Goal: Transaction & Acquisition: Purchase product/service

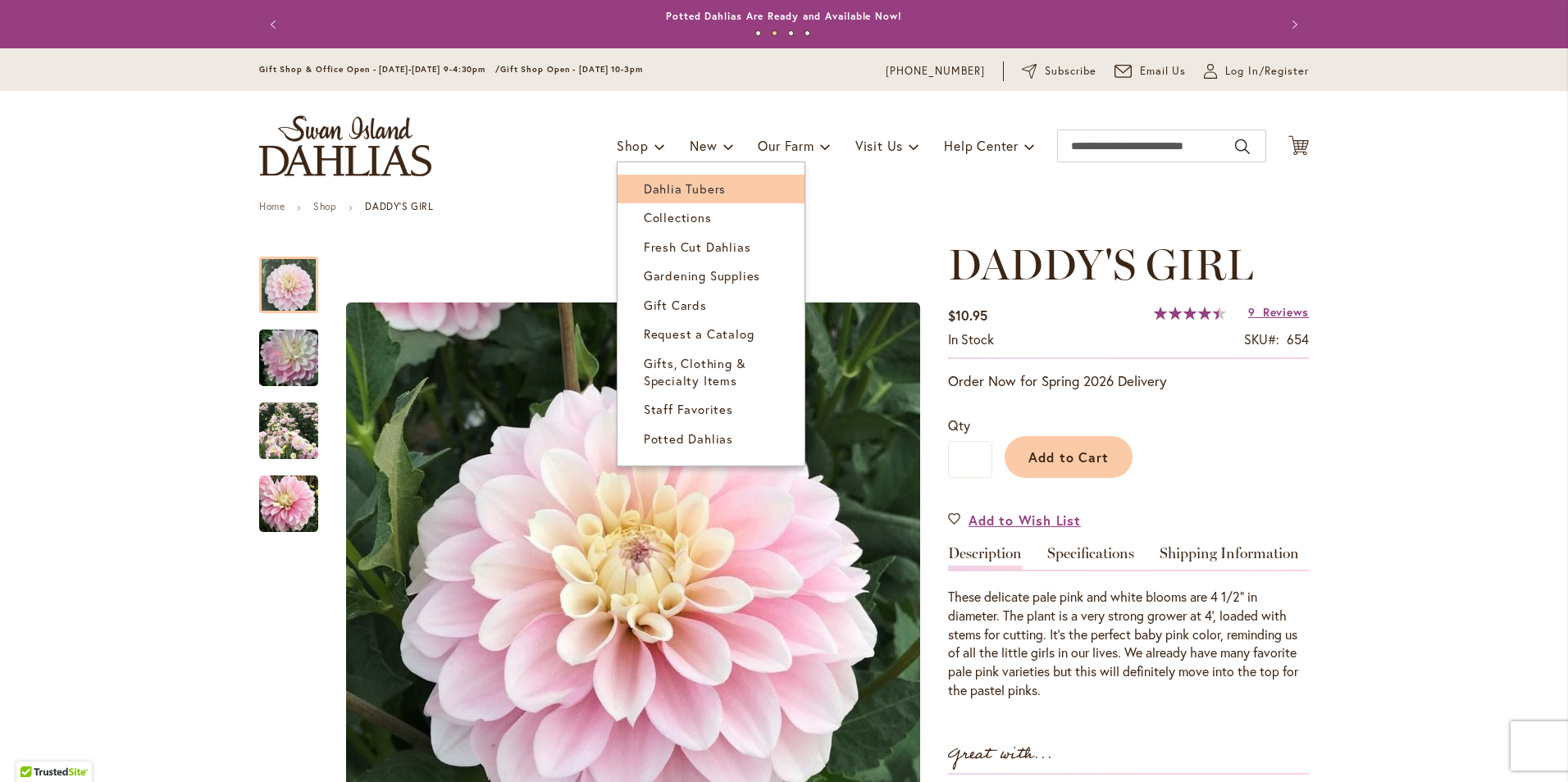
click at [680, 184] on span "Dahlia Tubers" at bounding box center [685, 188] width 82 height 16
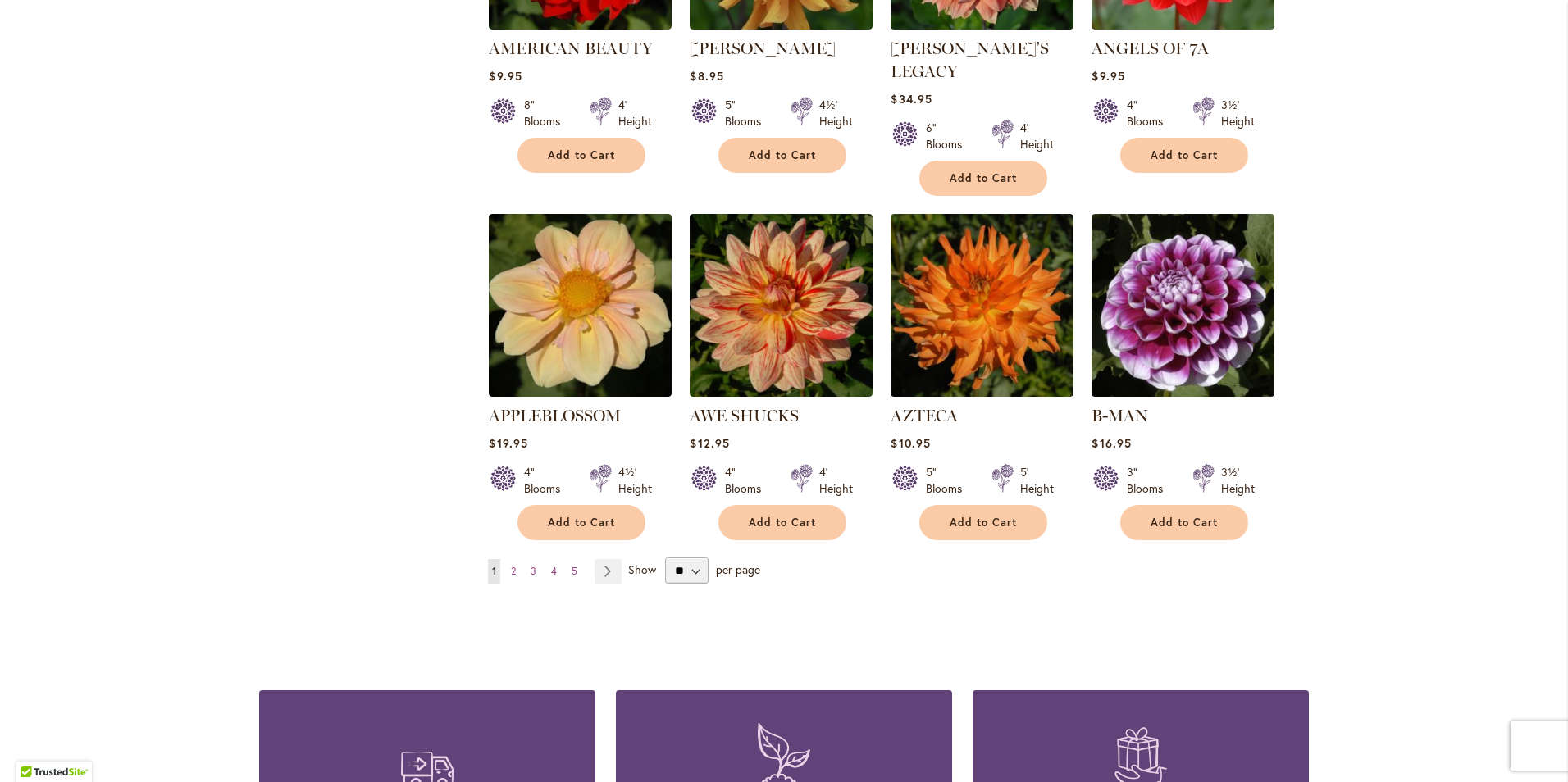
scroll to position [1312, 0]
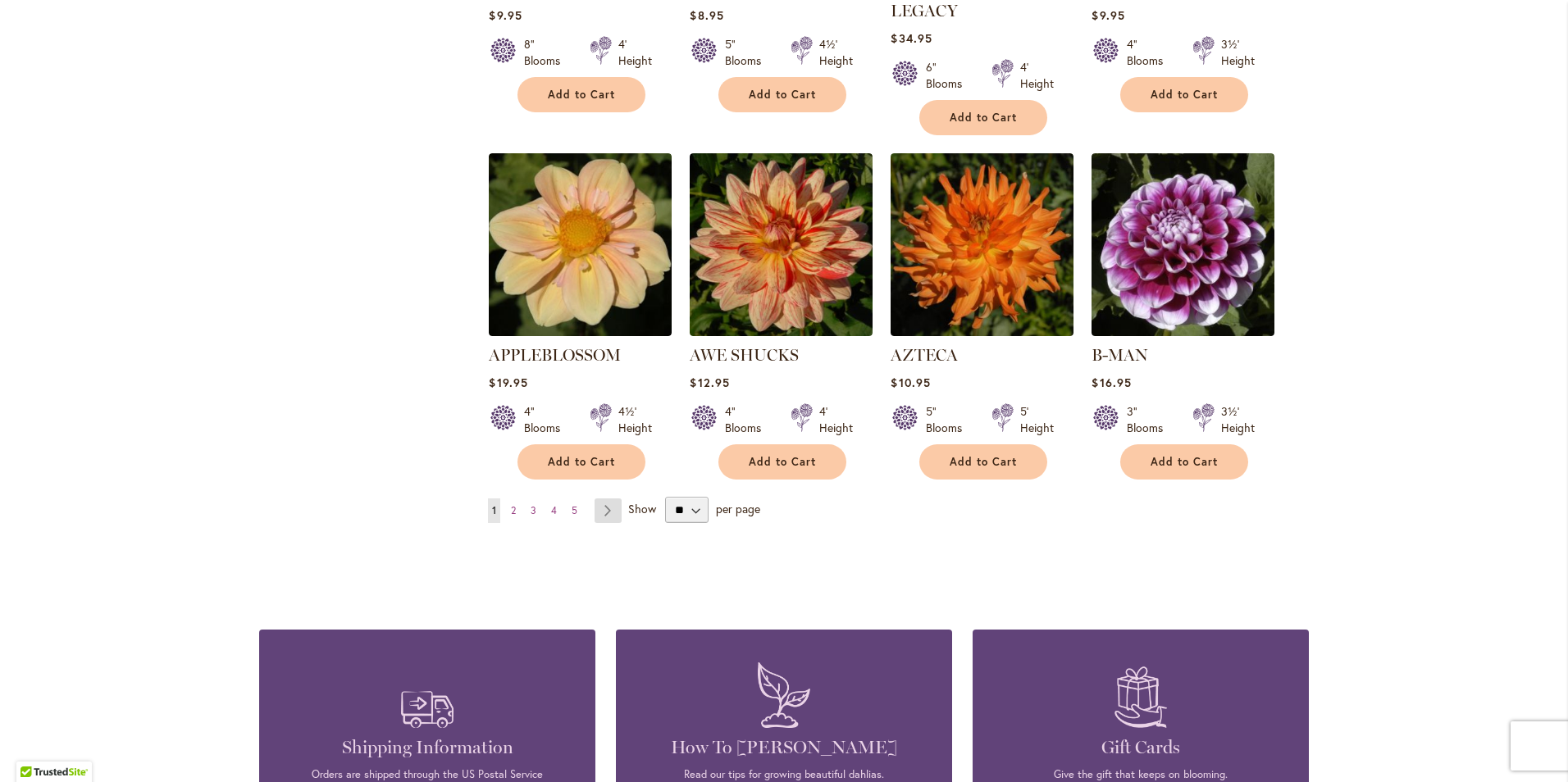
click at [600, 499] on link "Page Next" at bounding box center [609, 511] width 27 height 25
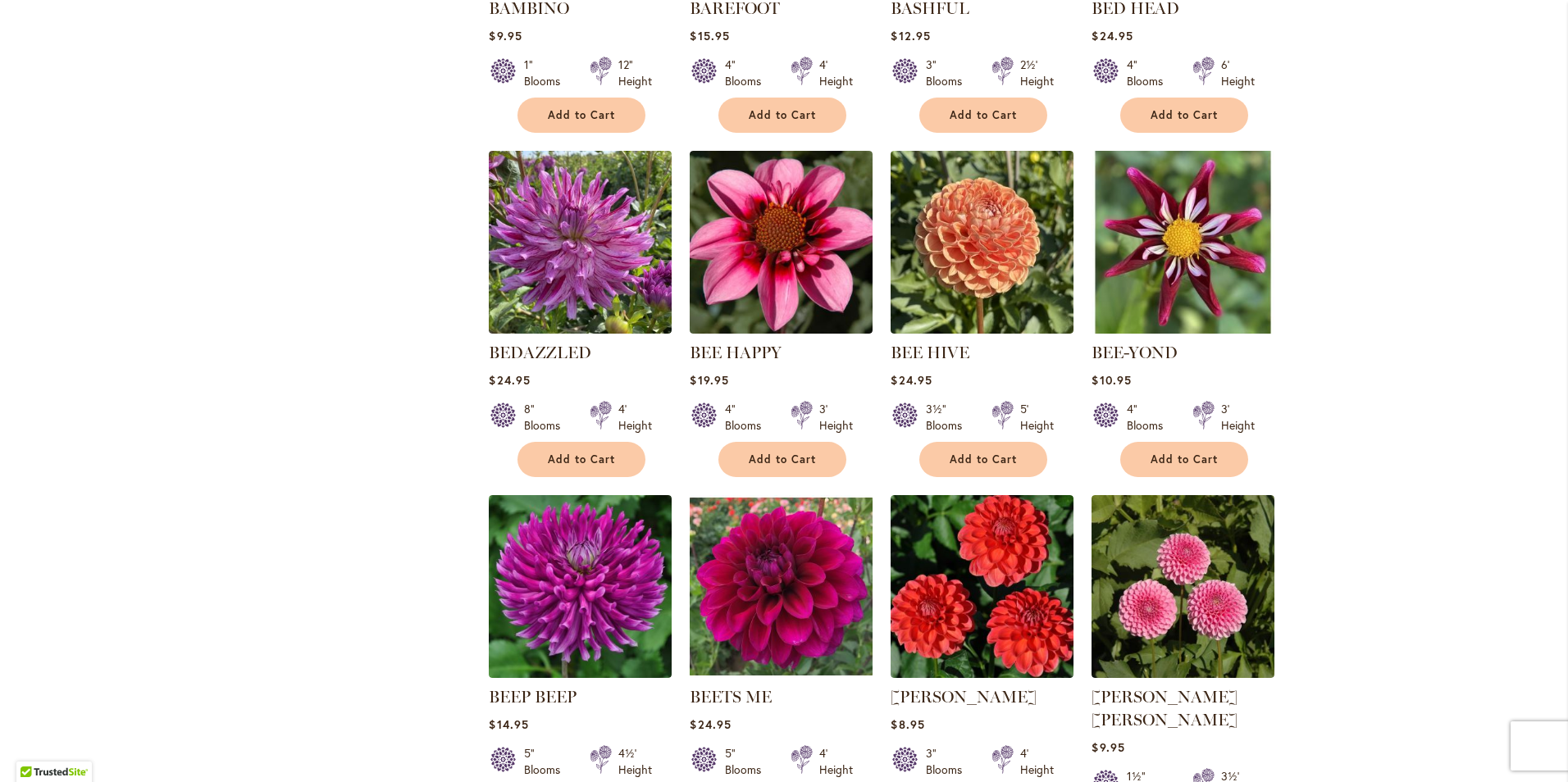
scroll to position [1148, 0]
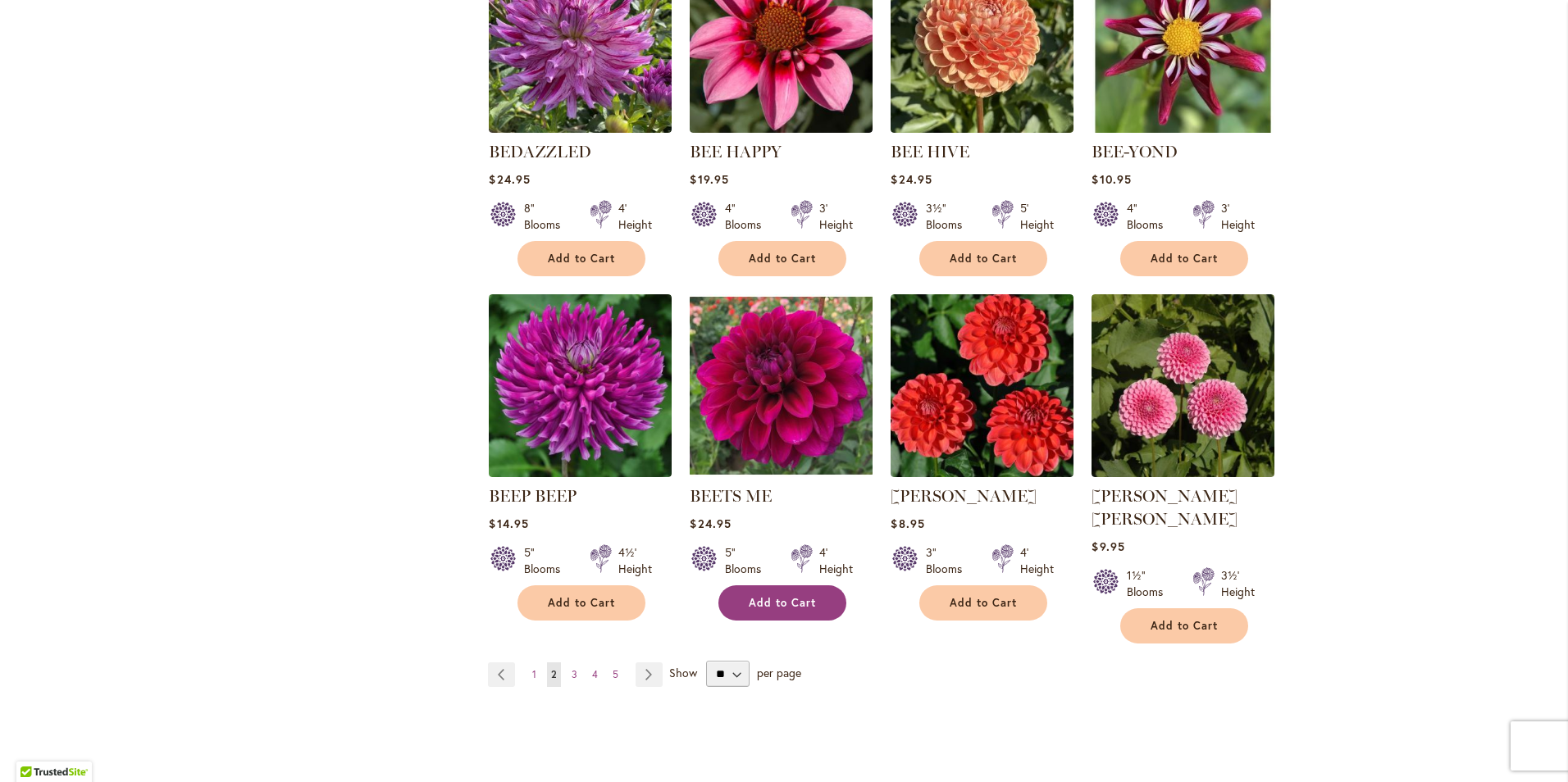
click at [777, 596] on span "Add to Cart" at bounding box center [782, 603] width 68 height 14
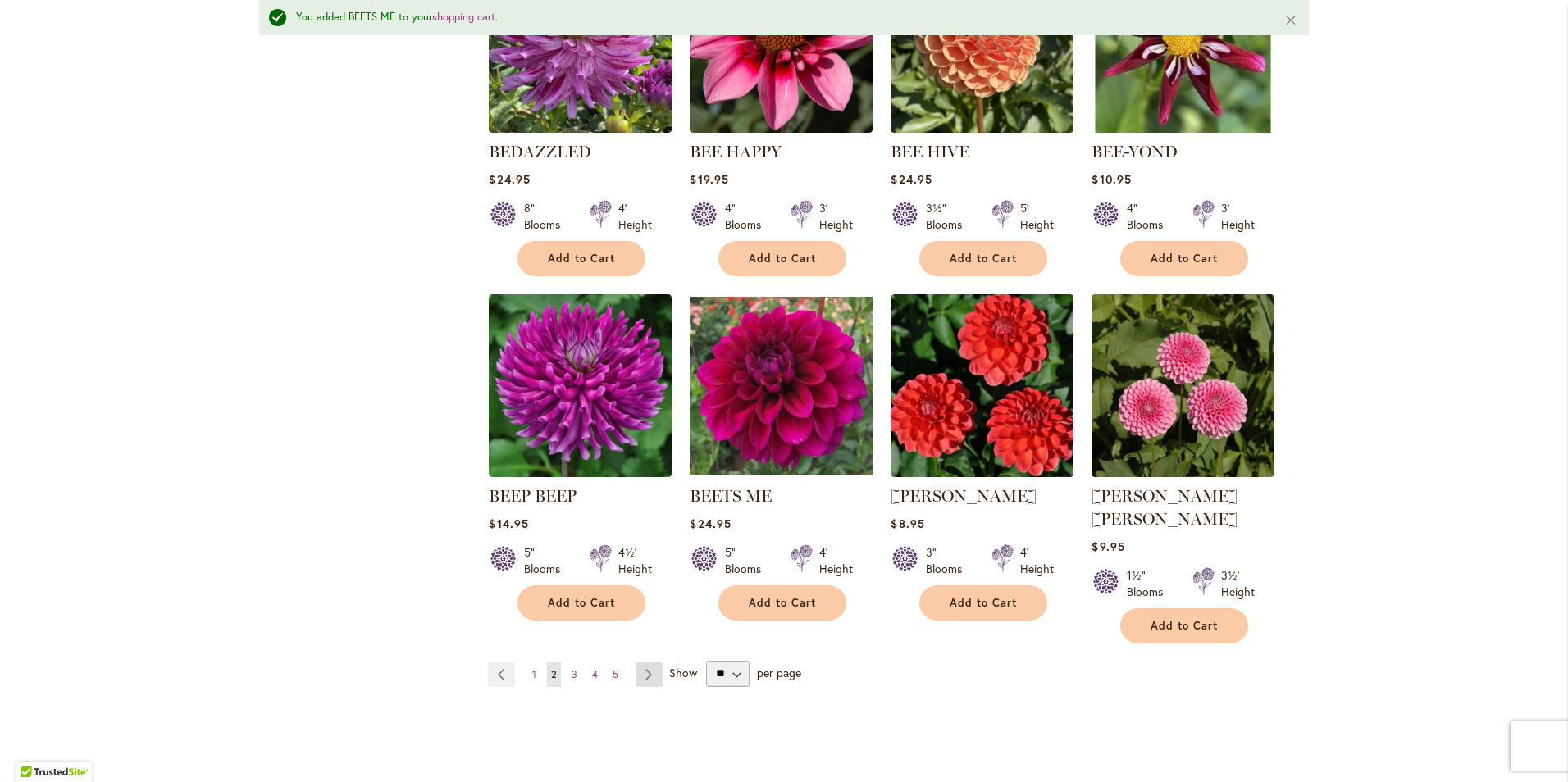
click at [638, 662] on link "Page Next" at bounding box center [650, 674] width 27 height 25
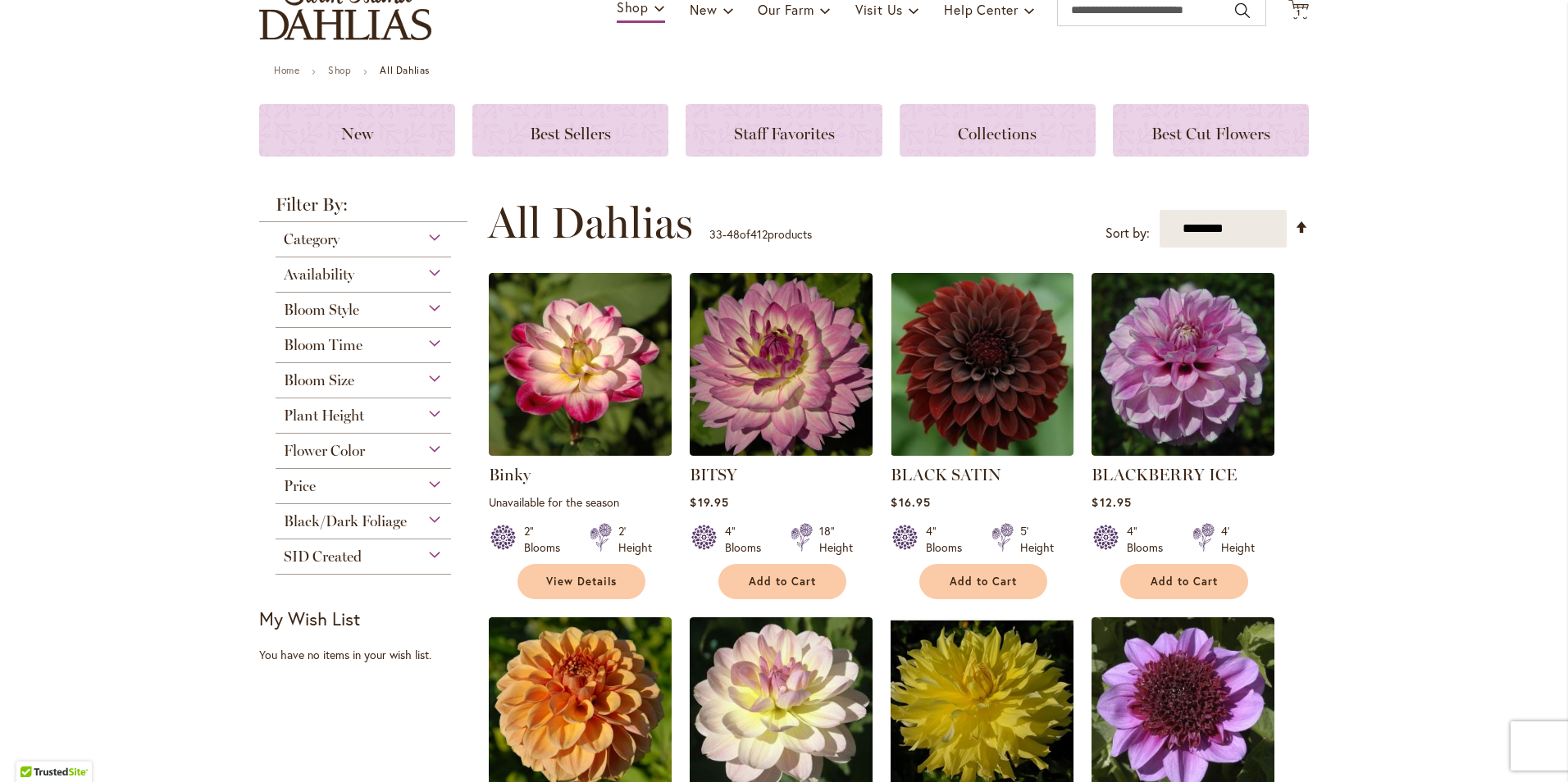
scroll to position [246, 0]
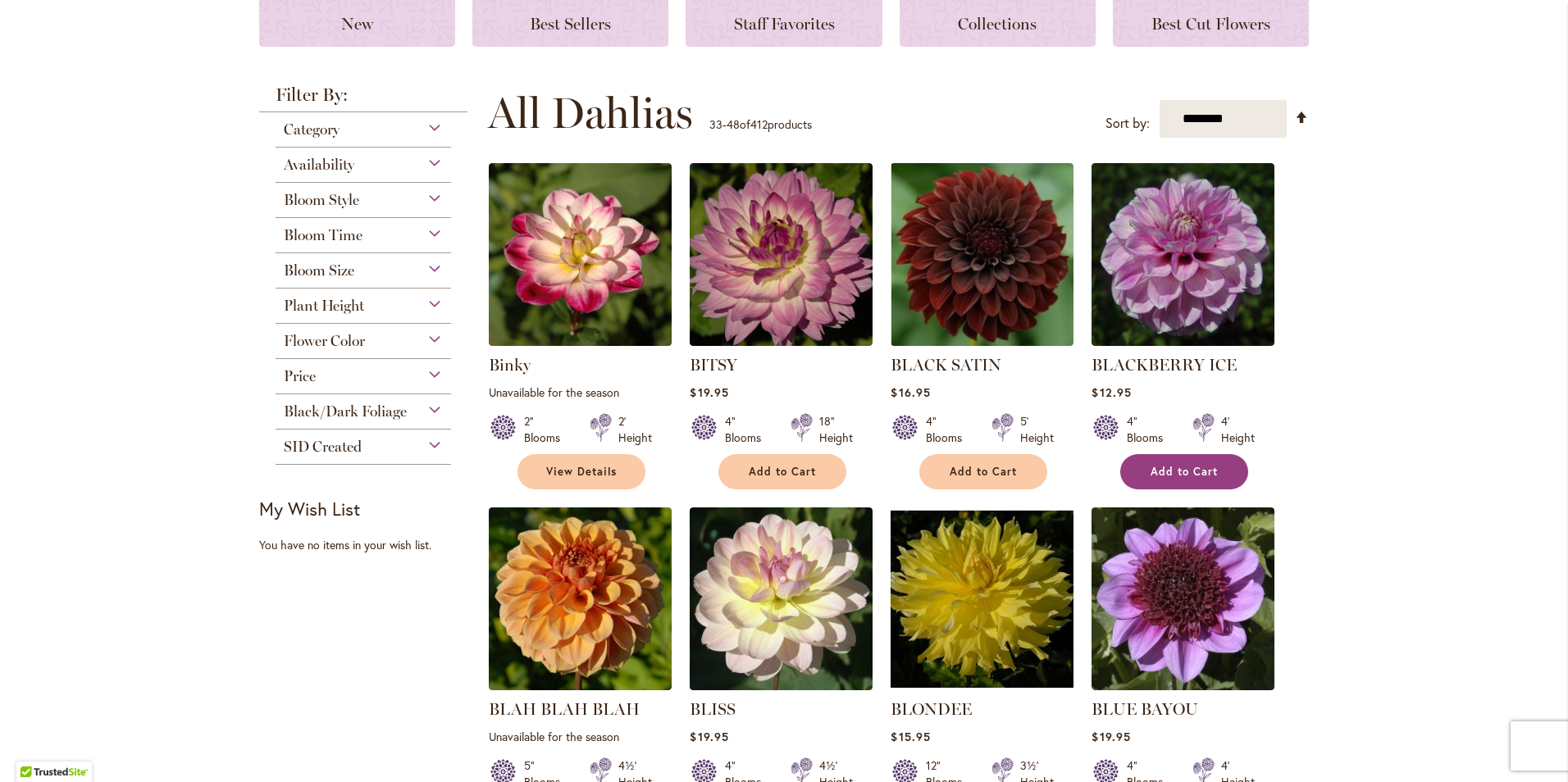
click at [1167, 461] on button "Add to Cart" at bounding box center [1184, 471] width 128 height 35
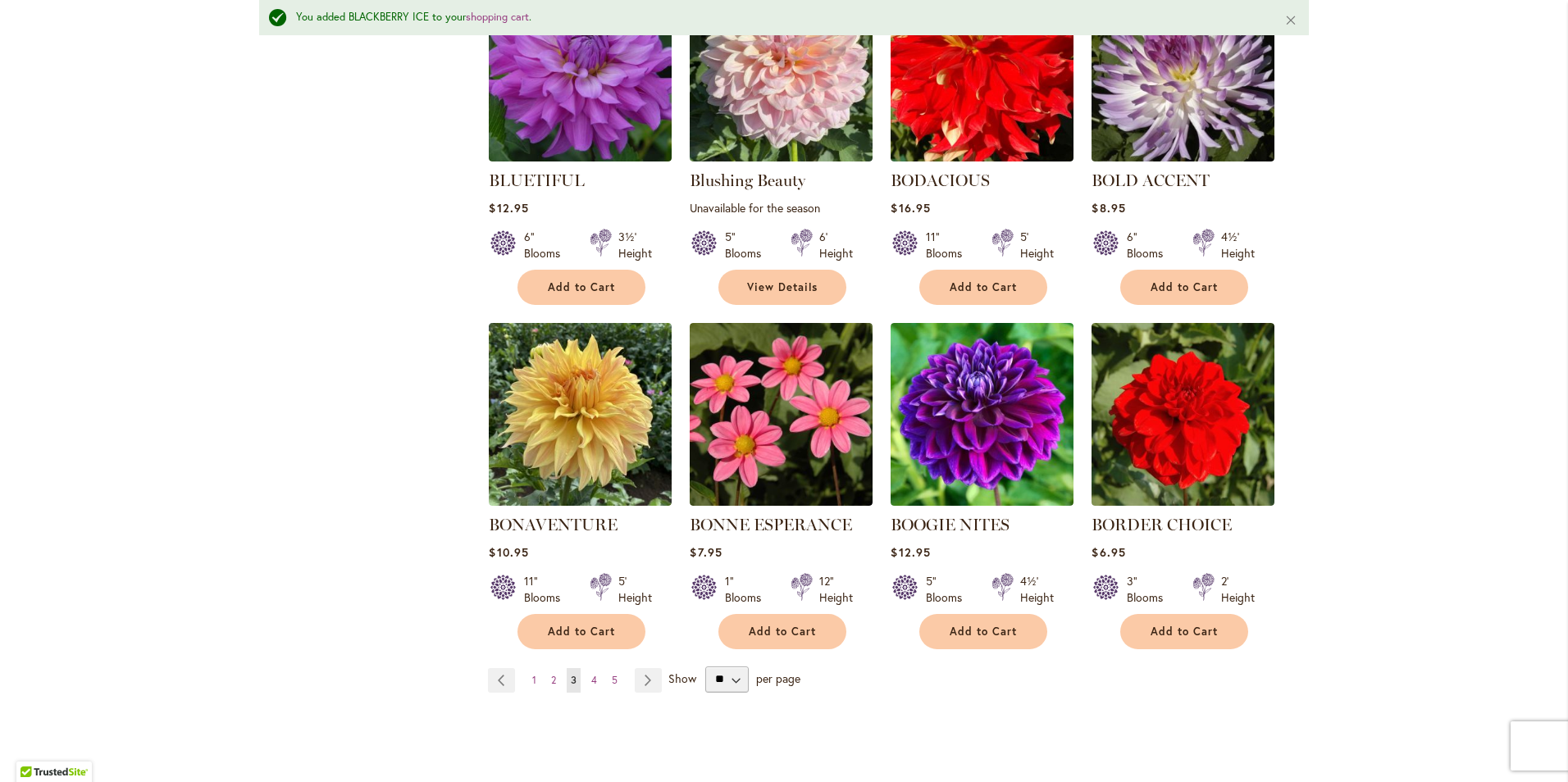
scroll to position [1191, 0]
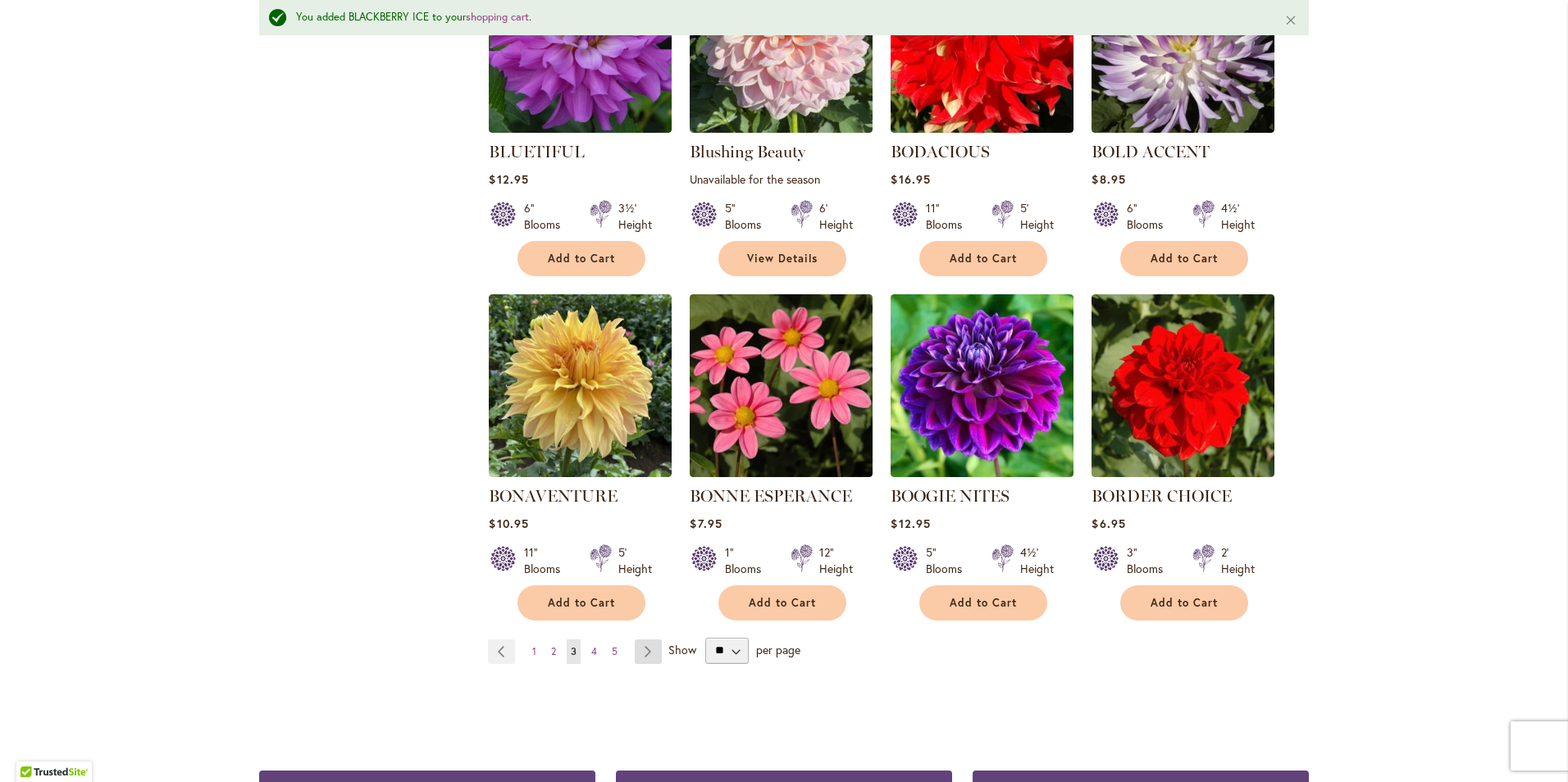
click at [642, 643] on link "Page Next" at bounding box center [649, 651] width 27 height 25
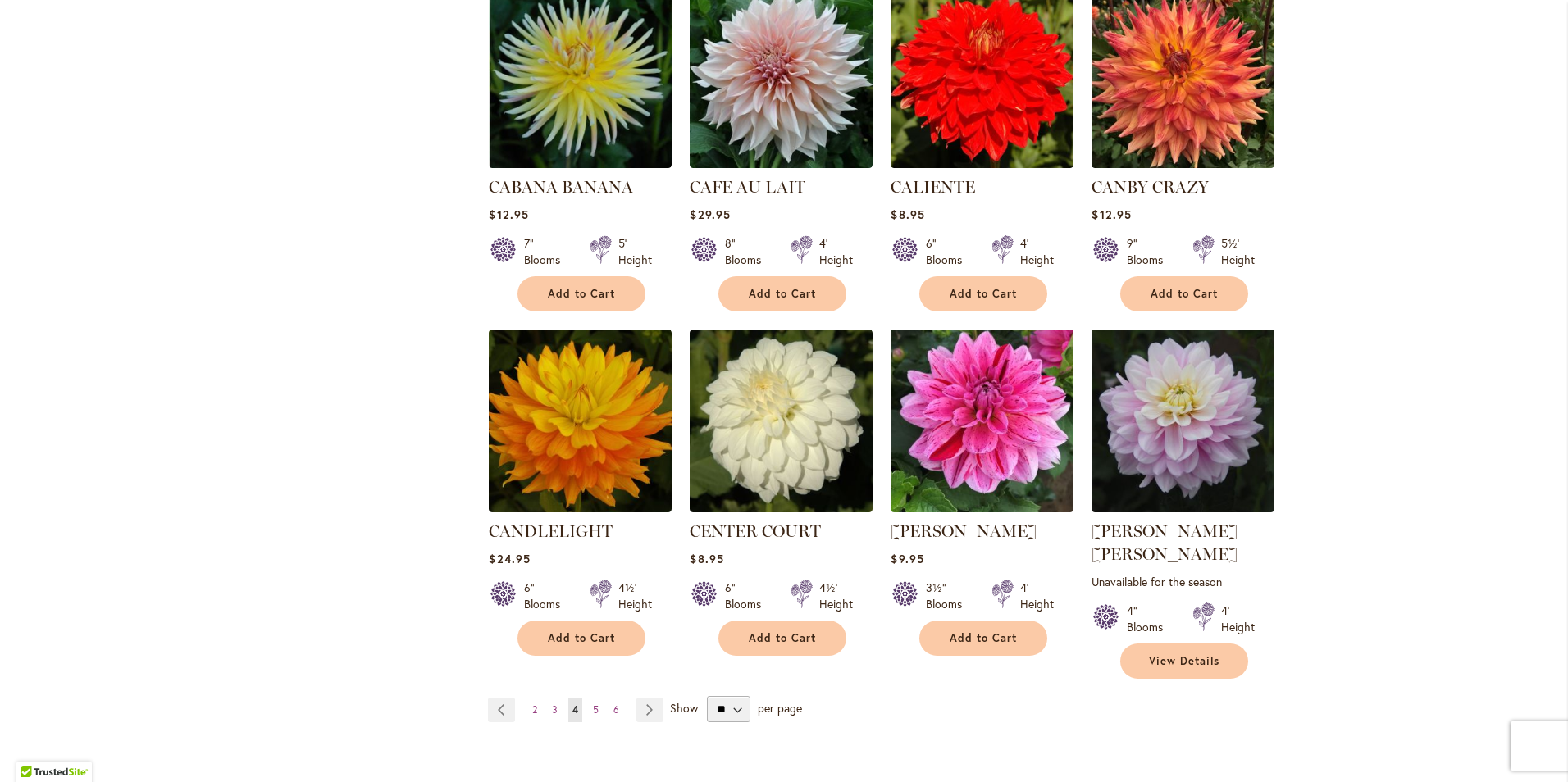
scroll to position [1229, 0]
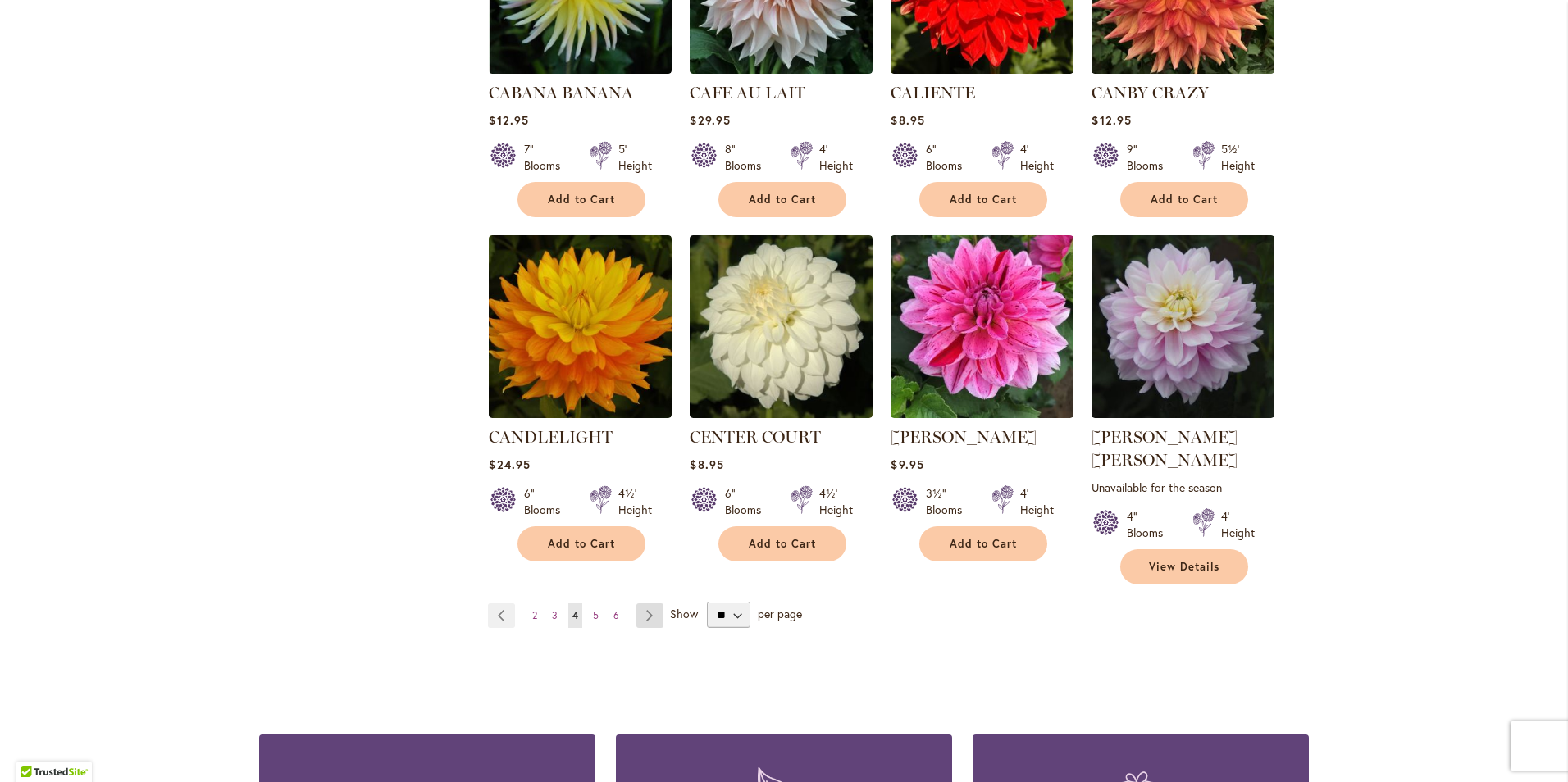
click at [642, 603] on link "Page Next" at bounding box center [650, 615] width 27 height 25
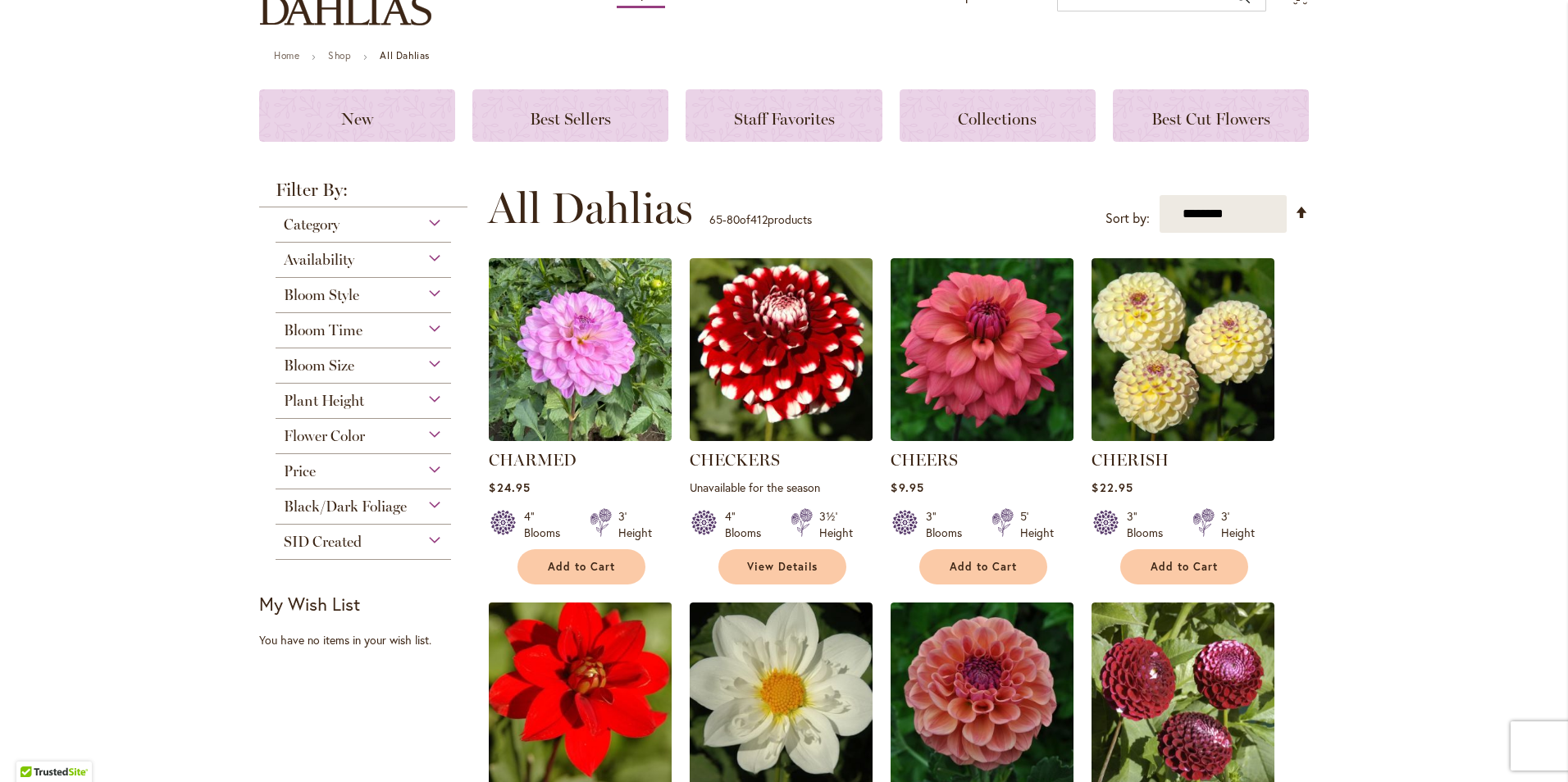
scroll to position [164, 0]
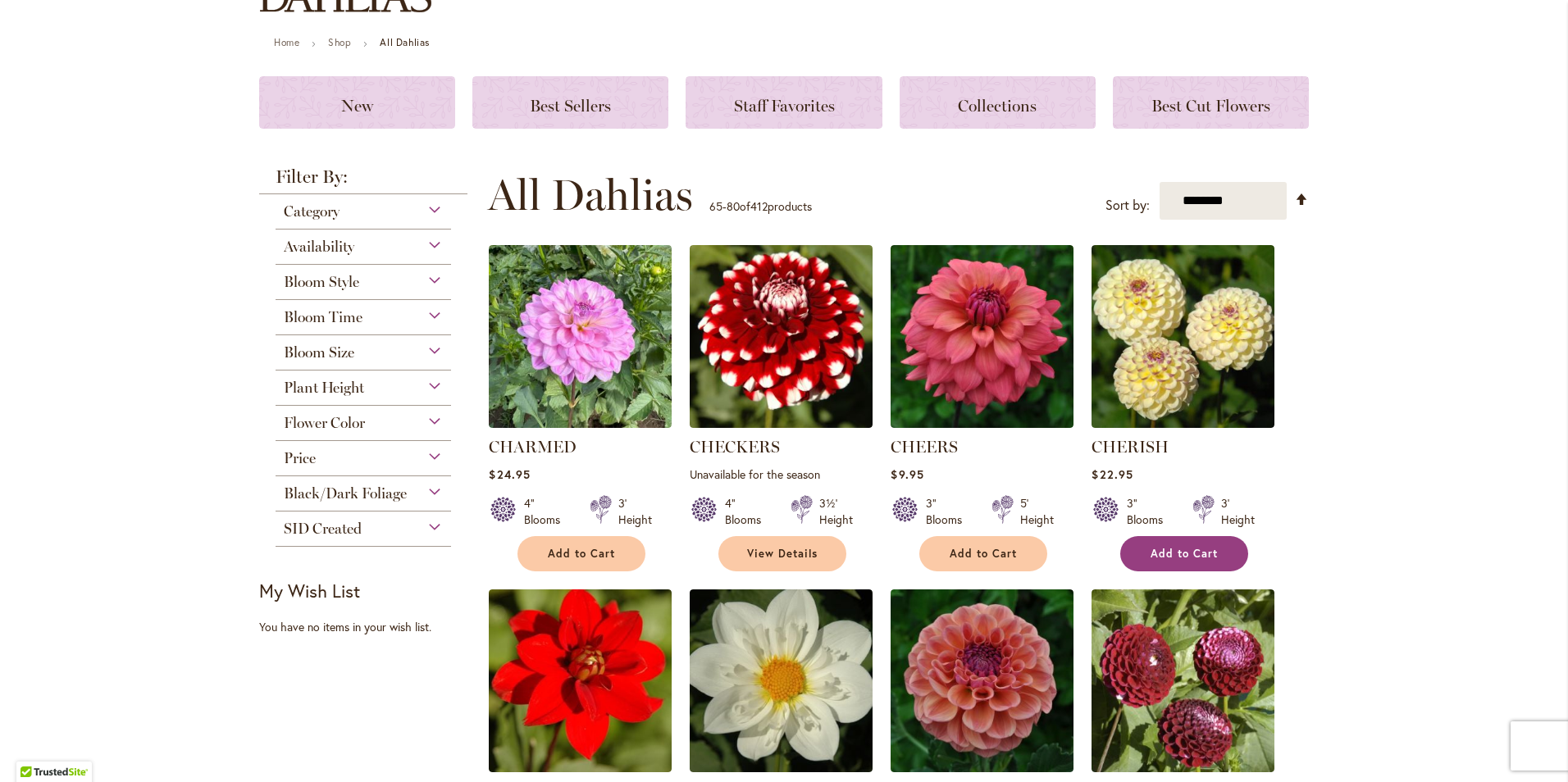
click at [1171, 547] on span "Add to Cart" at bounding box center [1184, 554] width 68 height 14
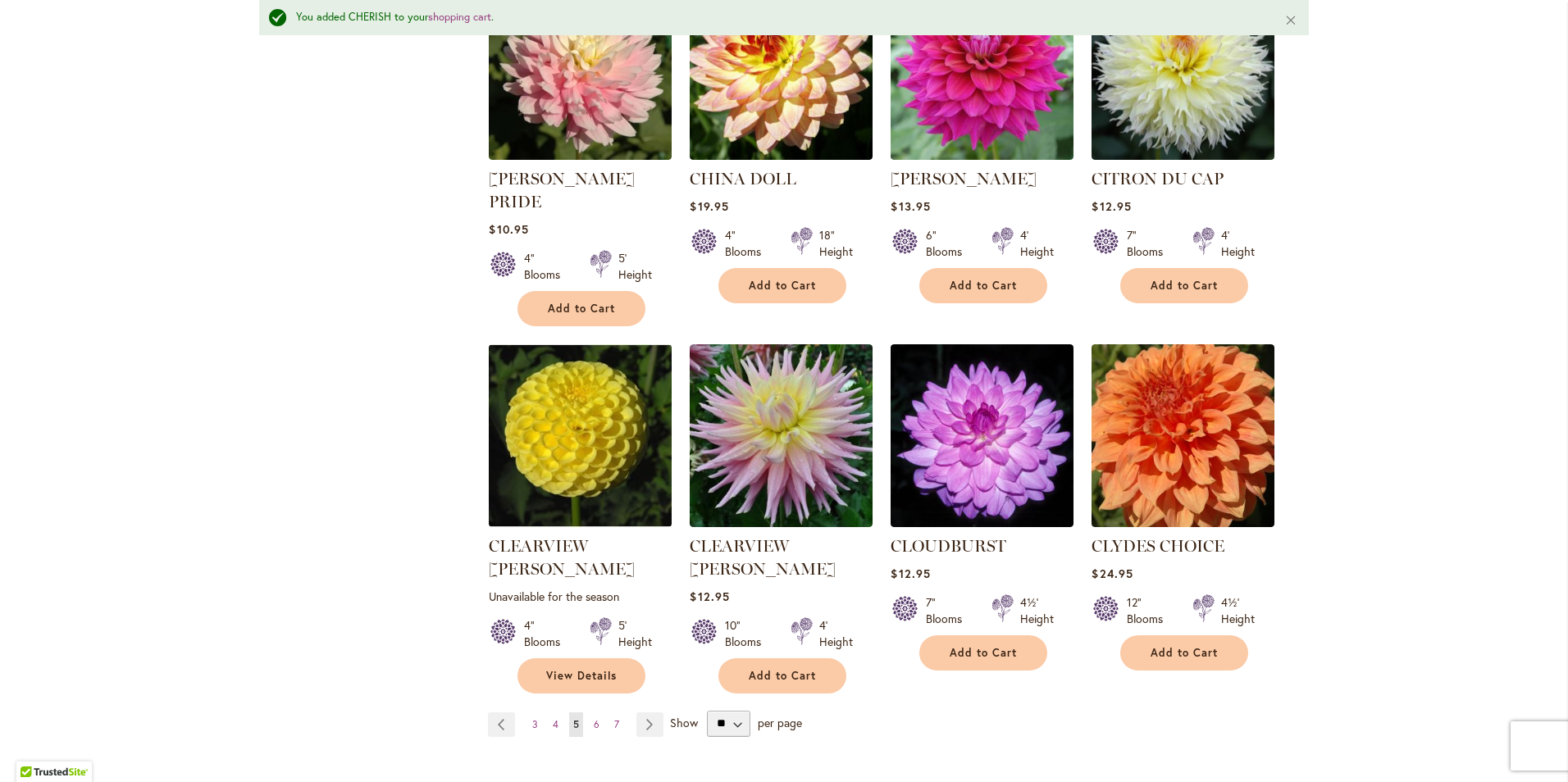
scroll to position [1191, 0]
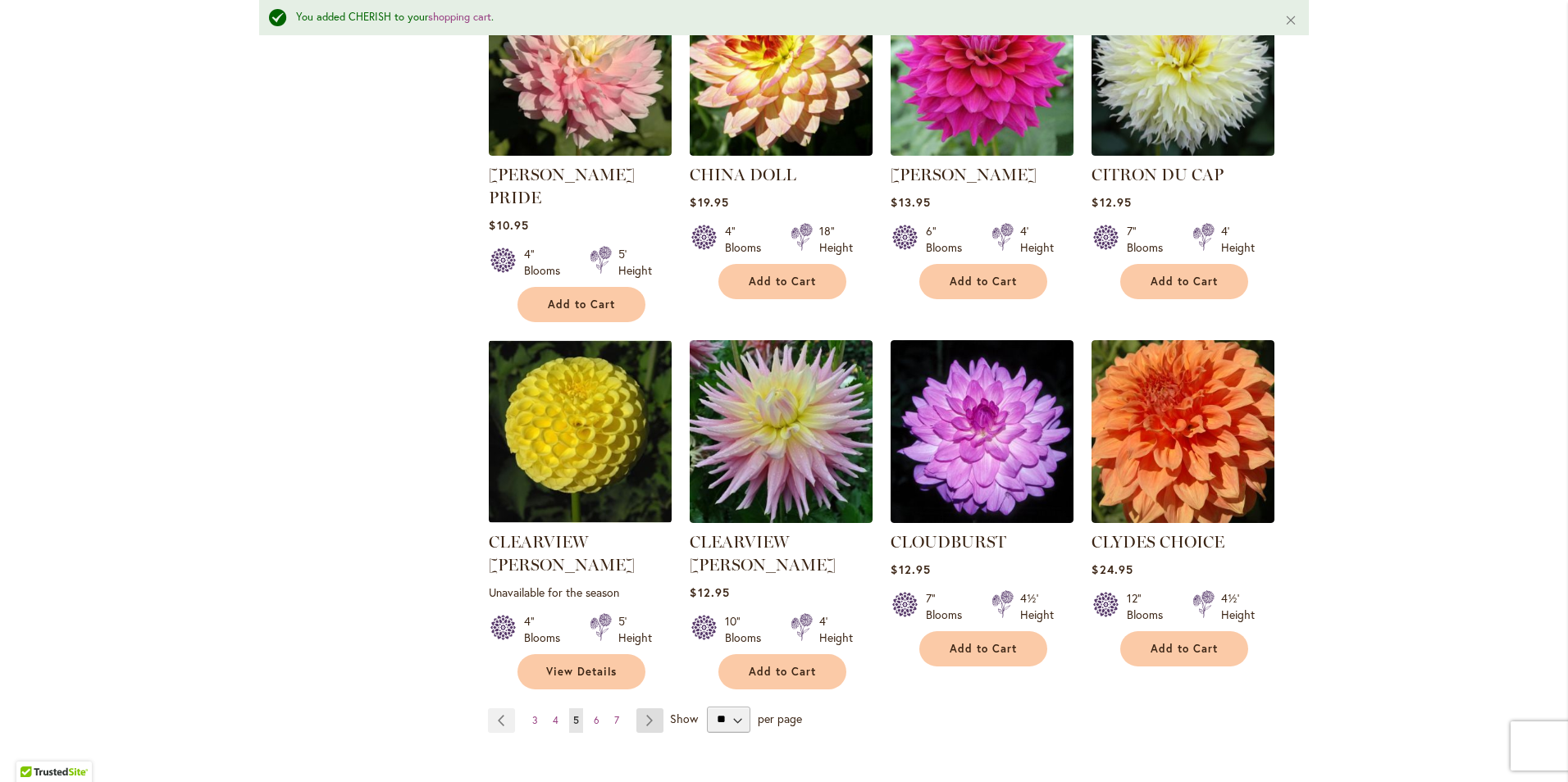
click at [641, 708] on link "Page Next" at bounding box center [650, 720] width 27 height 25
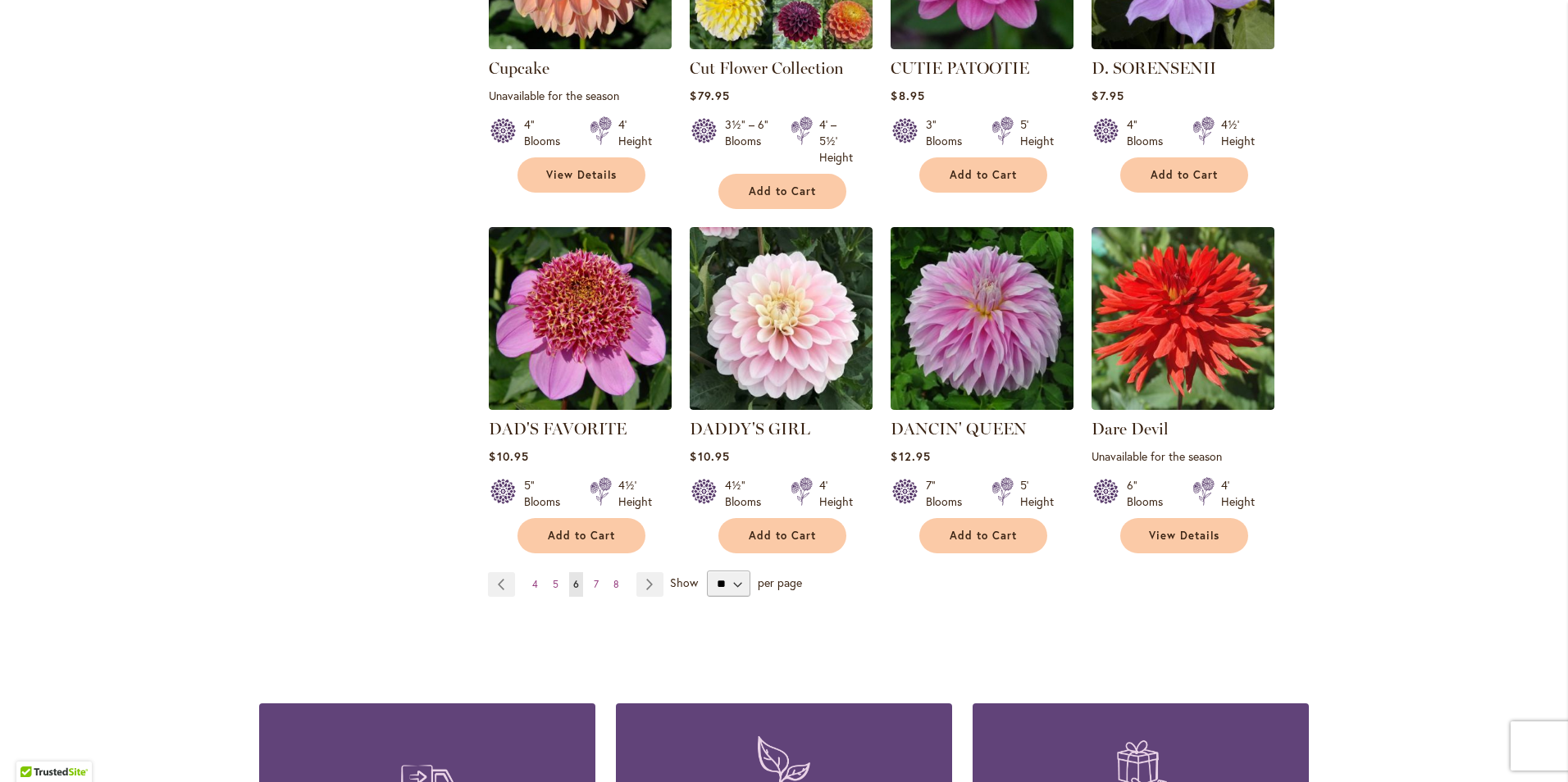
scroll to position [1312, 0]
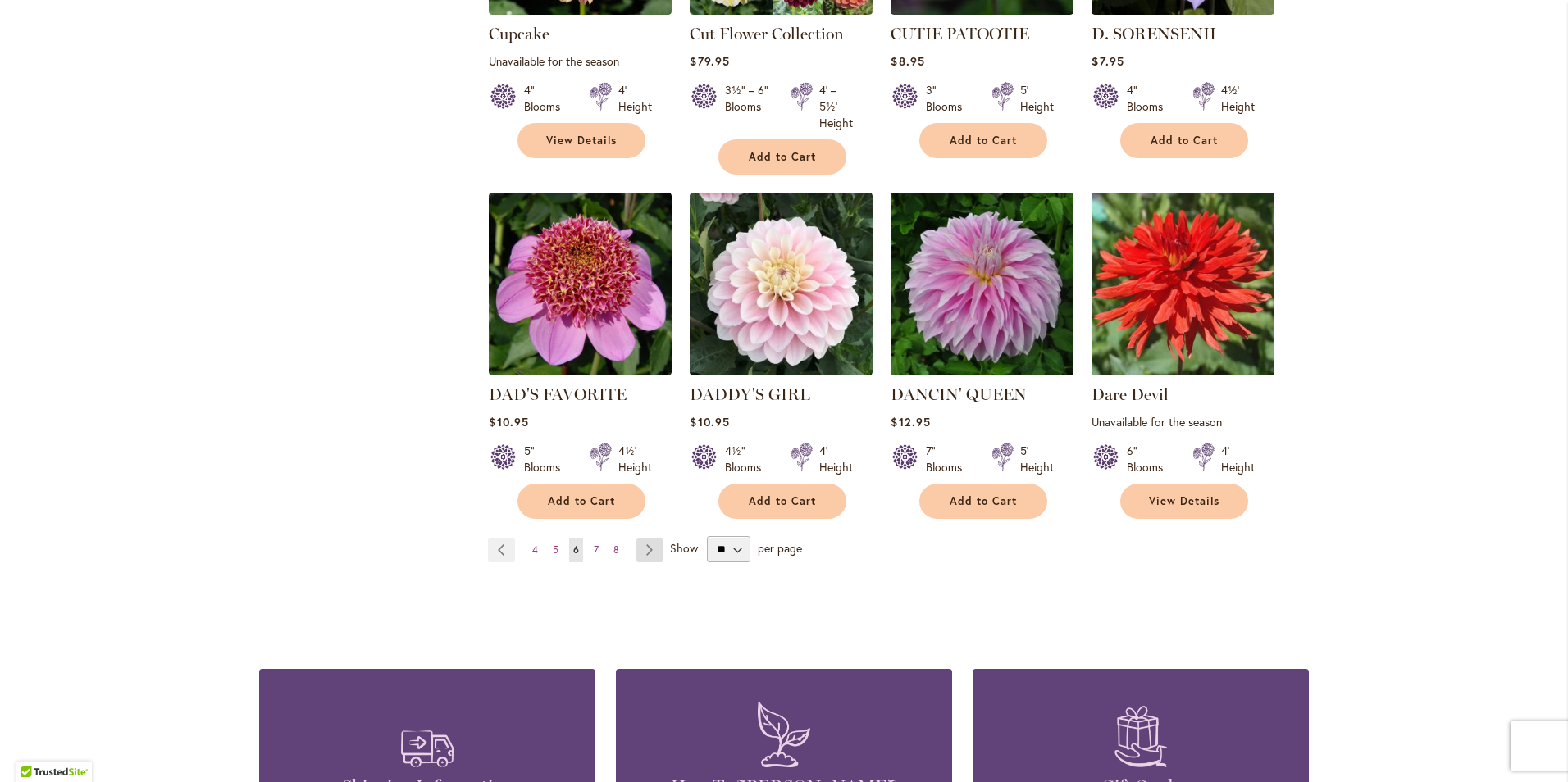
click at [638, 538] on link "Page Next" at bounding box center [650, 550] width 27 height 25
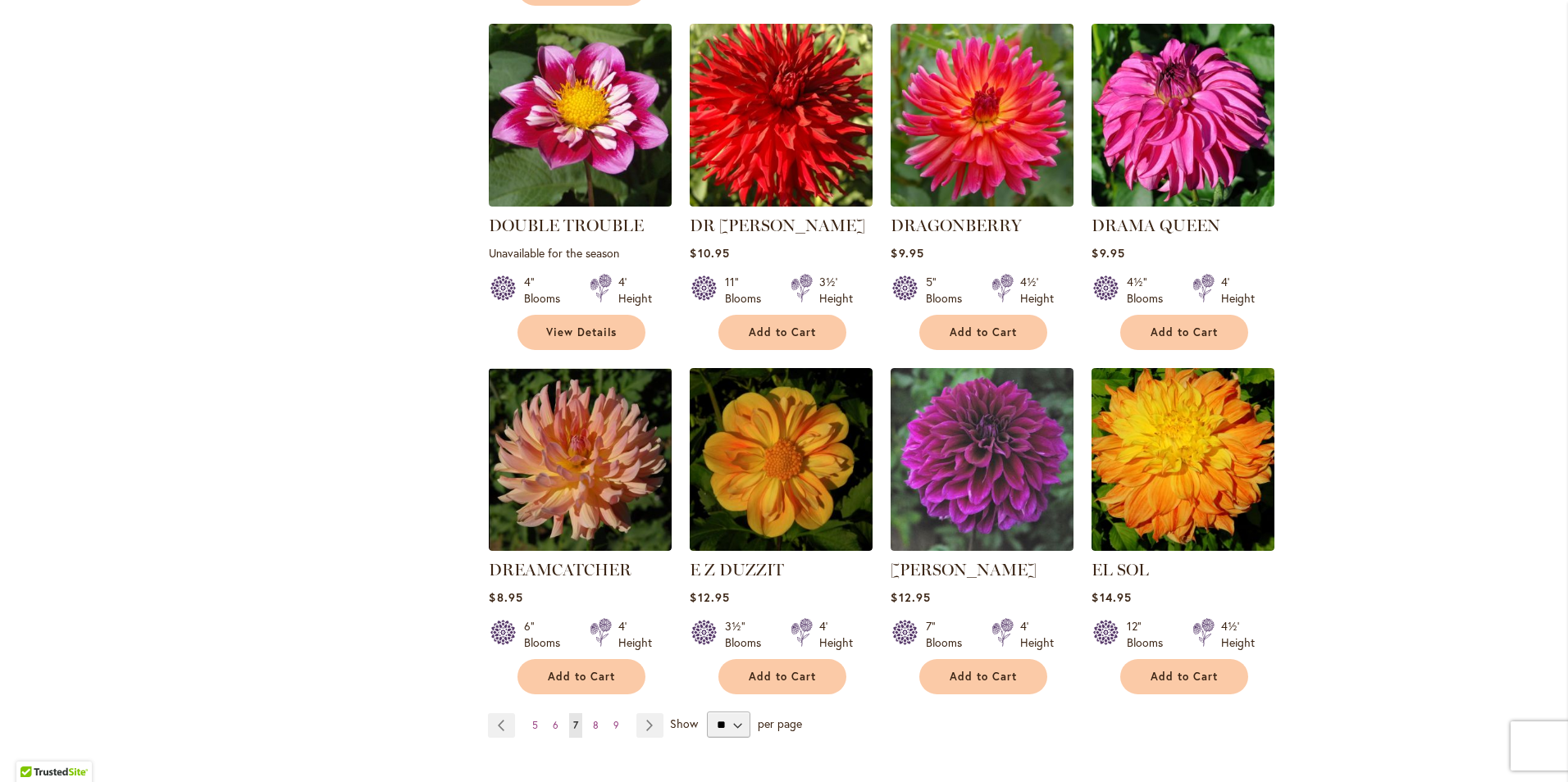
scroll to position [1229, 0]
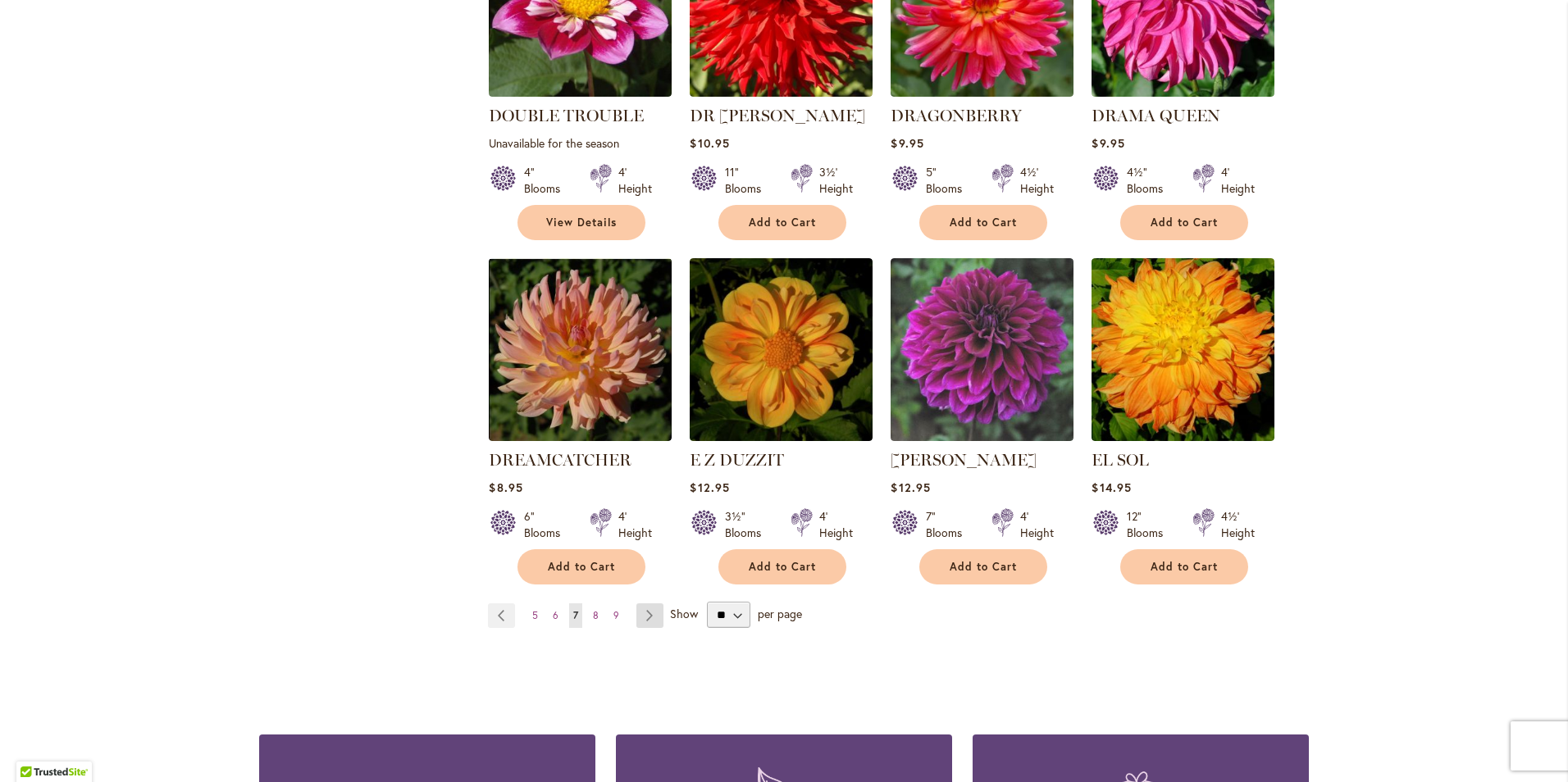
click at [639, 603] on link "Page Next" at bounding box center [650, 615] width 27 height 25
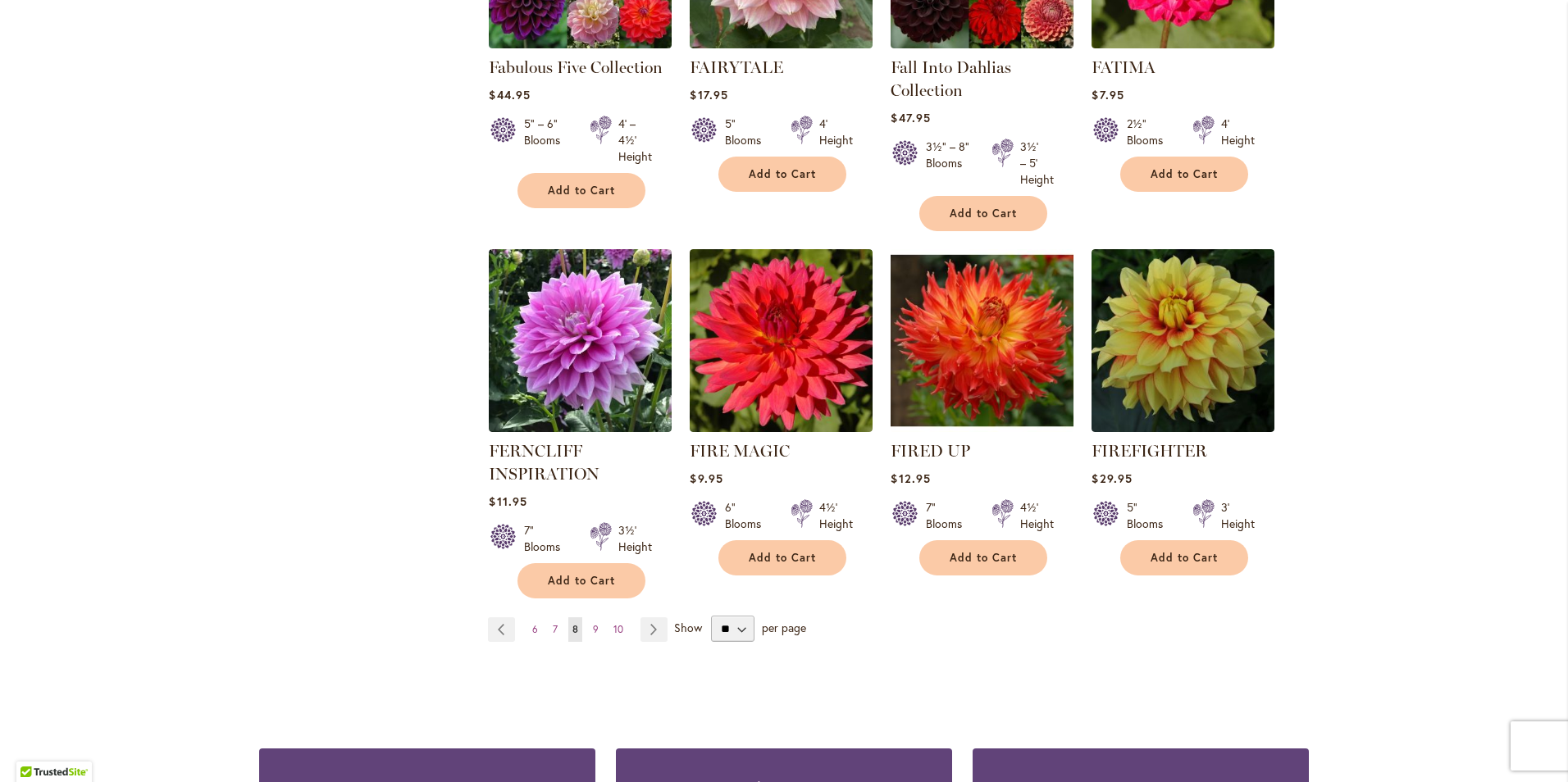
scroll to position [1312, 0]
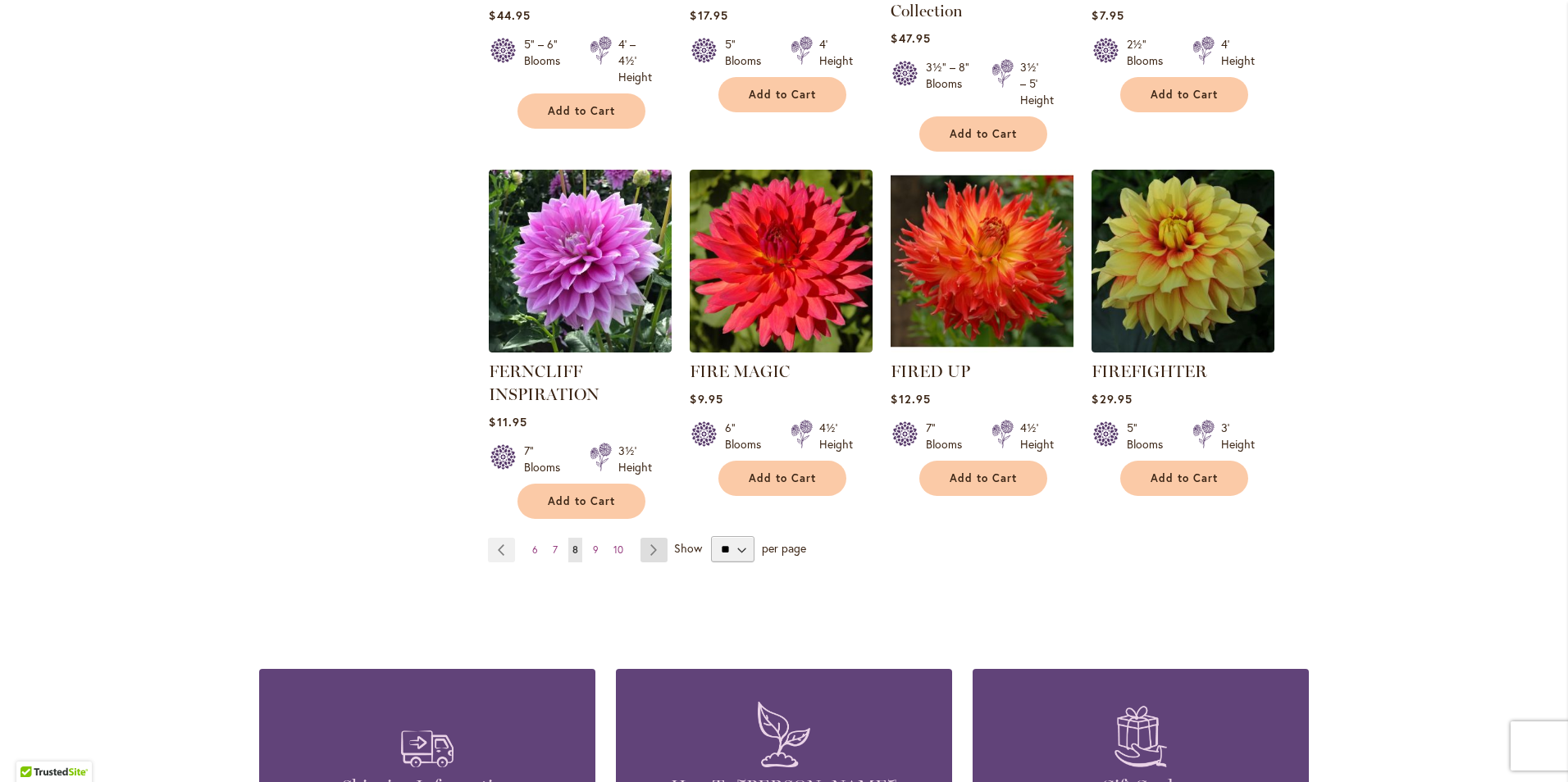
click at [644, 541] on link "Page Next" at bounding box center [654, 550] width 27 height 25
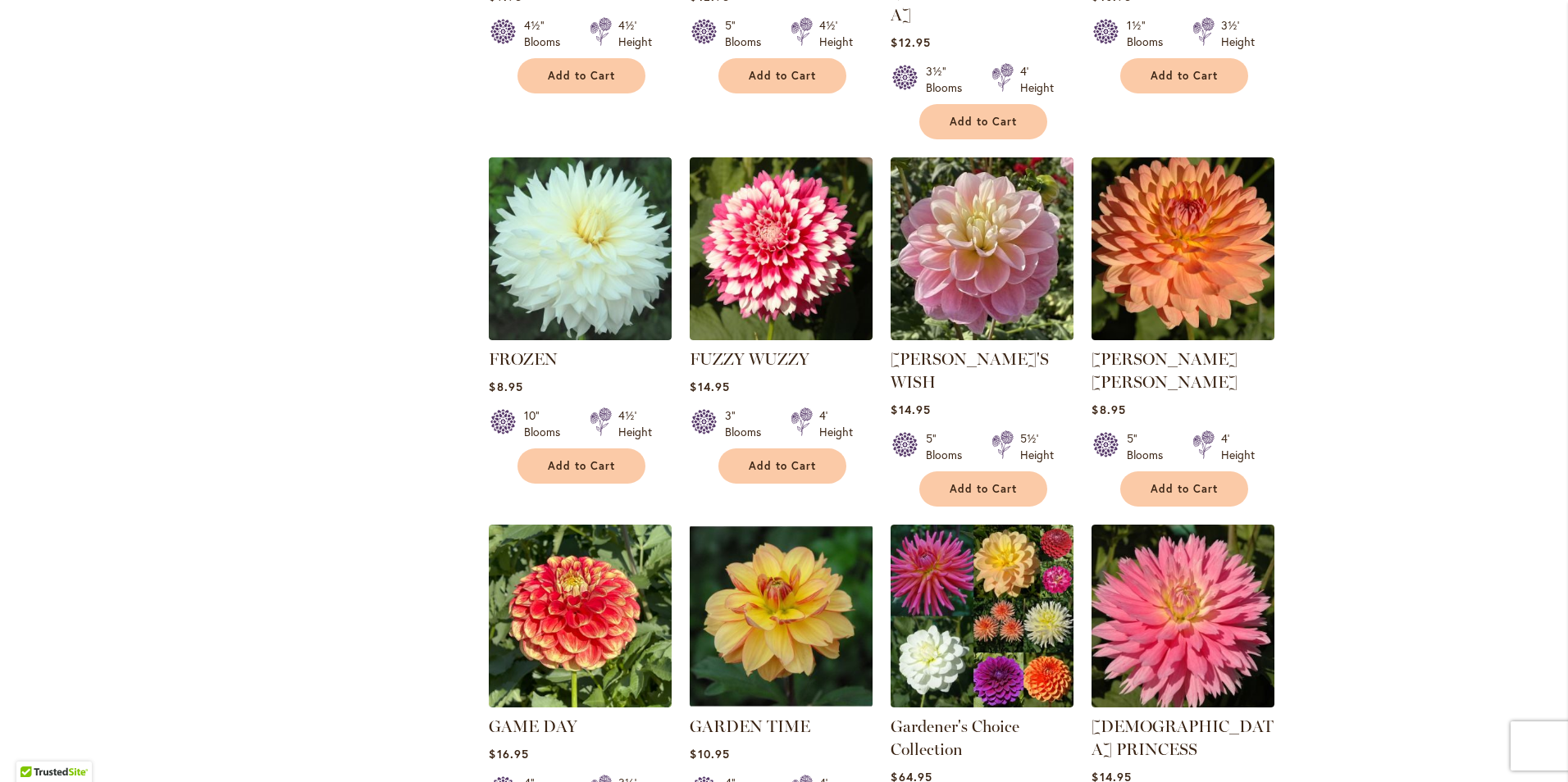
scroll to position [1066, 0]
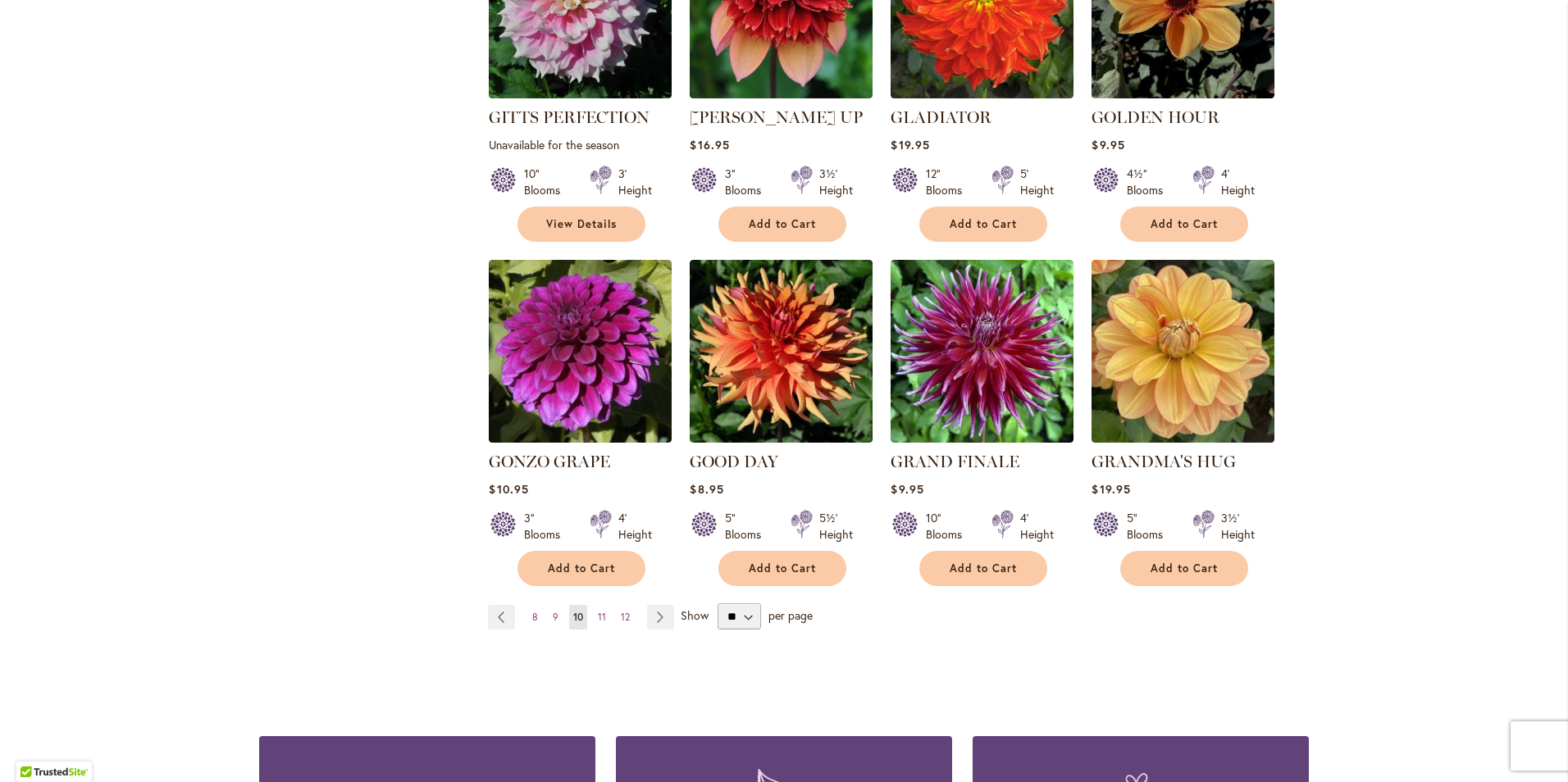
scroll to position [1229, 0]
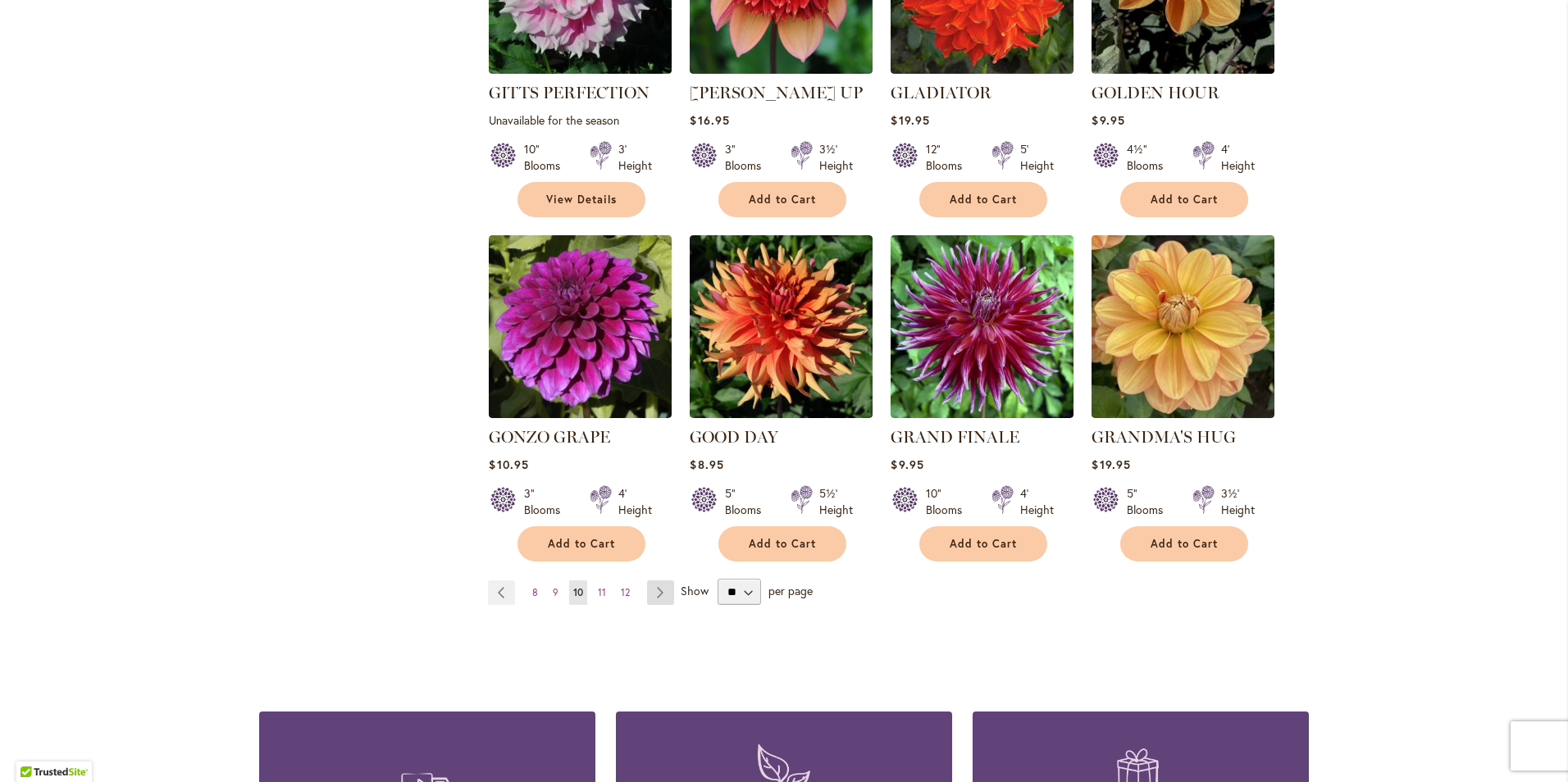
click at [654, 580] on link "Page Next" at bounding box center [661, 592] width 27 height 25
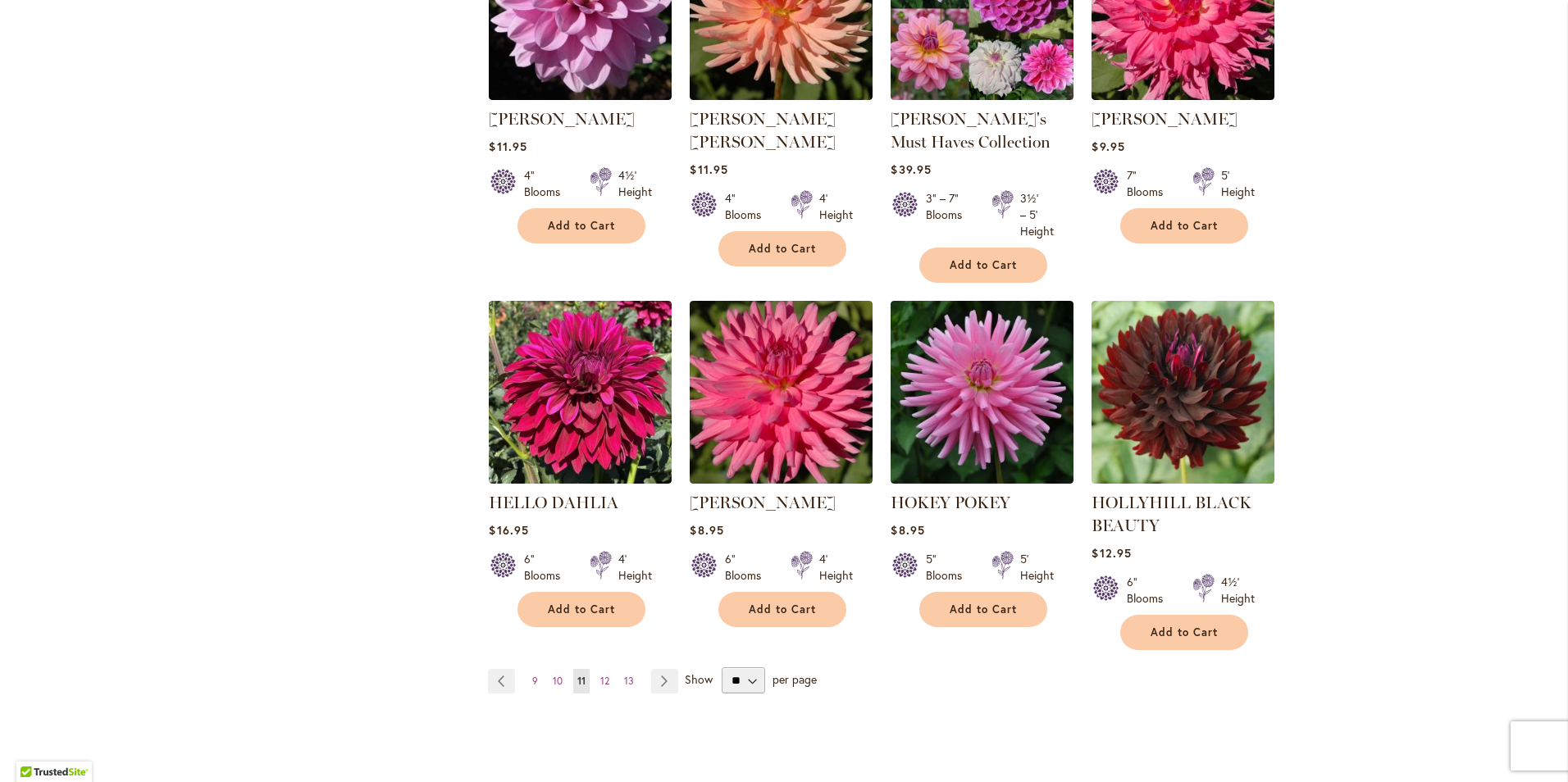
scroll to position [1312, 0]
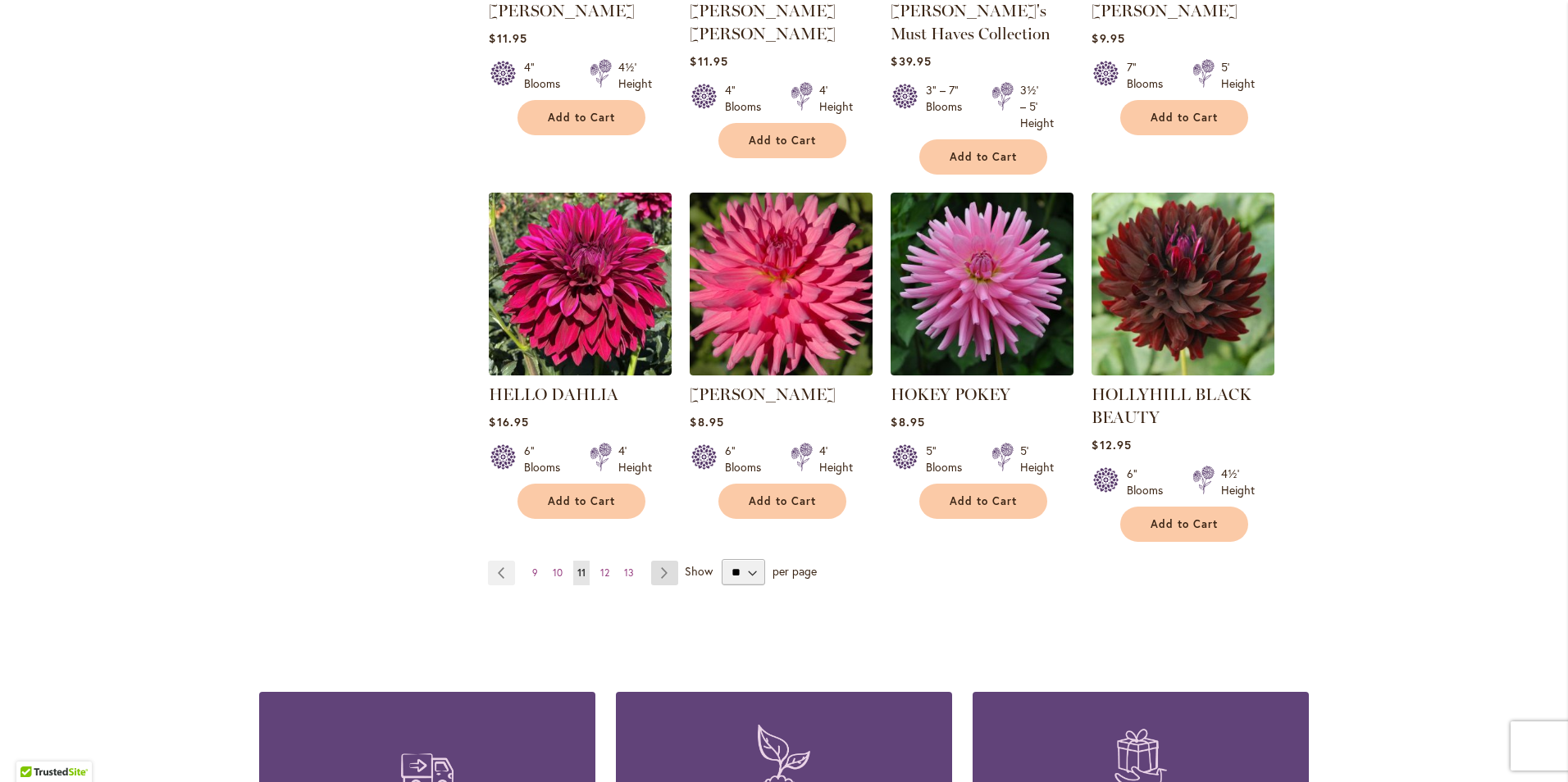
click at [656, 560] on link "Page Next" at bounding box center [665, 572] width 27 height 25
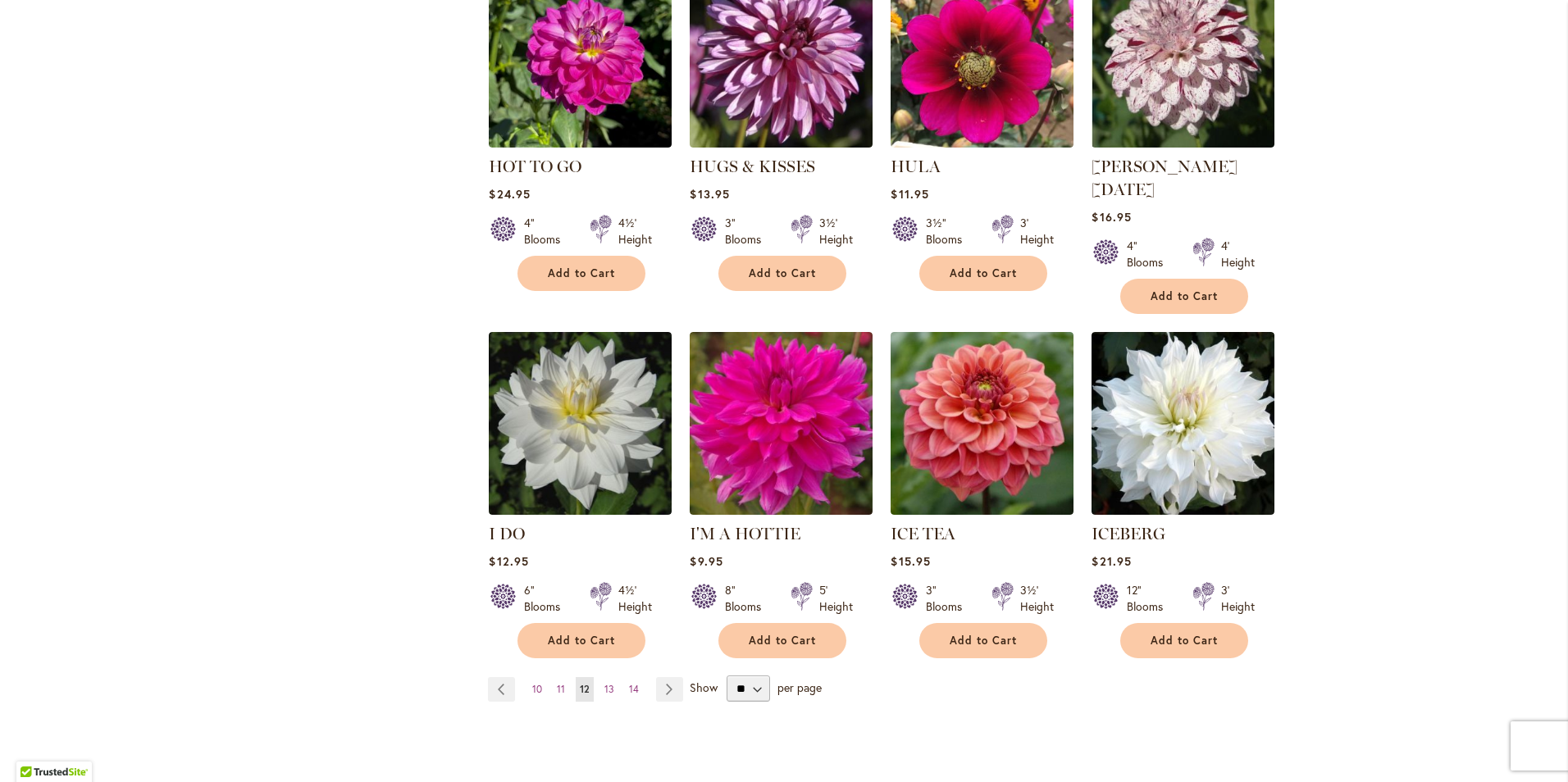
scroll to position [1148, 0]
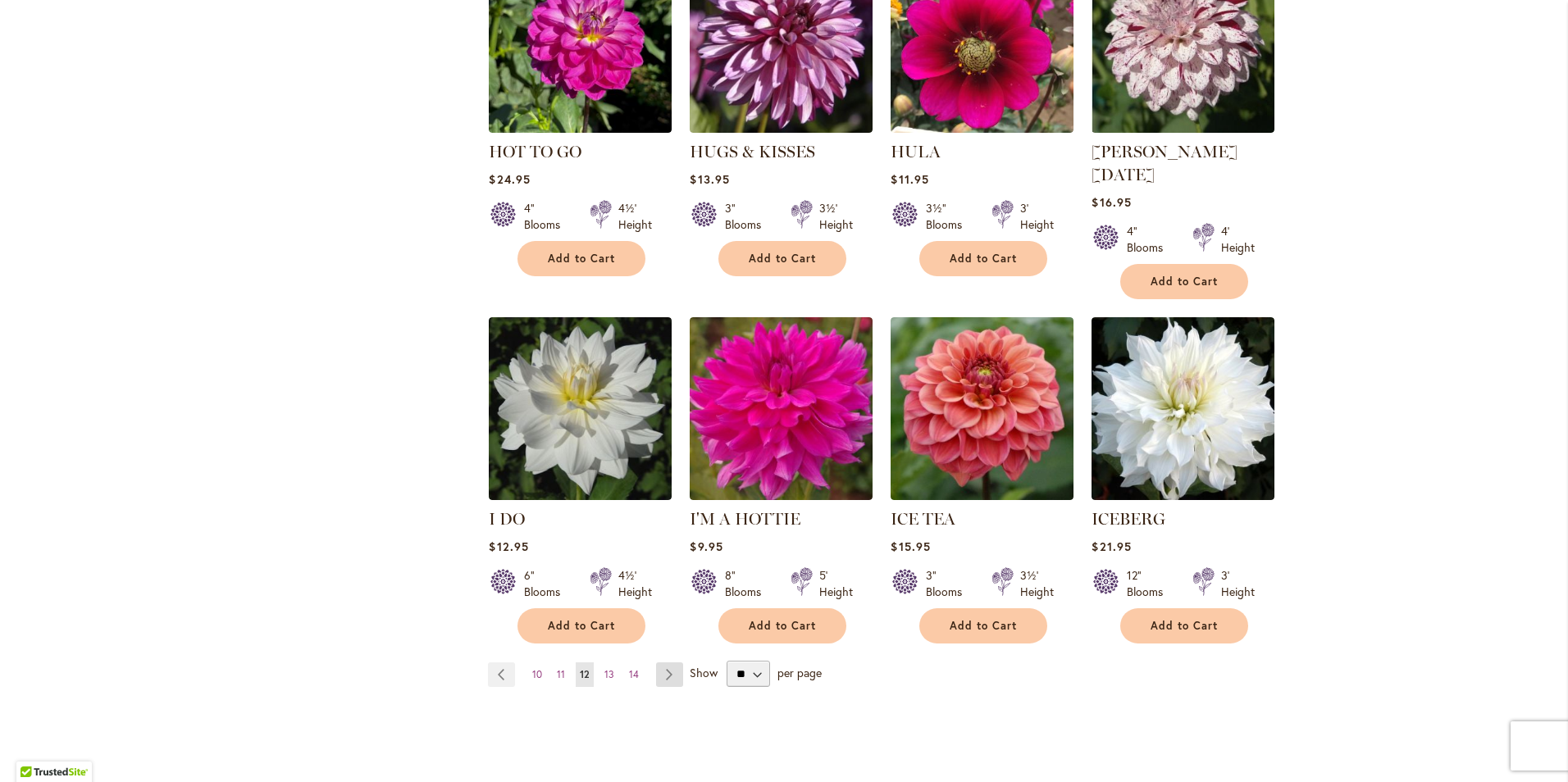
click at [657, 662] on link "Page Next" at bounding box center [670, 674] width 27 height 25
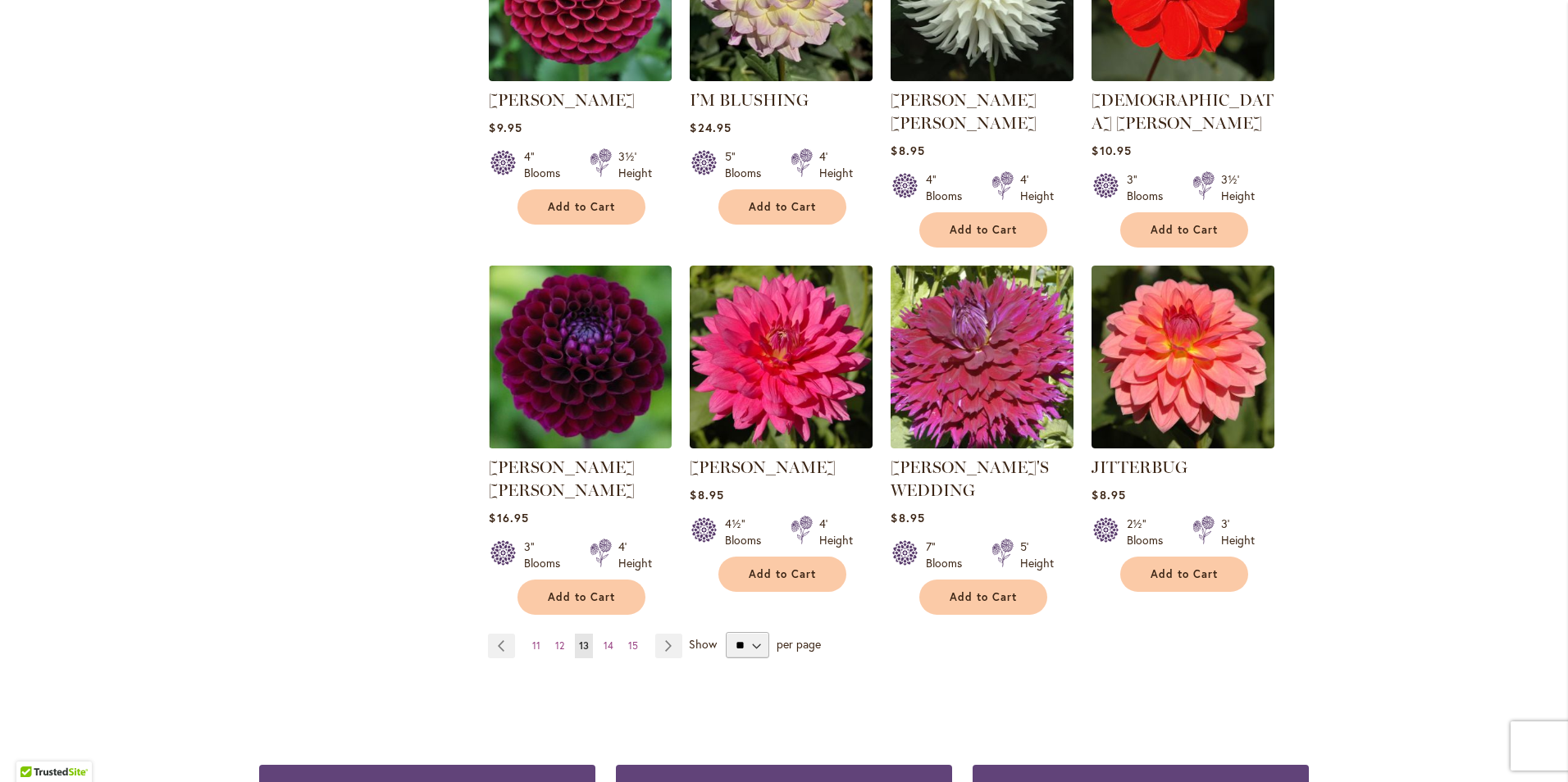
scroll to position [1229, 0]
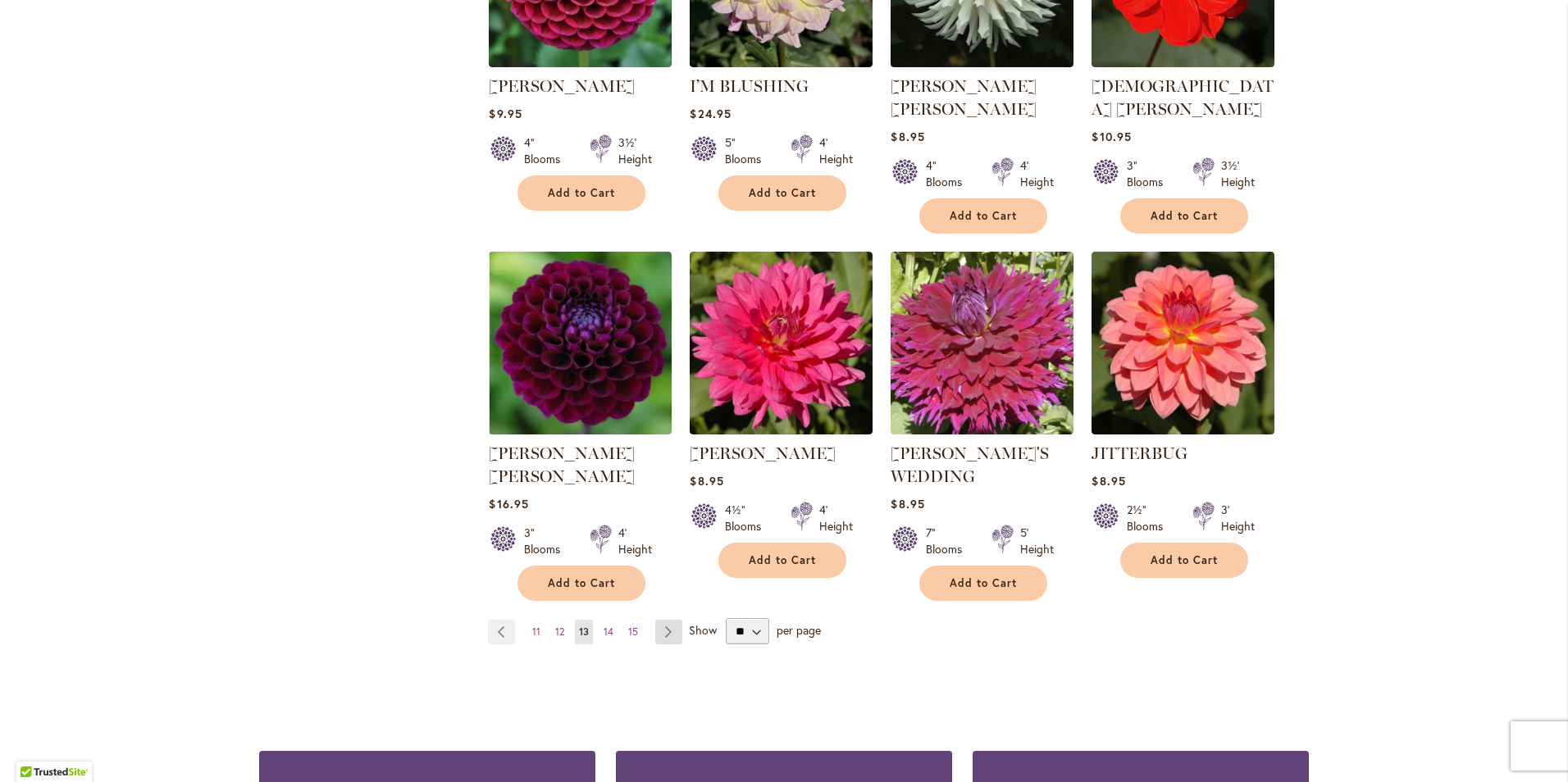
click at [658, 619] on link "Page Next" at bounding box center [669, 631] width 27 height 25
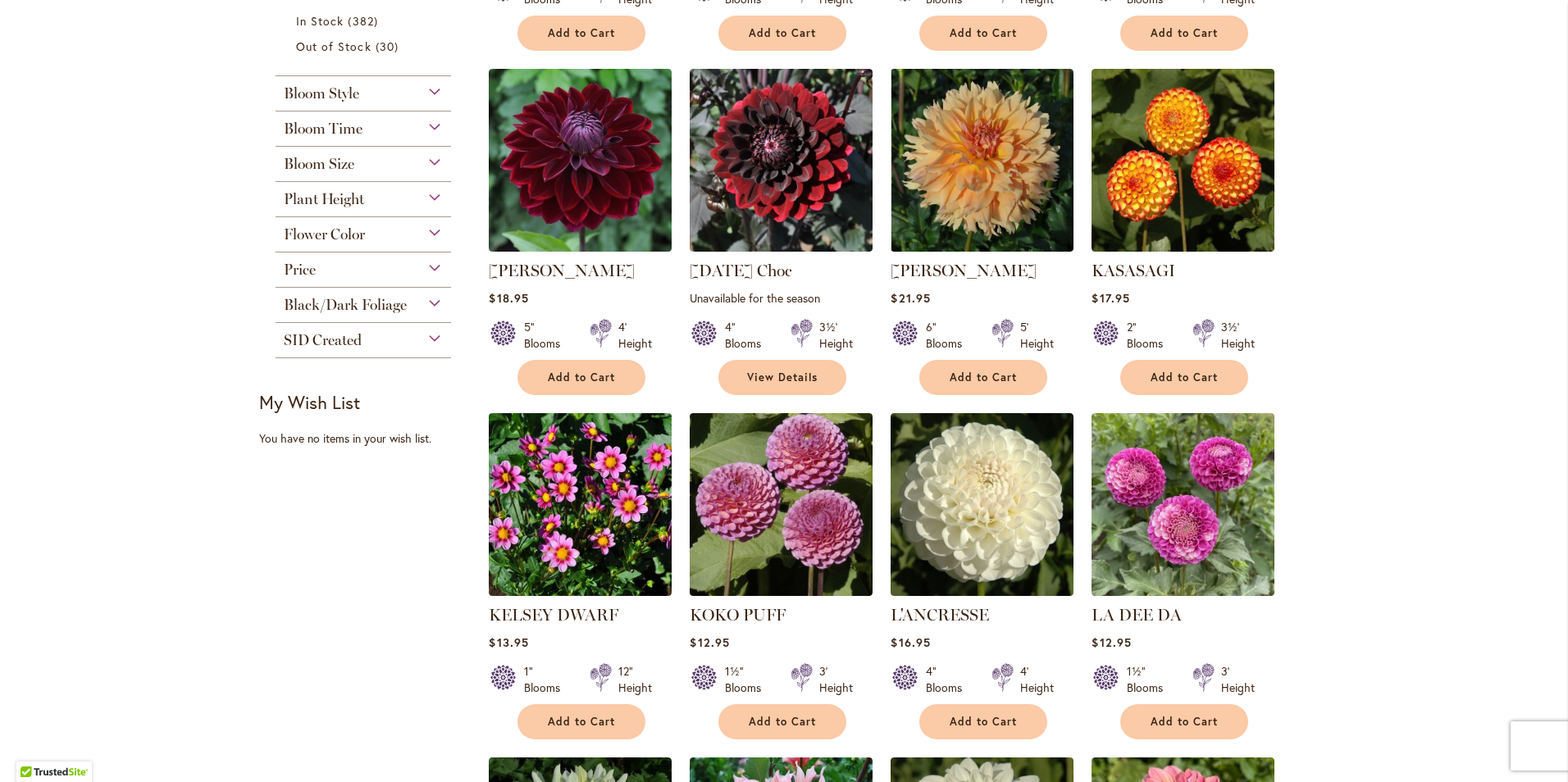
scroll to position [656, 0]
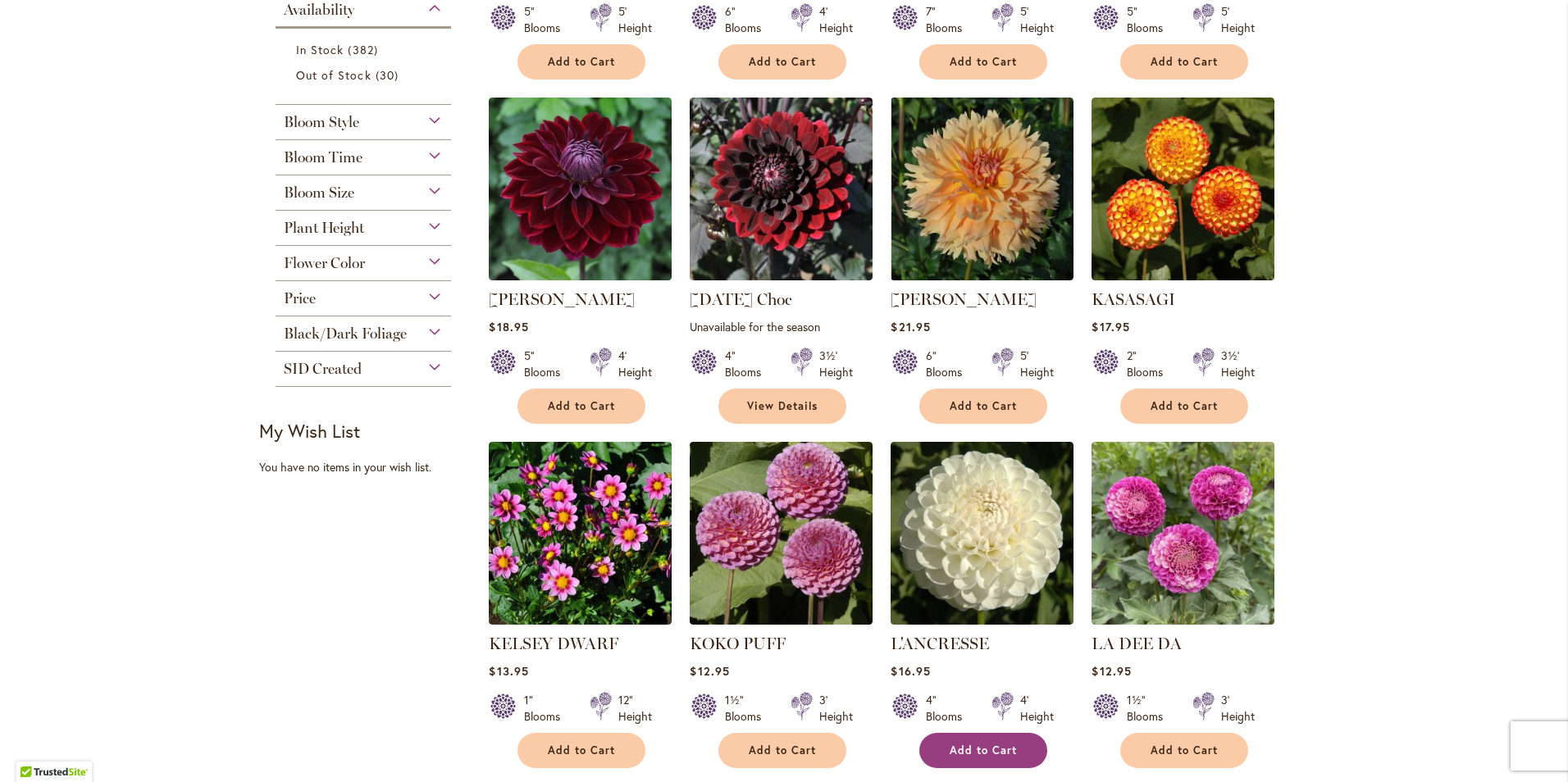
click at [969, 743] on span "Add to Cart" at bounding box center [983, 750] width 68 height 14
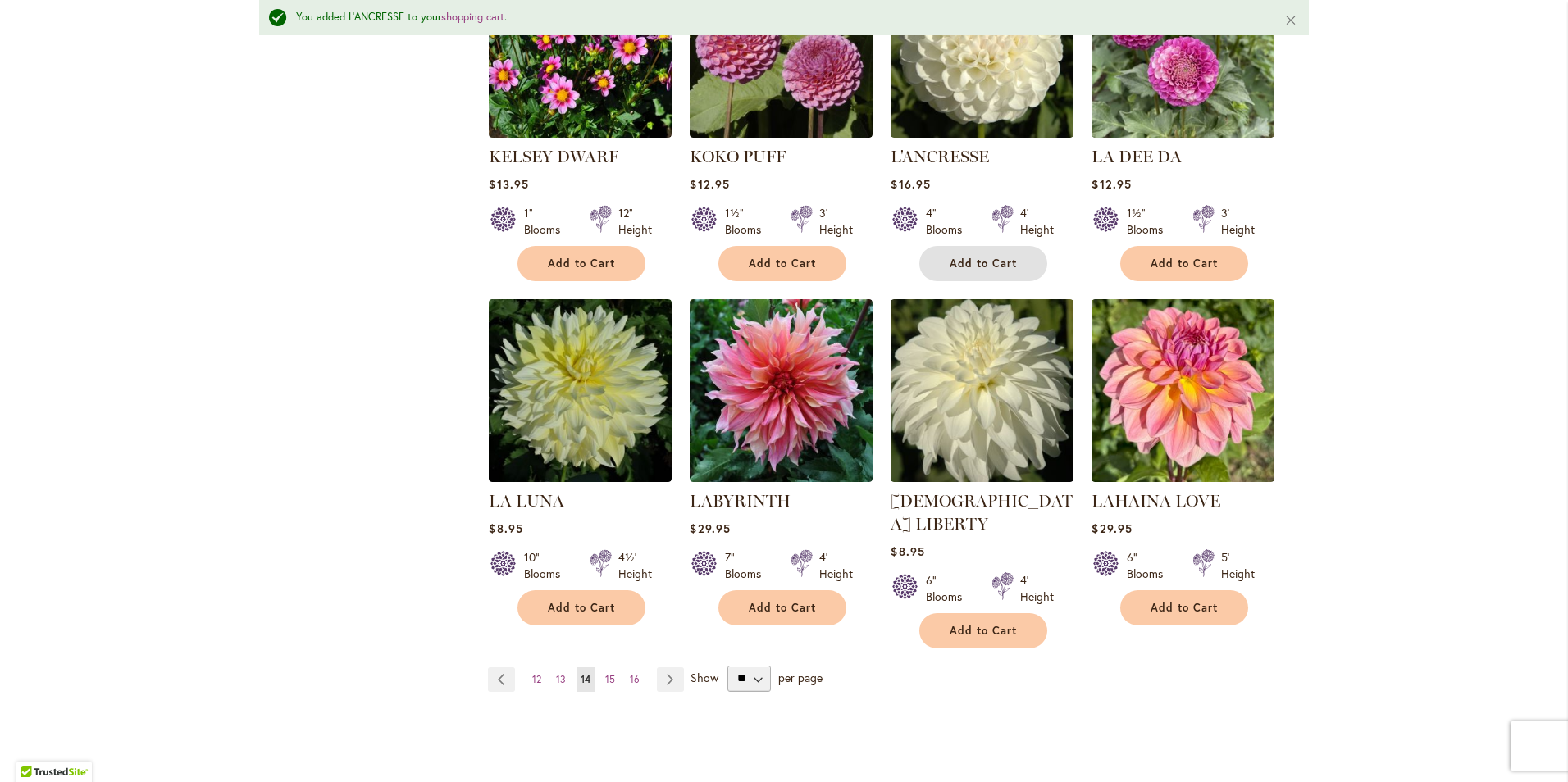
scroll to position [1191, 0]
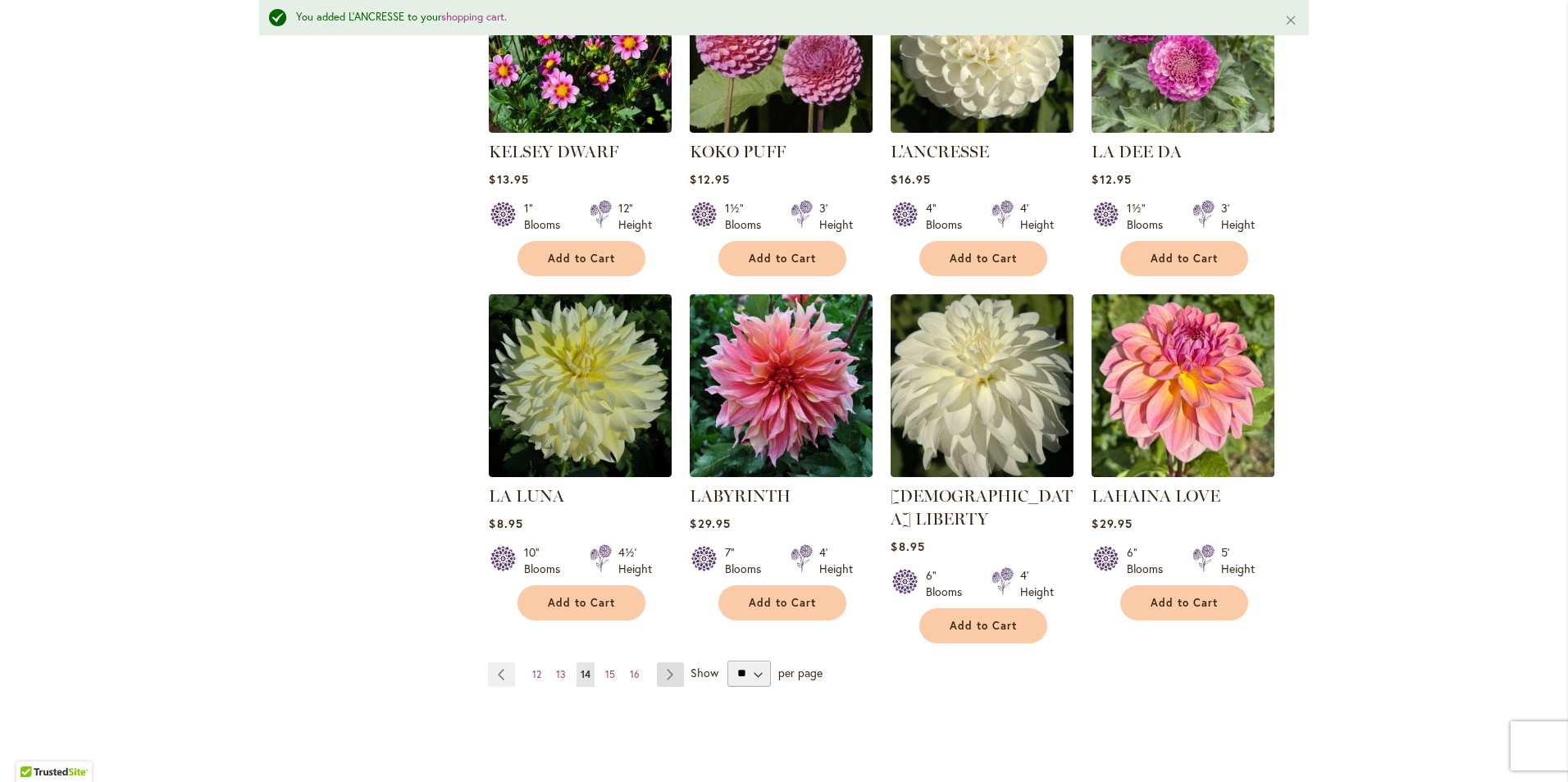
click at [660, 662] on link "Page Next" at bounding box center [671, 674] width 27 height 25
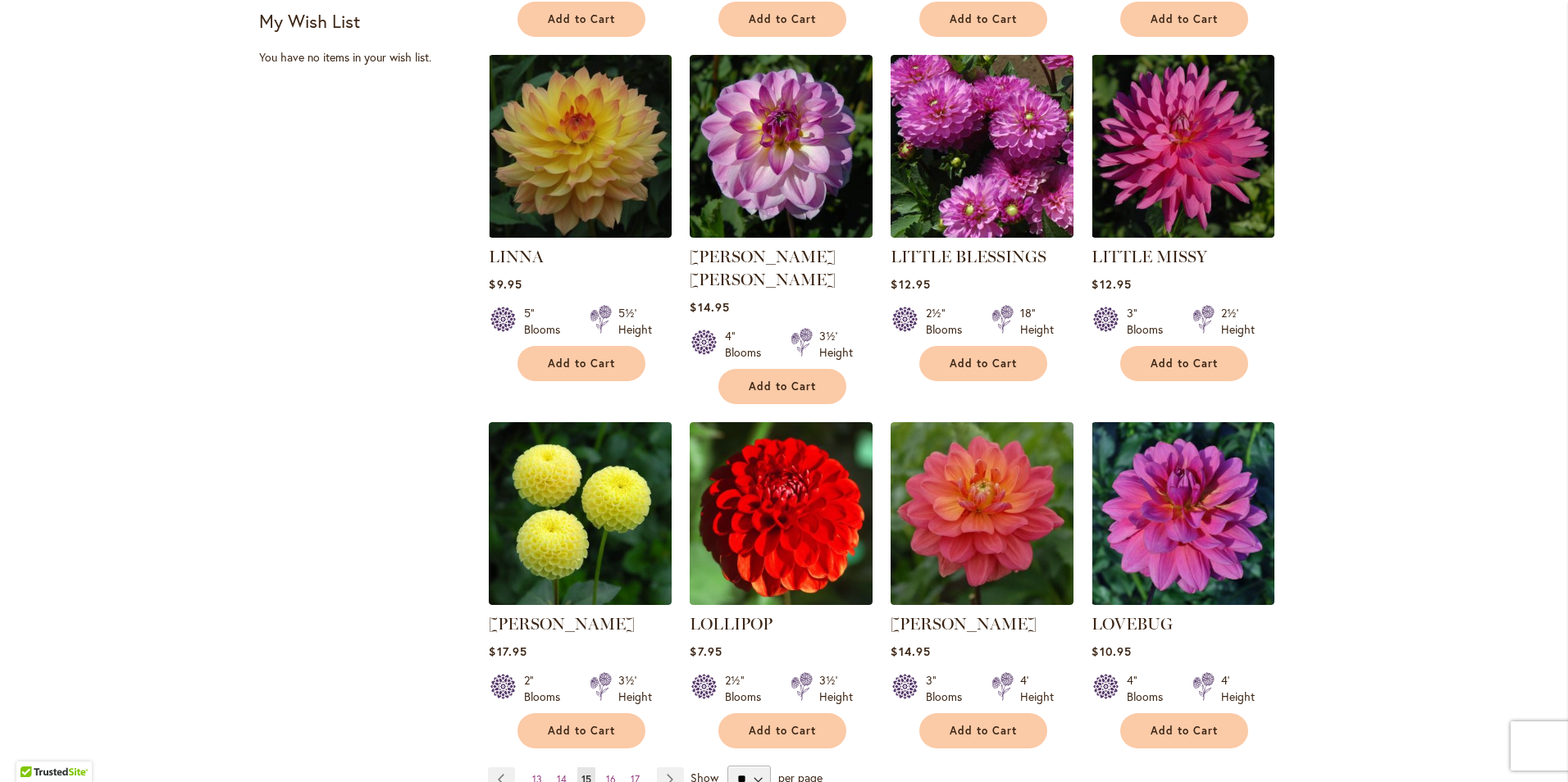
scroll to position [1148, 0]
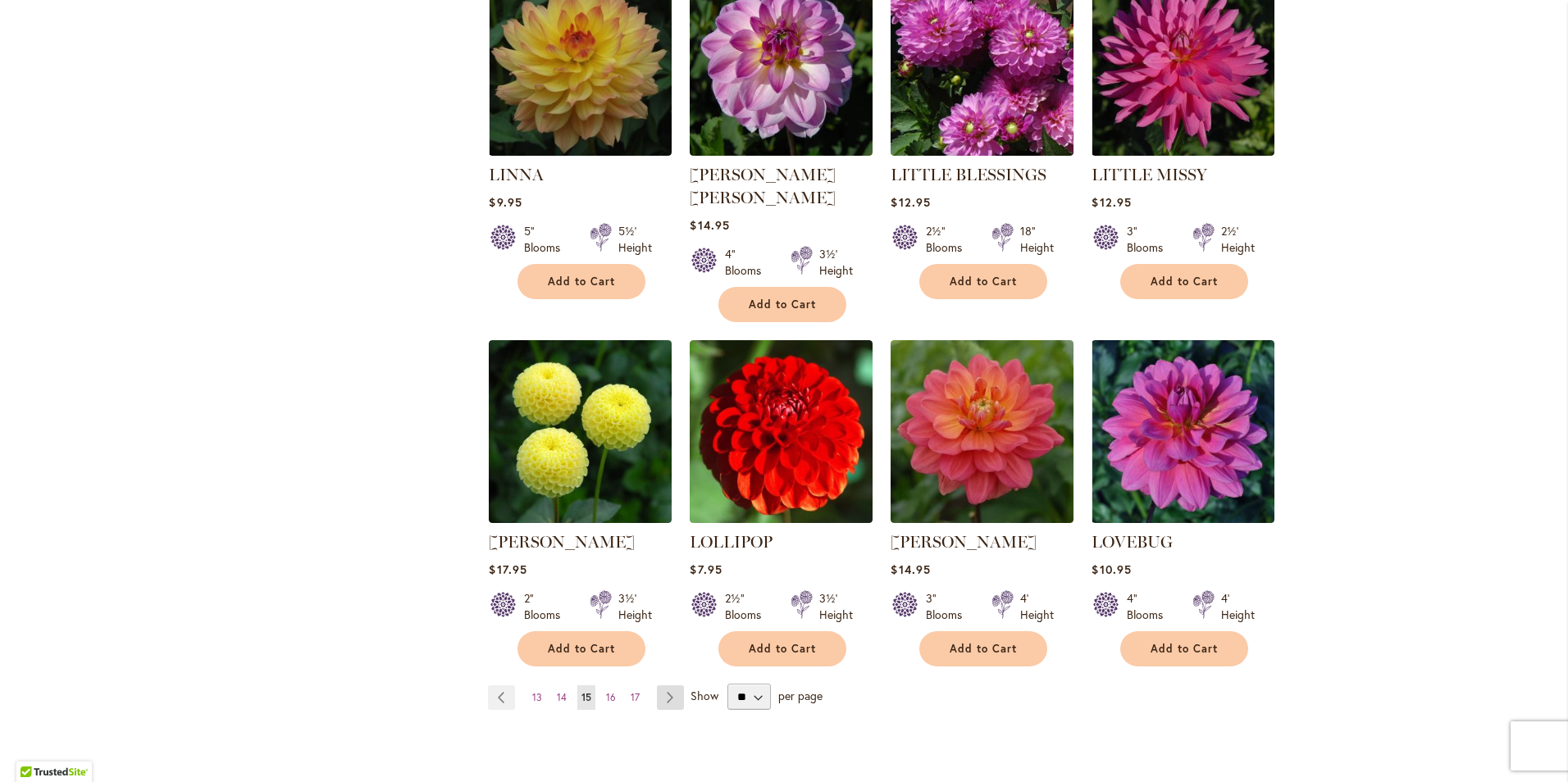
click at [659, 685] on link "Page Next" at bounding box center [671, 697] width 27 height 25
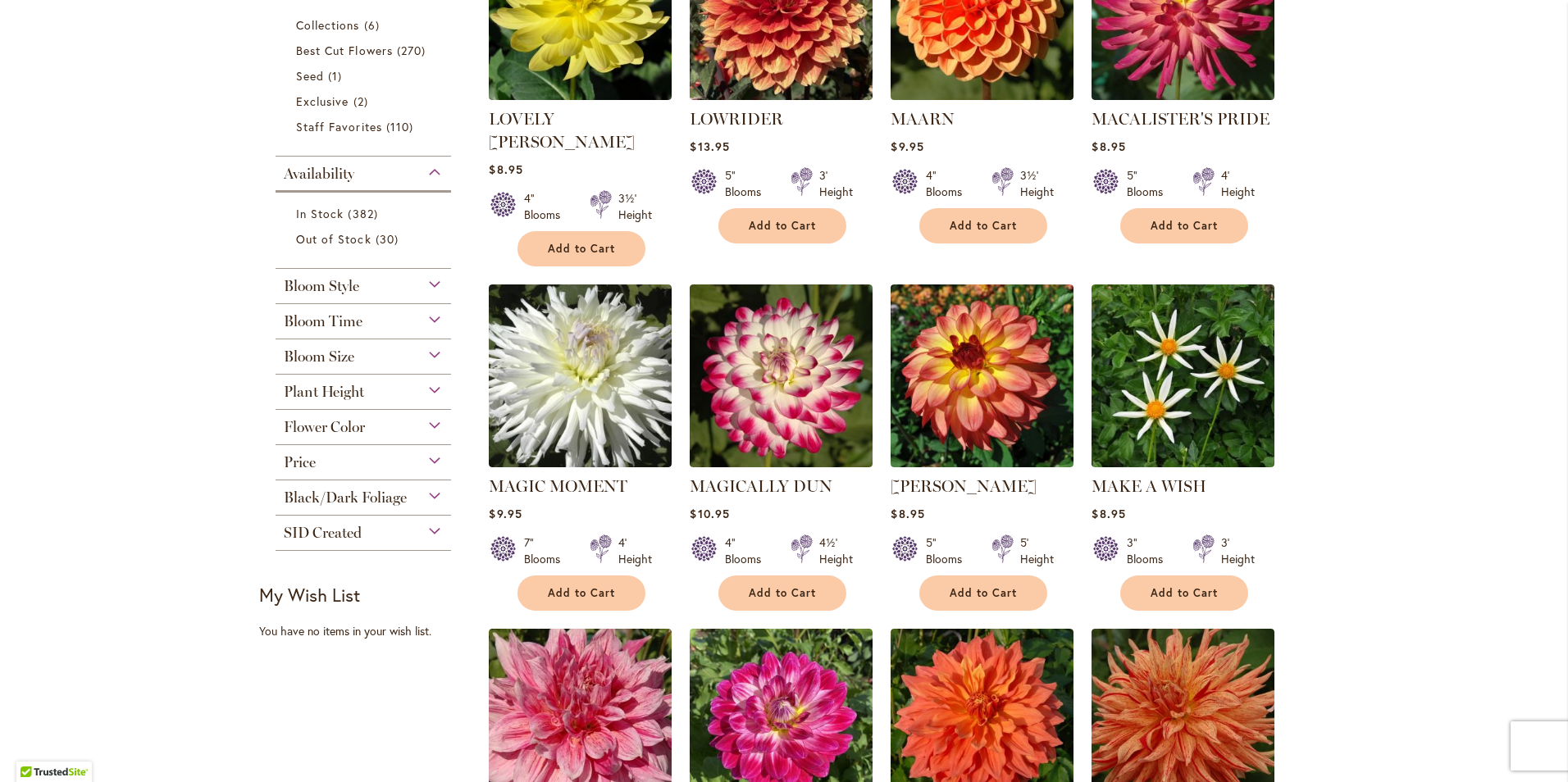
scroll to position [574, 0]
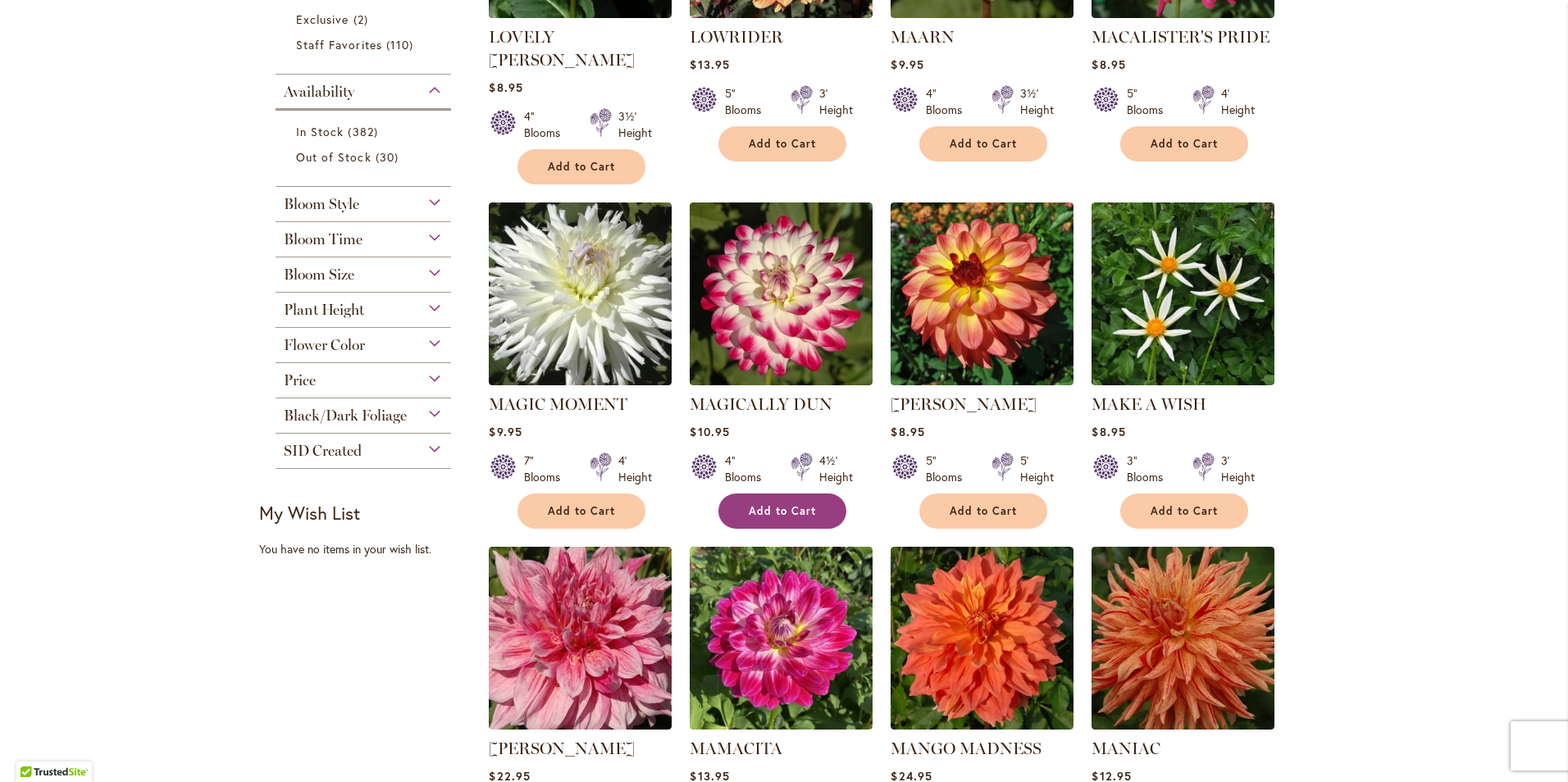
click at [775, 504] on span "Add to Cart" at bounding box center [782, 511] width 68 height 14
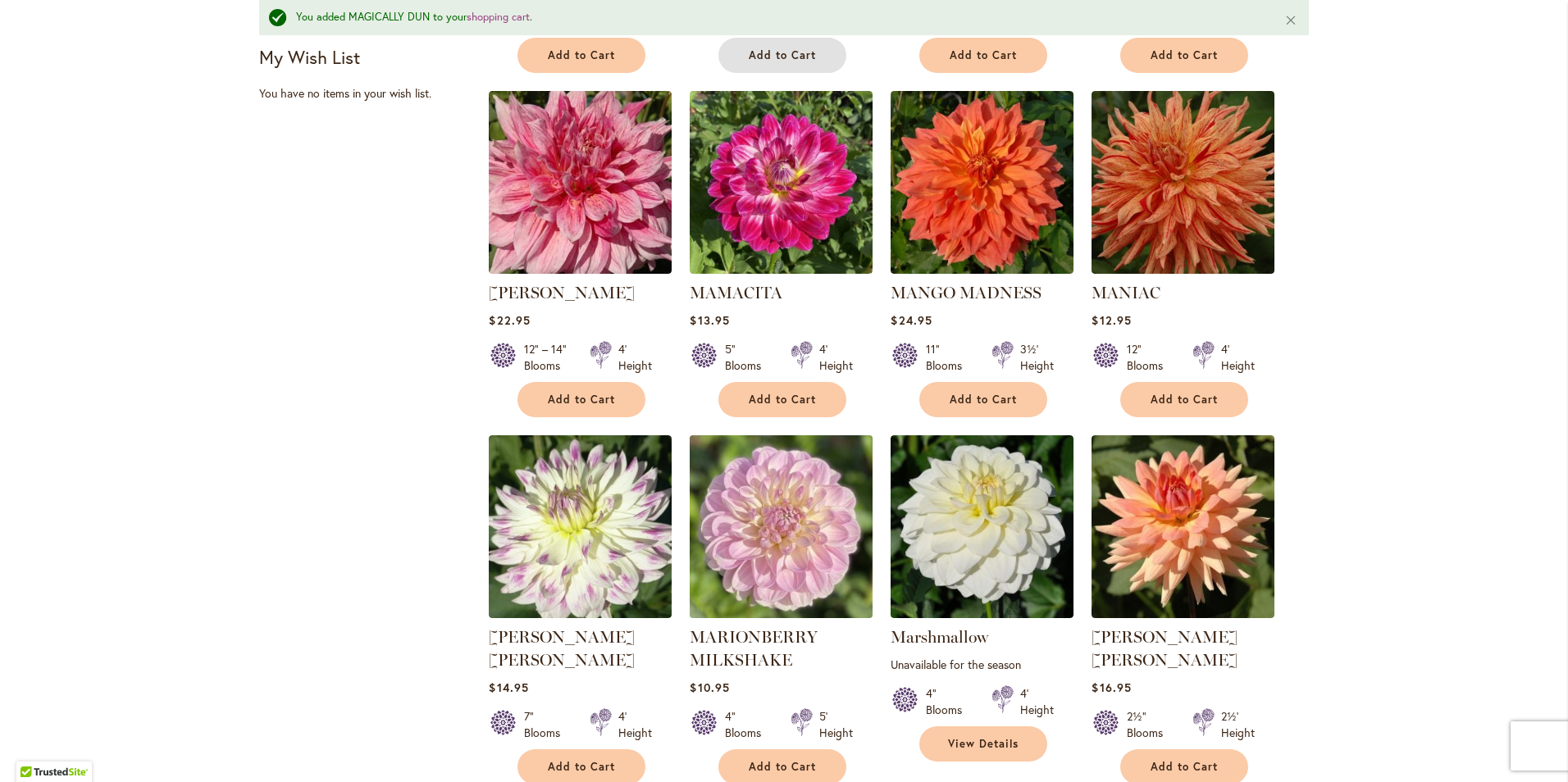
scroll to position [1191, 0]
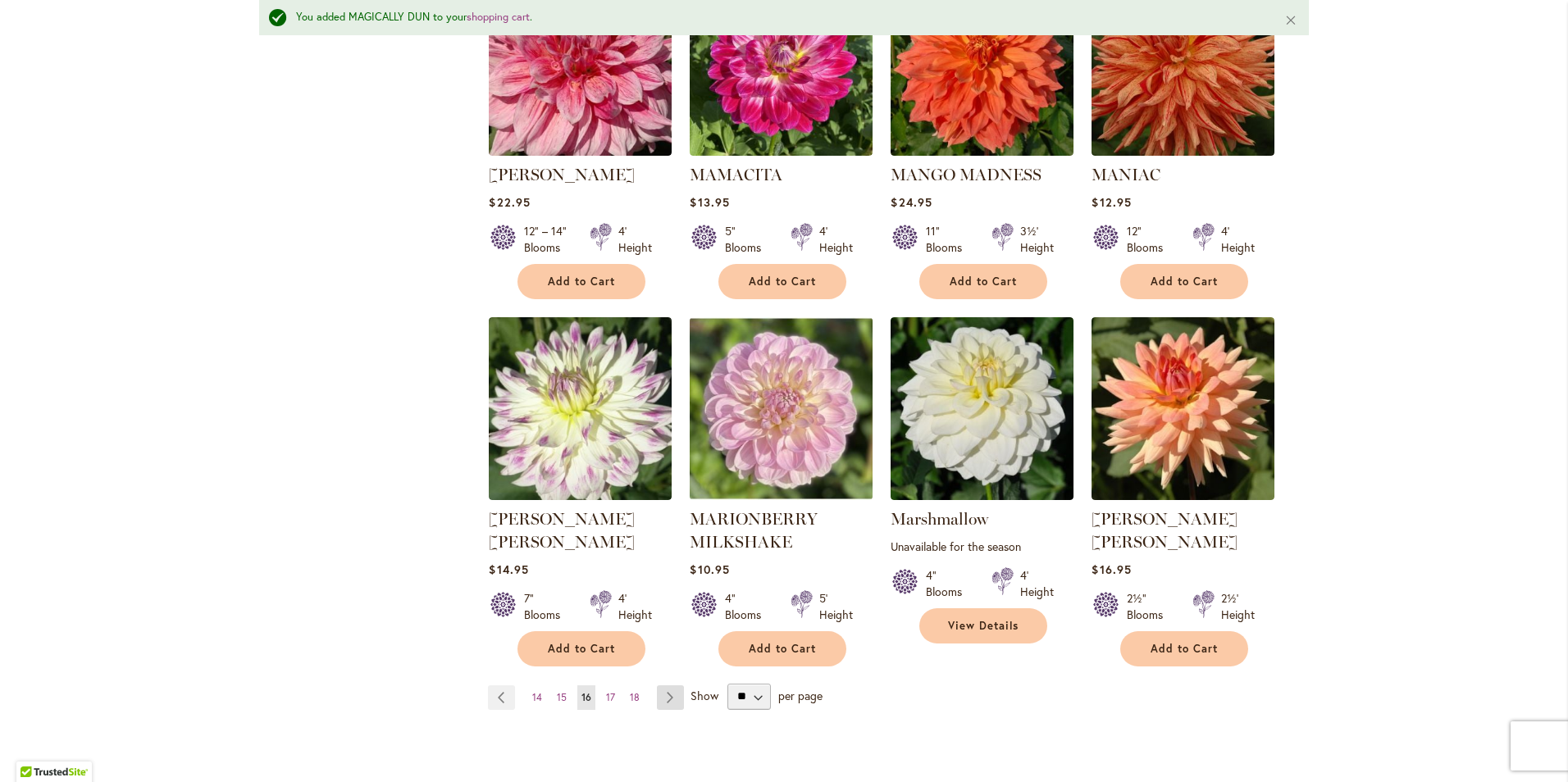
click at [663, 685] on link "Page Next" at bounding box center [671, 697] width 27 height 25
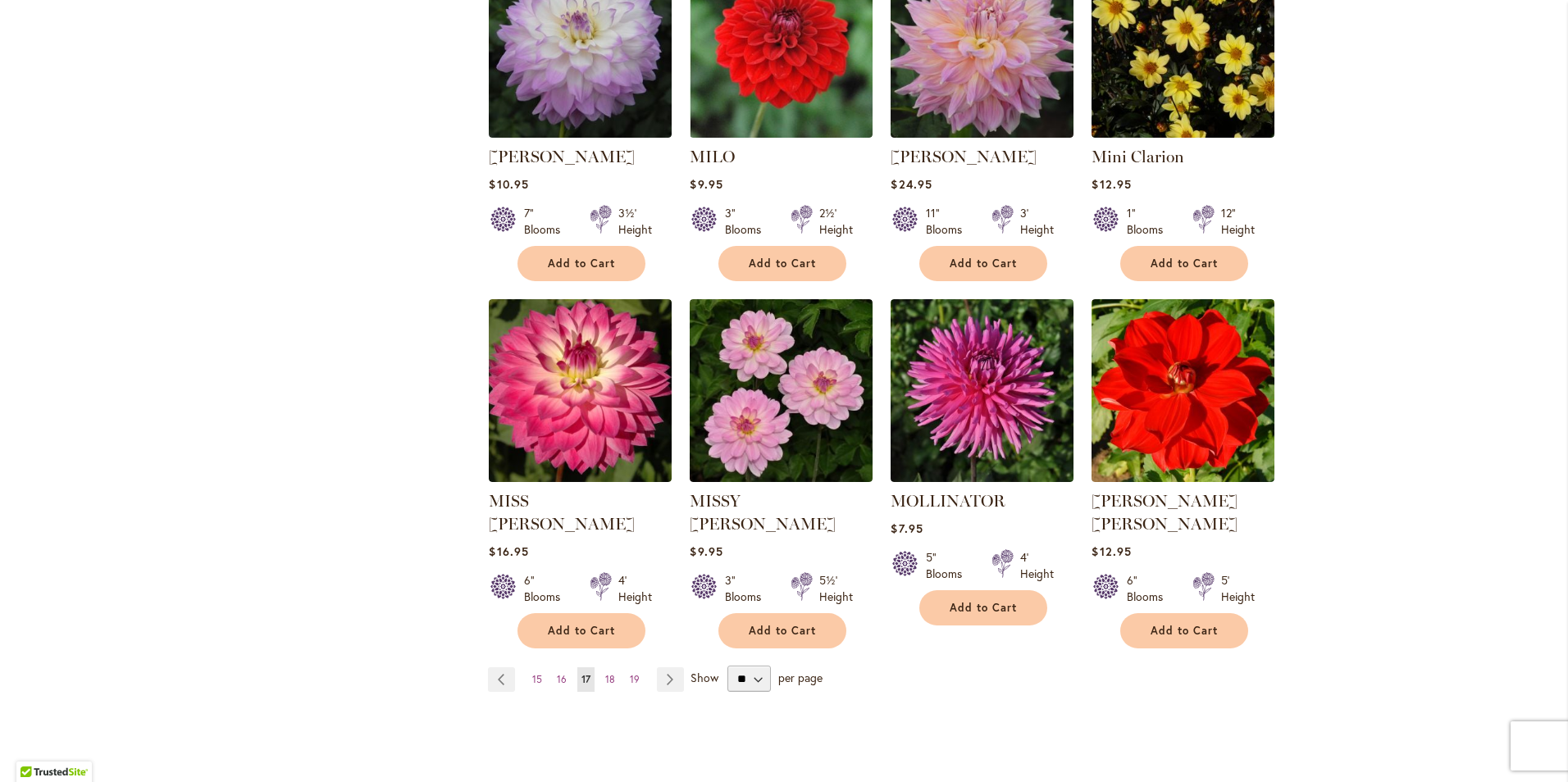
scroll to position [1148, 0]
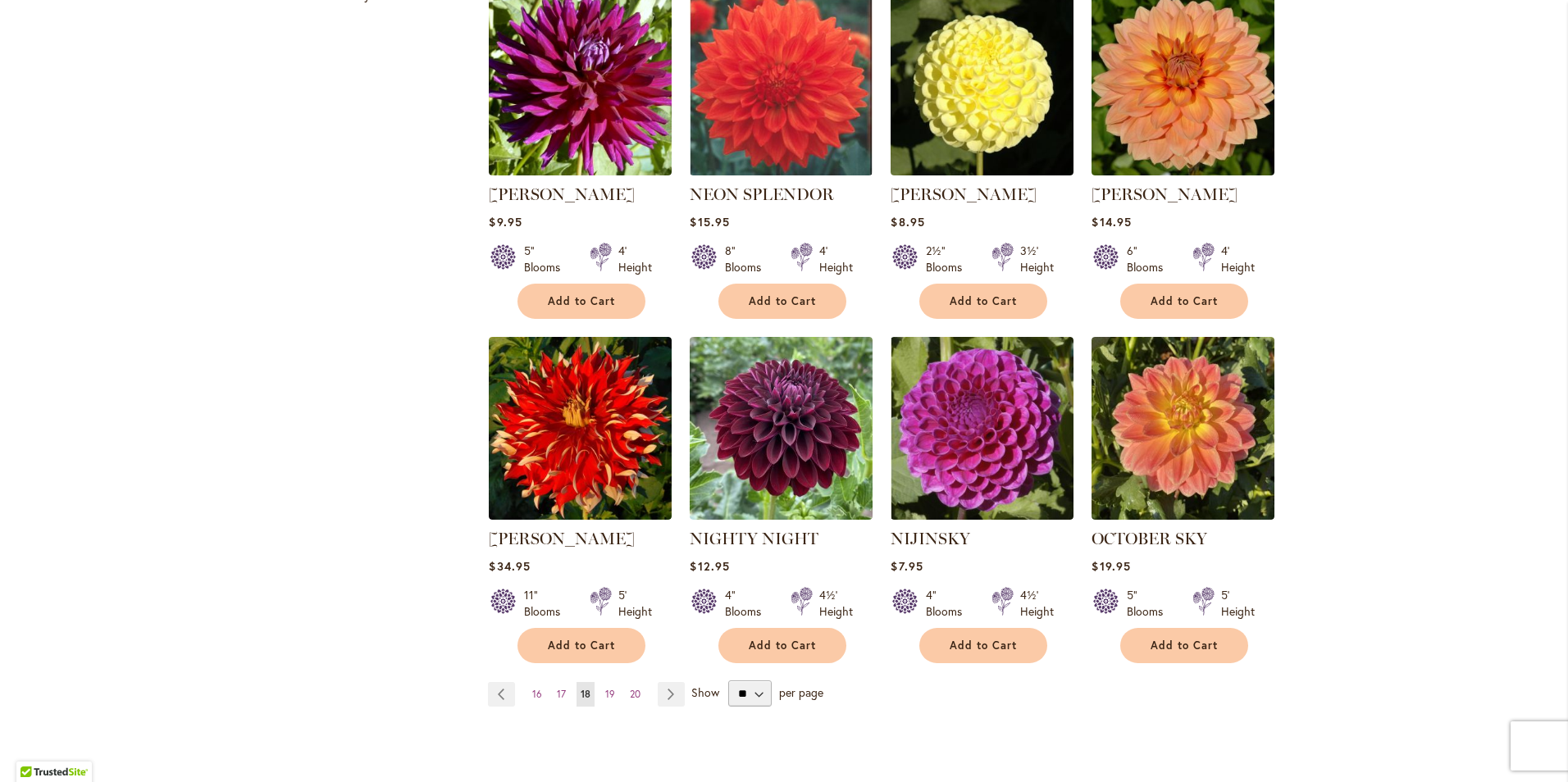
scroll to position [1148, 0]
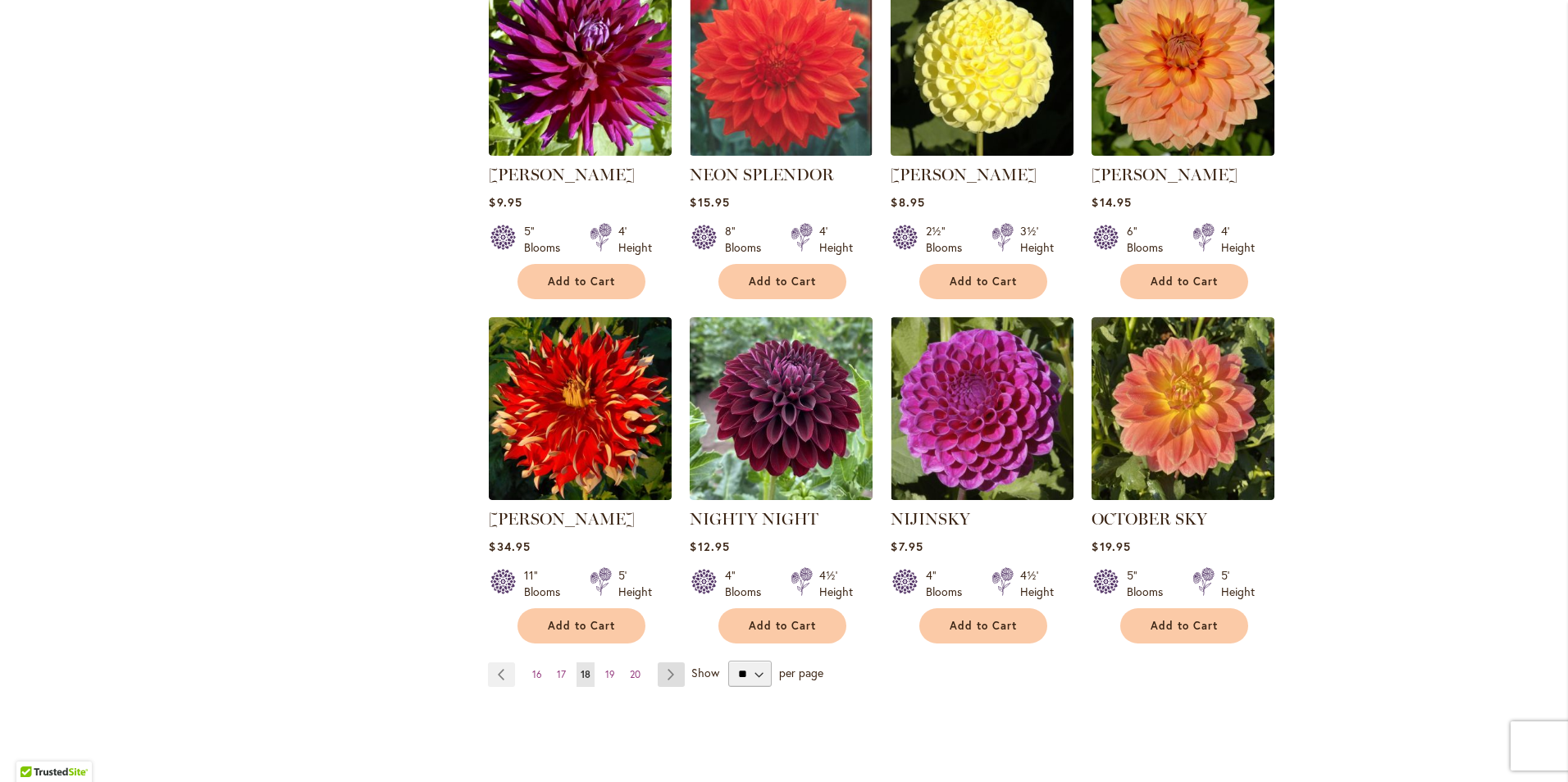
click at [662, 662] on link "Page Next" at bounding box center [672, 674] width 27 height 25
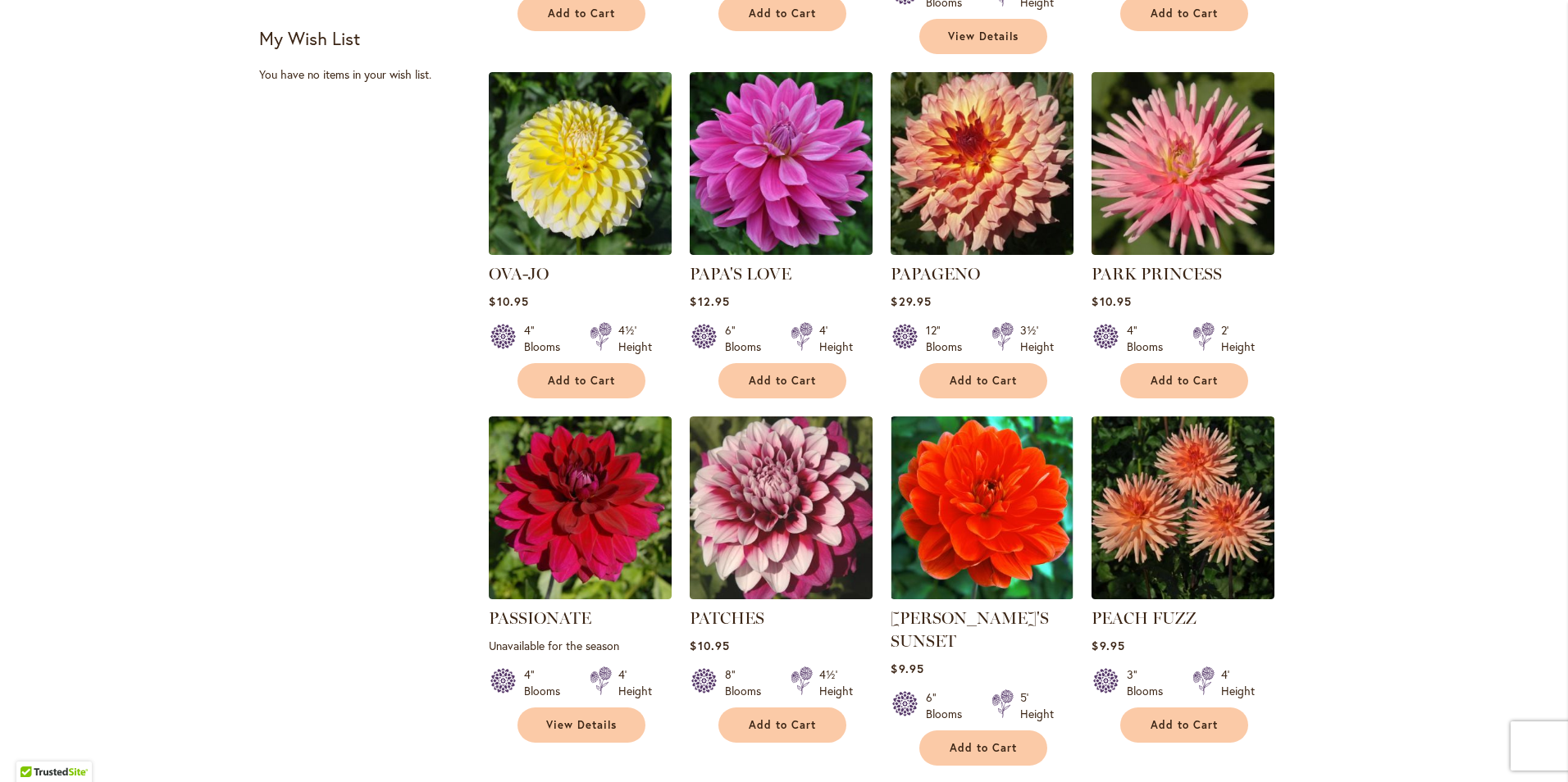
scroll to position [1148, 0]
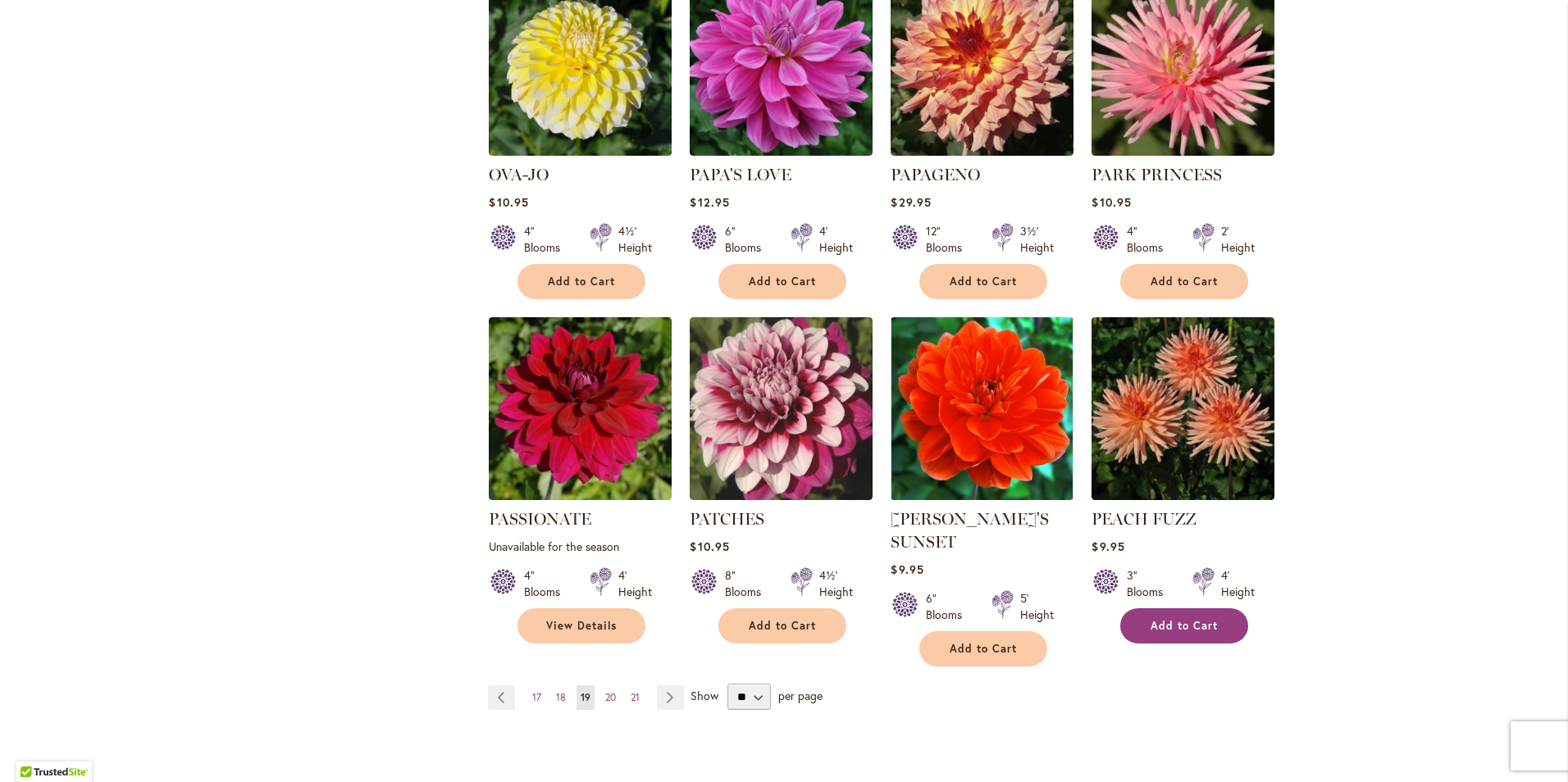
click at [1177, 619] on span "Add to Cart" at bounding box center [1184, 626] width 68 height 14
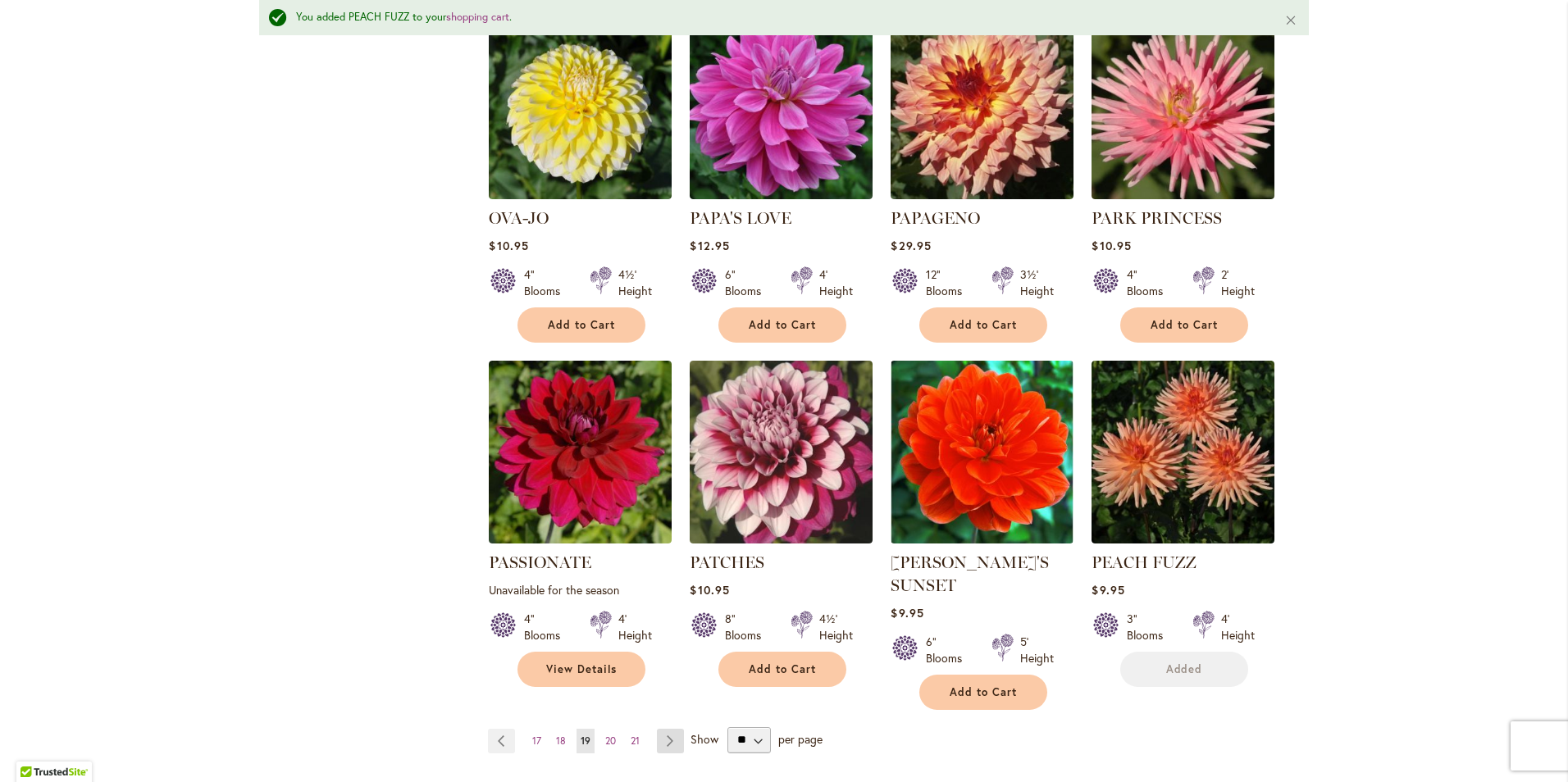
scroll to position [1191, 0]
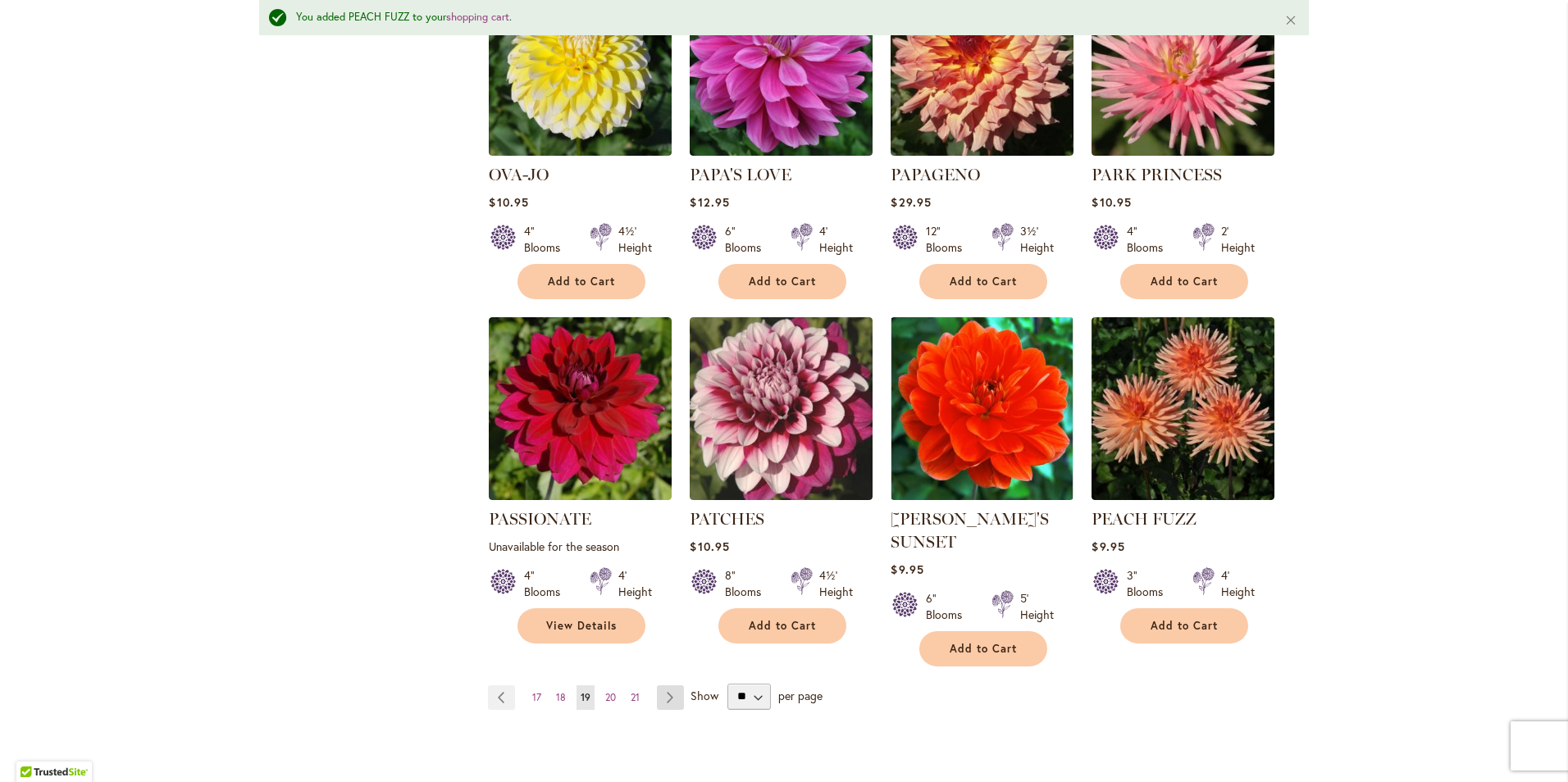
click at [662, 685] on link "Page Next" at bounding box center [671, 697] width 27 height 25
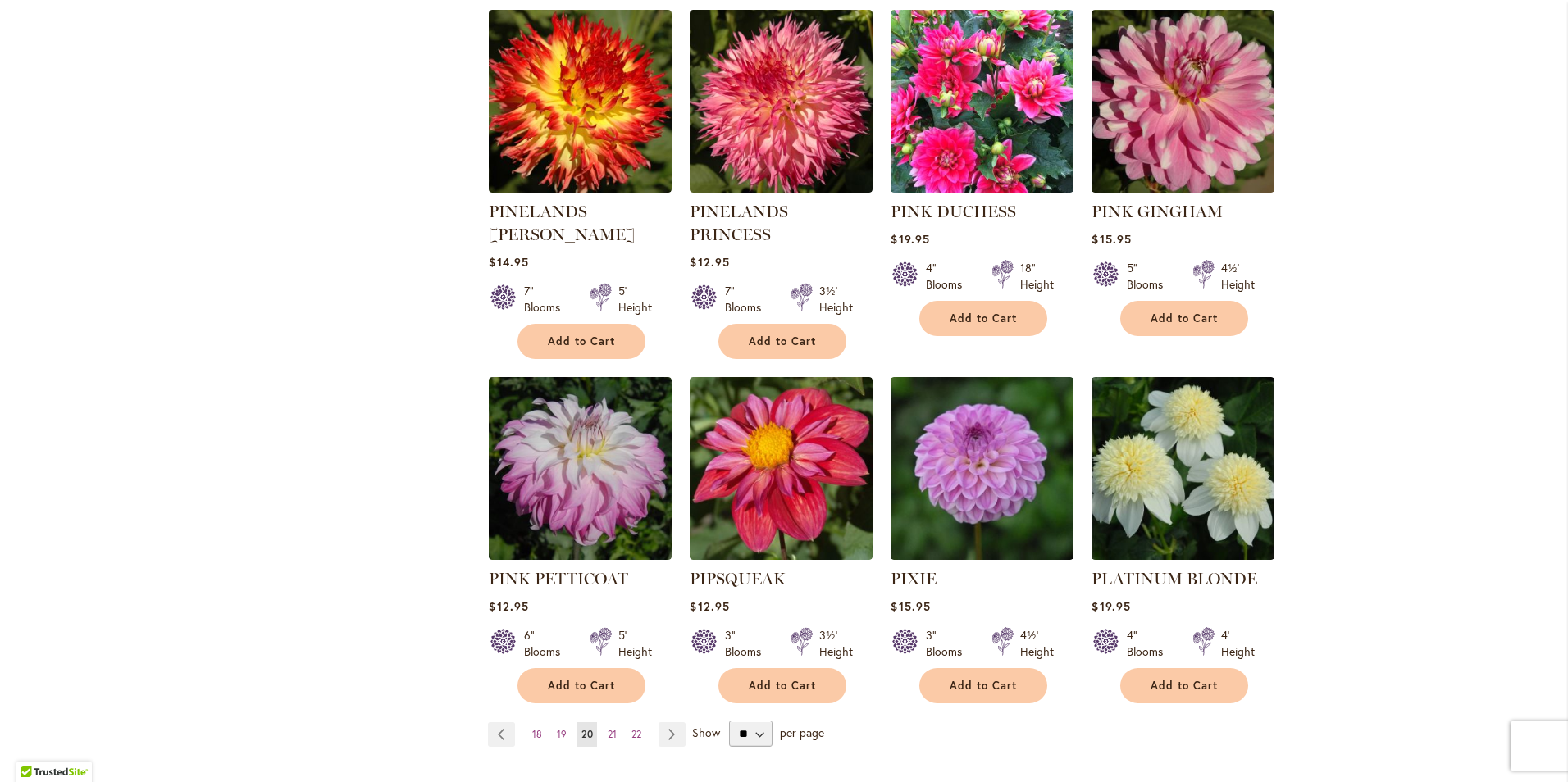
scroll to position [1148, 0]
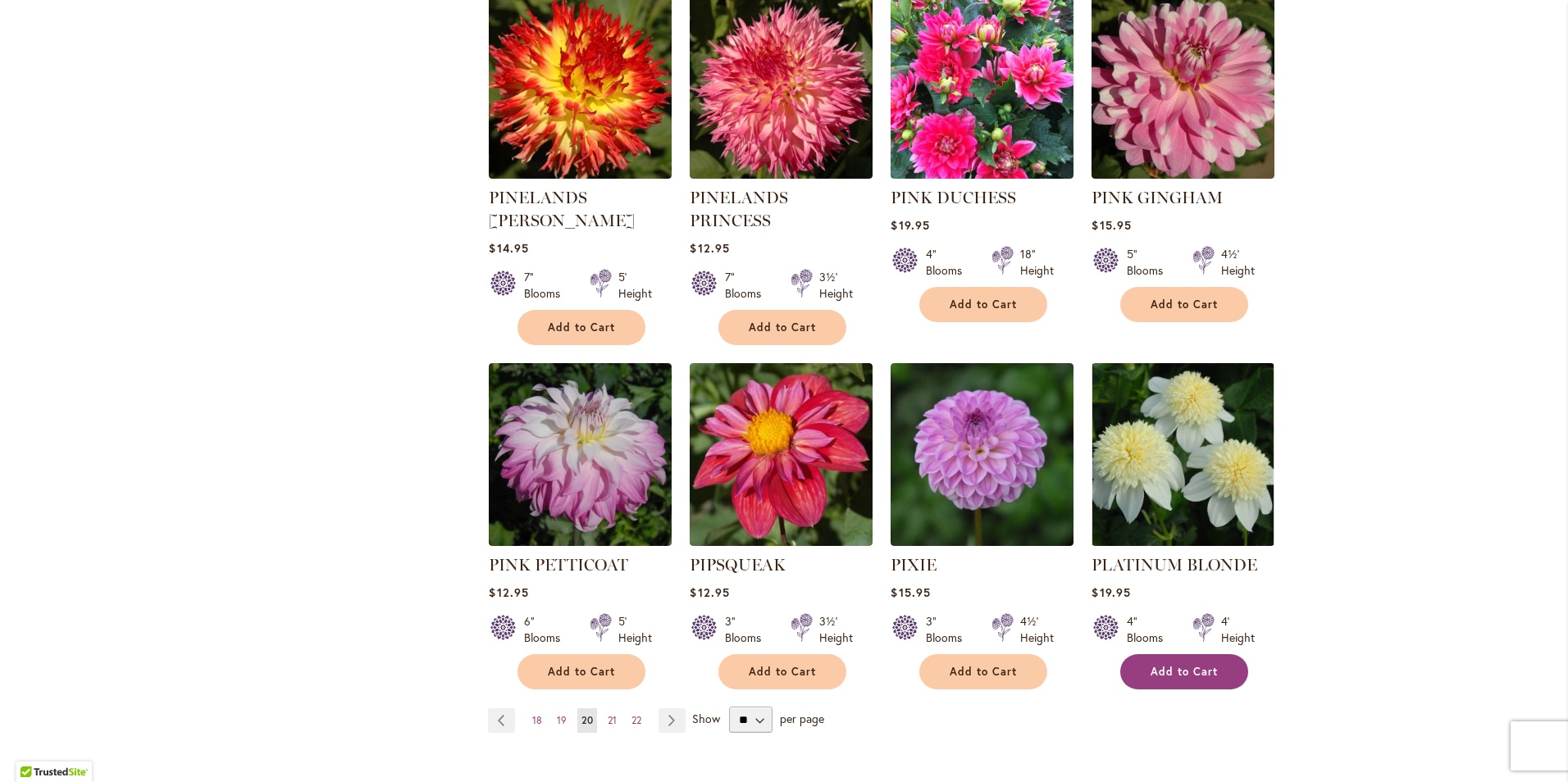
click at [1177, 665] on span "Add to Cart" at bounding box center [1184, 672] width 68 height 14
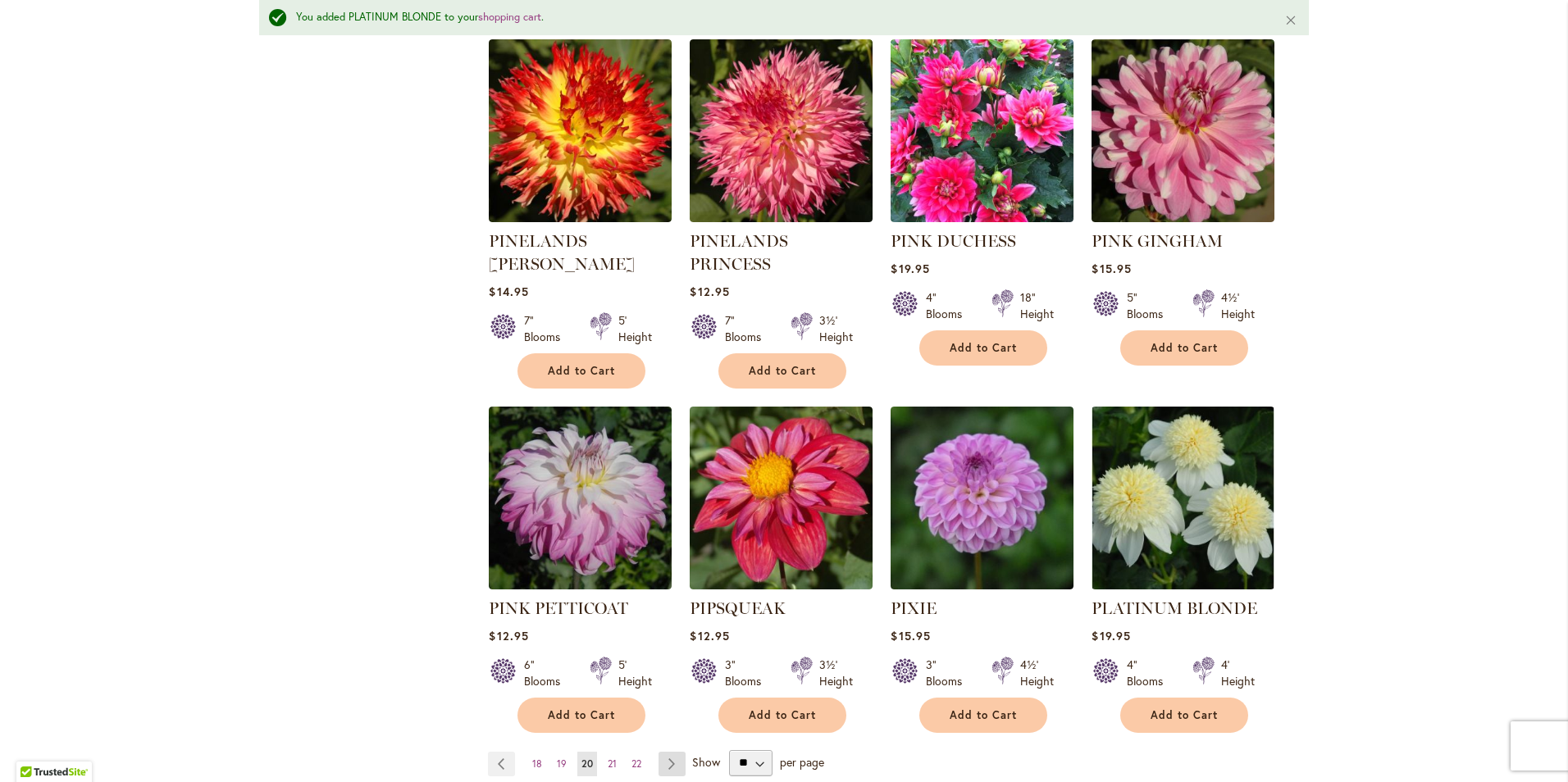
click at [661, 752] on link "Page Next" at bounding box center [673, 764] width 27 height 25
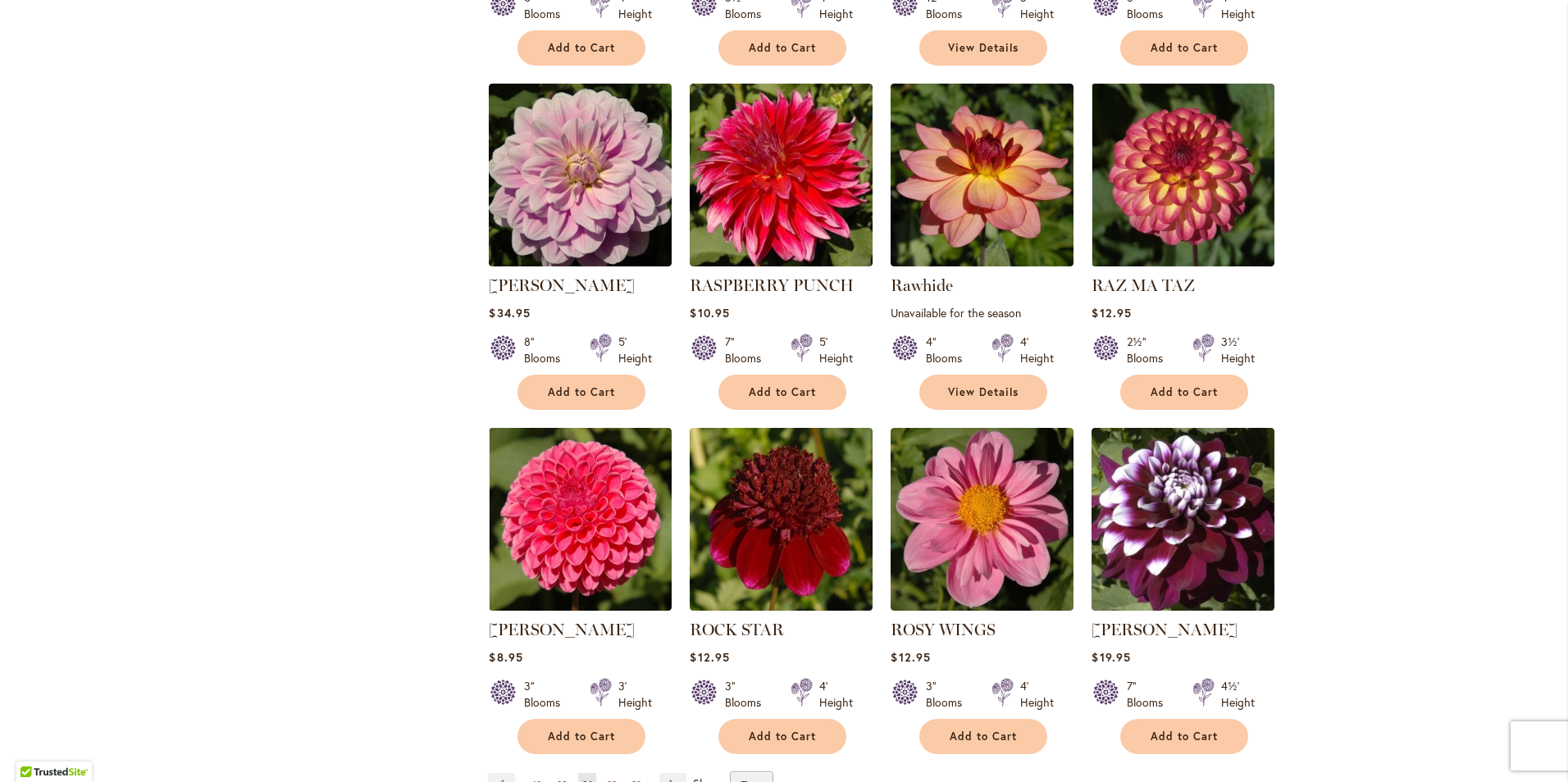
scroll to position [1148, 0]
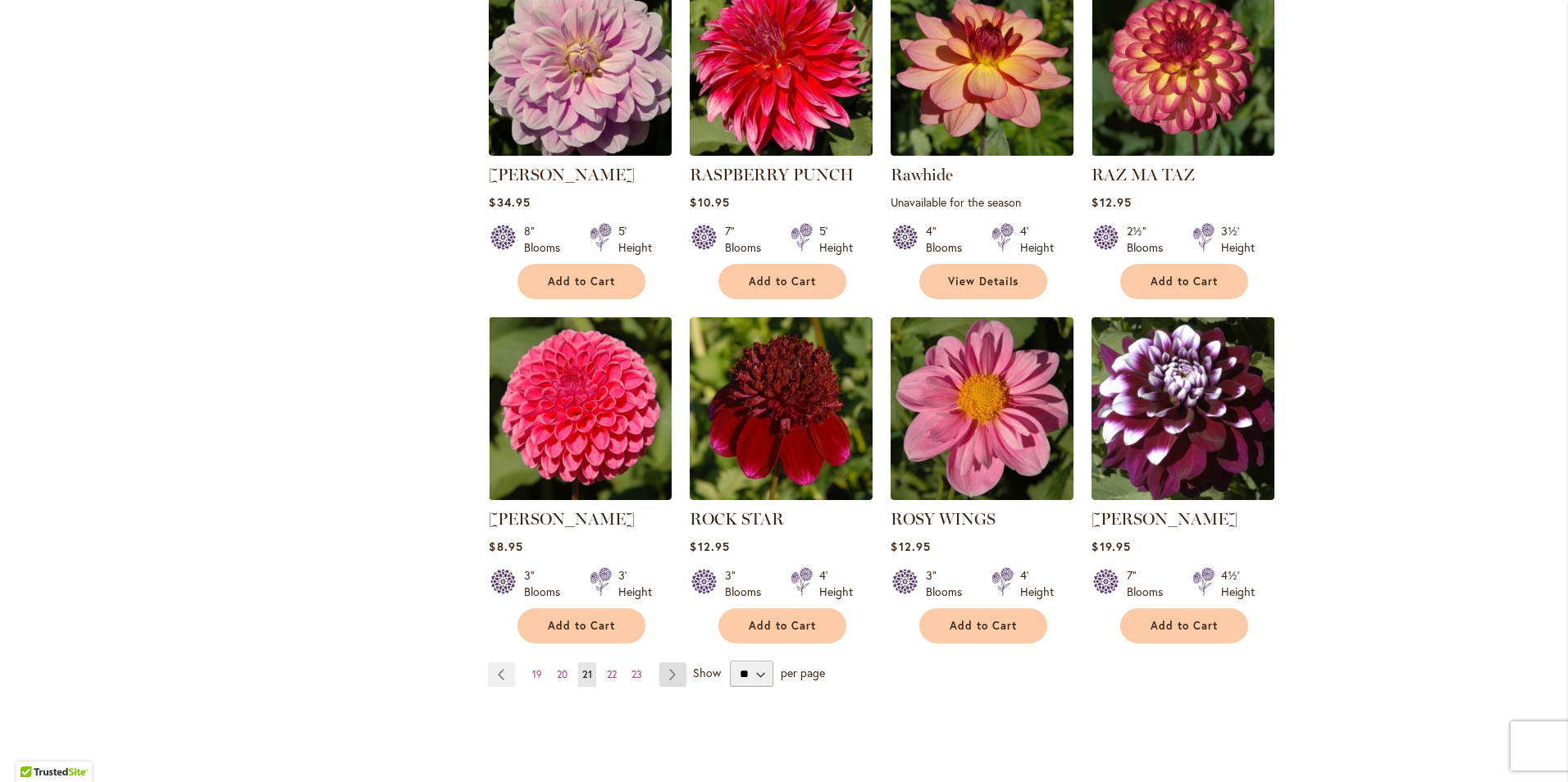
click at [665, 666] on link "Page Next" at bounding box center [673, 674] width 27 height 25
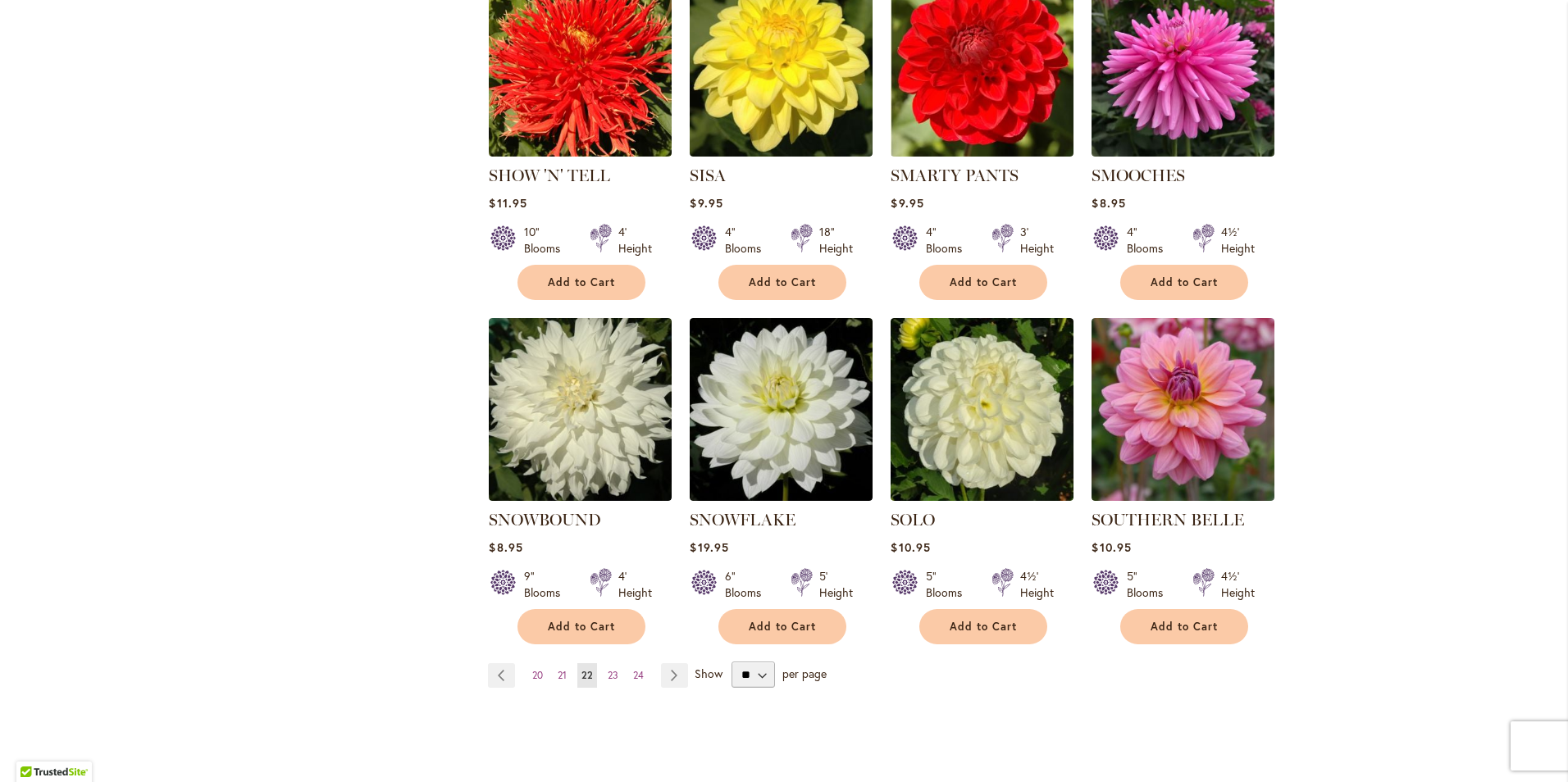
scroll to position [1148, 0]
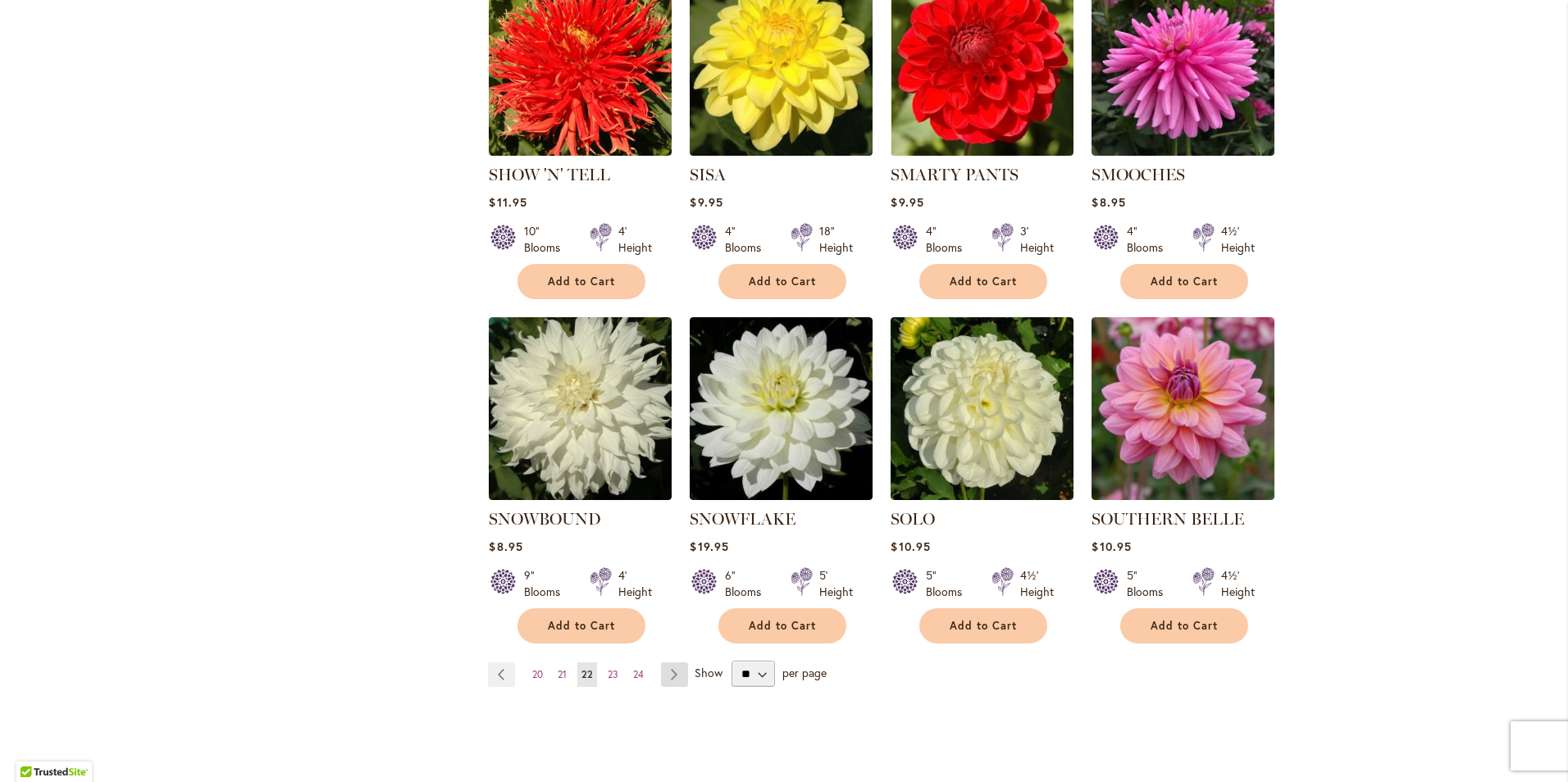
click at [664, 662] on link "Page Next" at bounding box center [674, 674] width 27 height 25
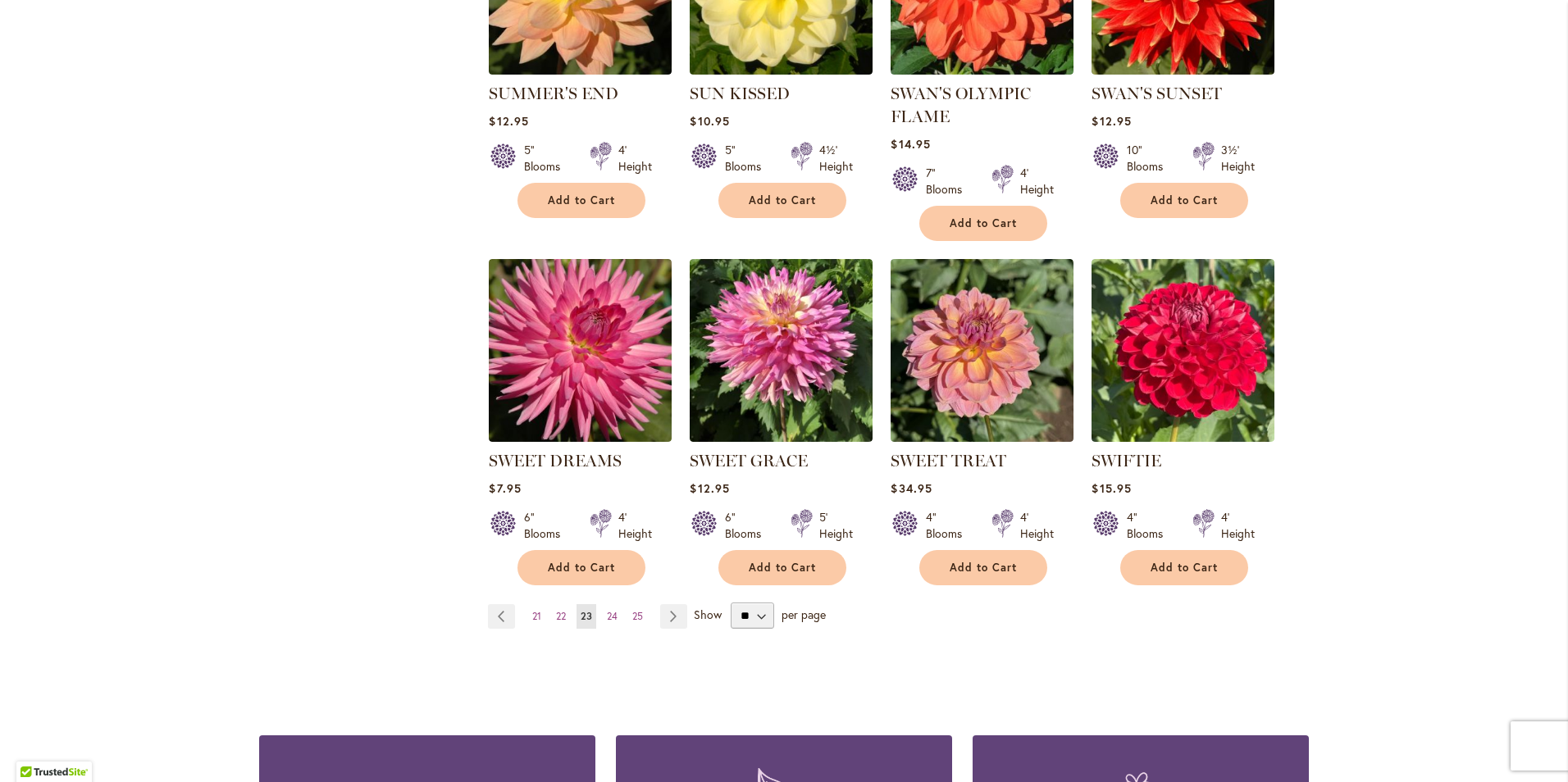
scroll to position [1229, 0]
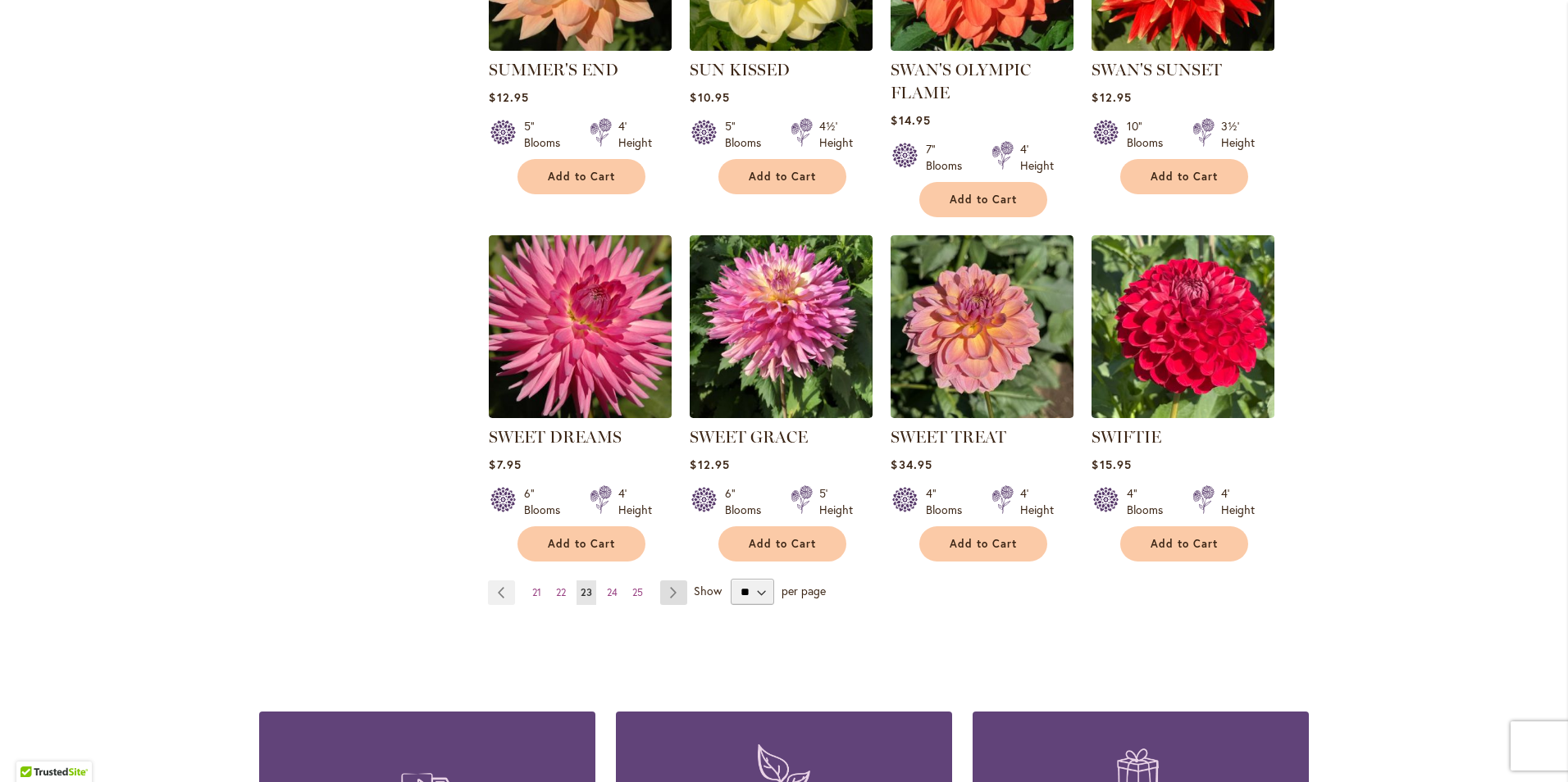
click at [662, 582] on link "Page Next" at bounding box center [674, 592] width 27 height 25
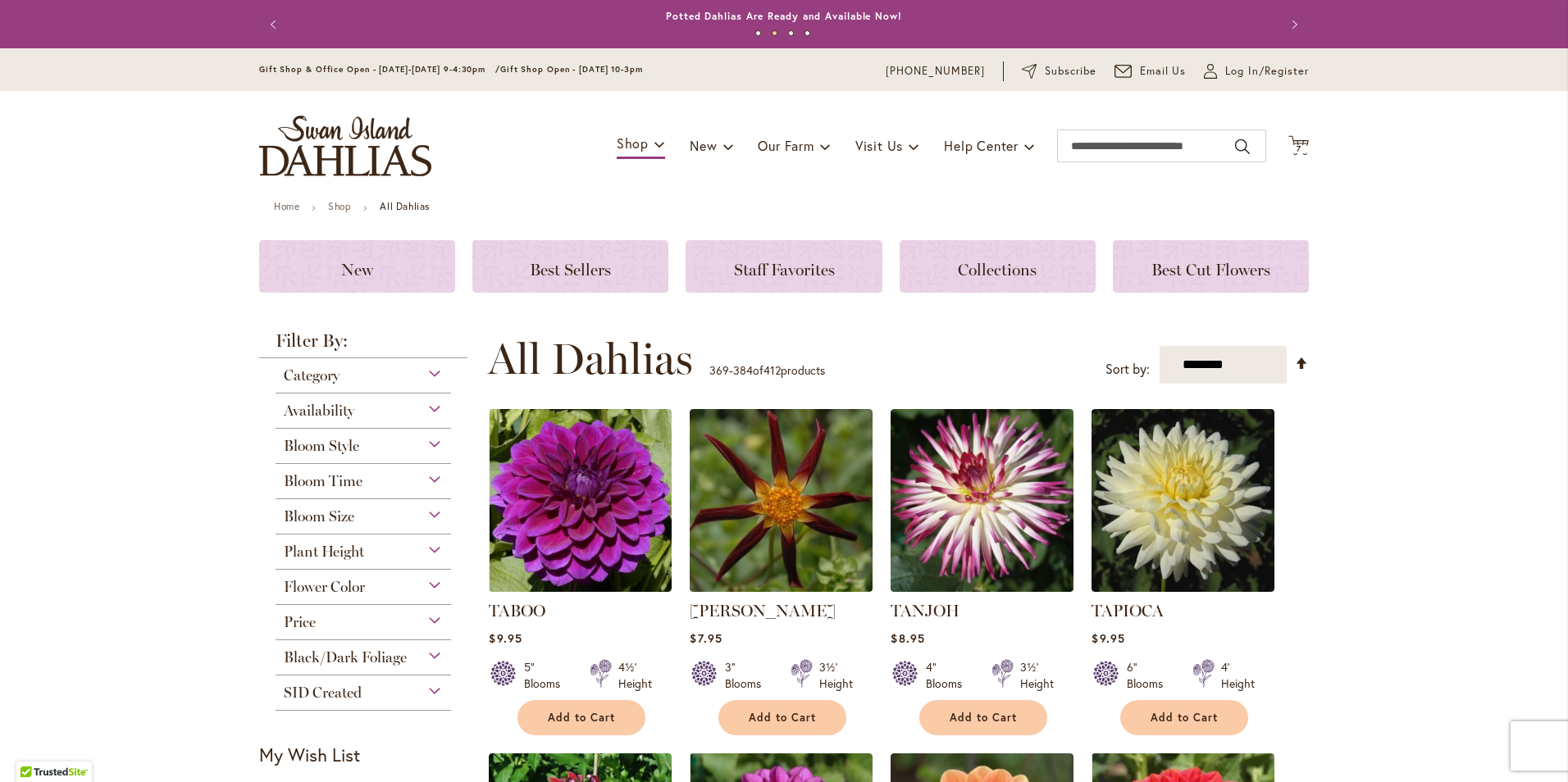
scroll to position [164, 0]
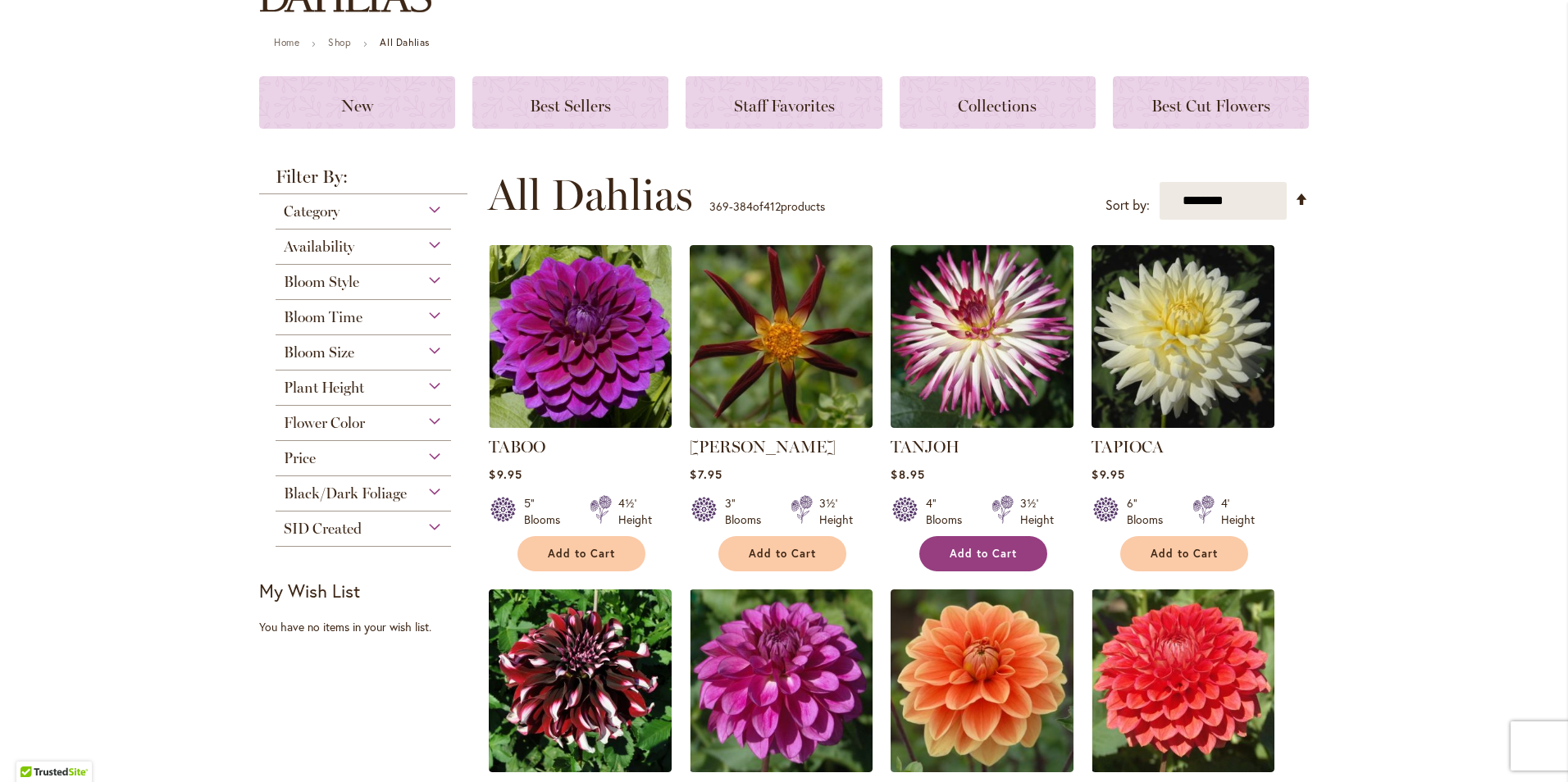
click at [969, 548] on span "Add to Cart" at bounding box center [983, 554] width 68 height 14
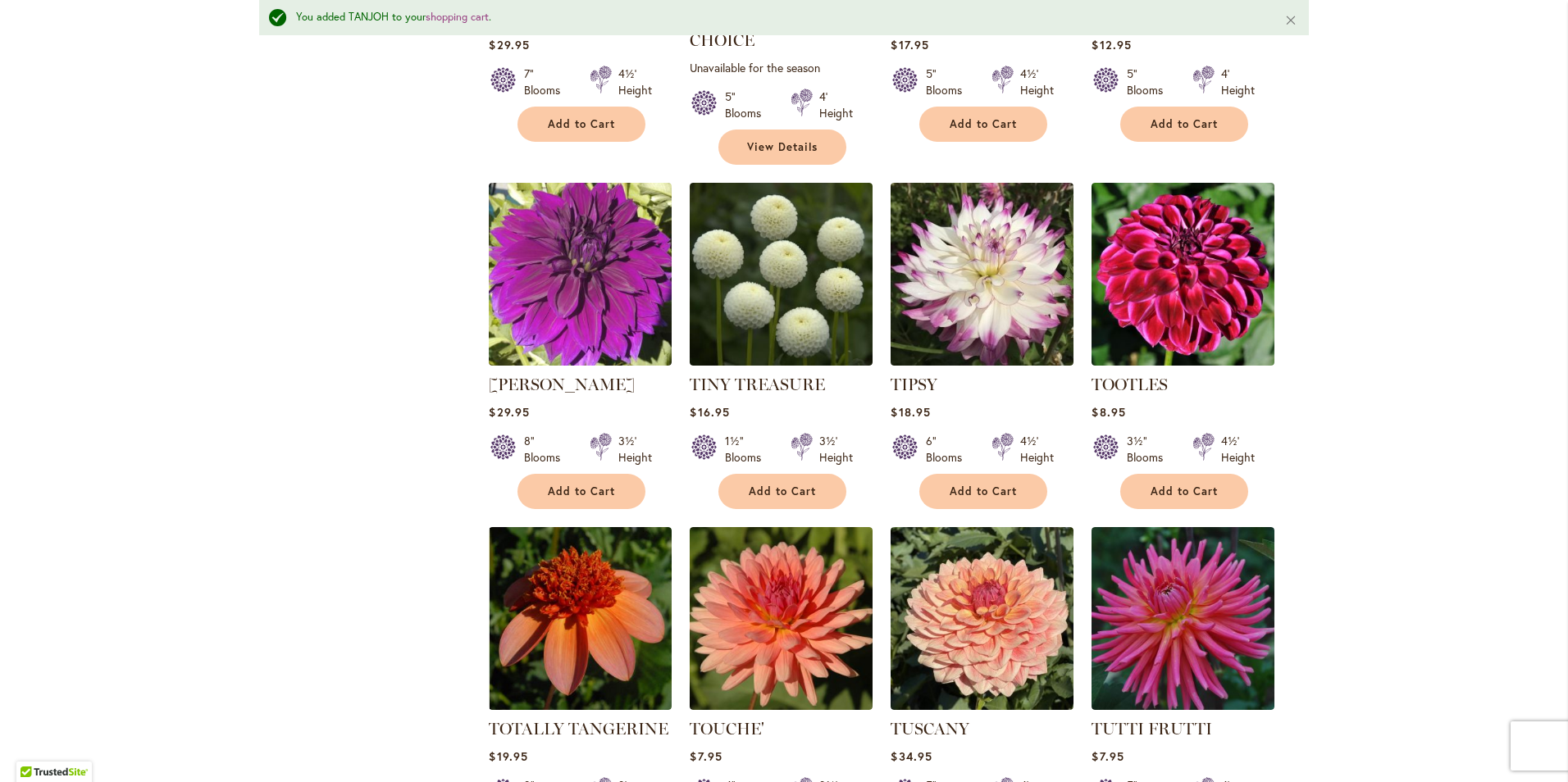
scroll to position [1110, 0]
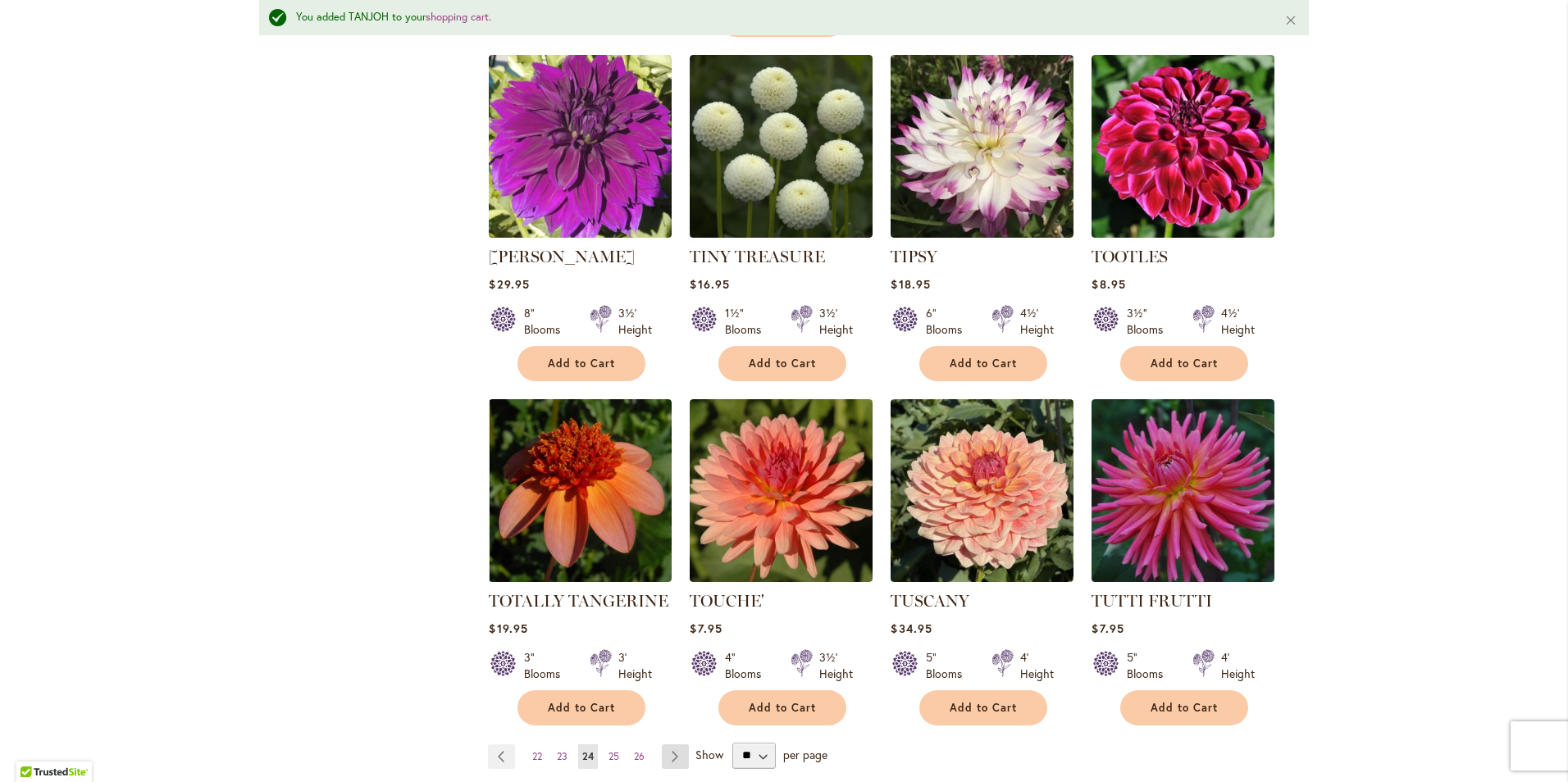
click at [664, 744] on link "Page Next" at bounding box center [675, 756] width 27 height 25
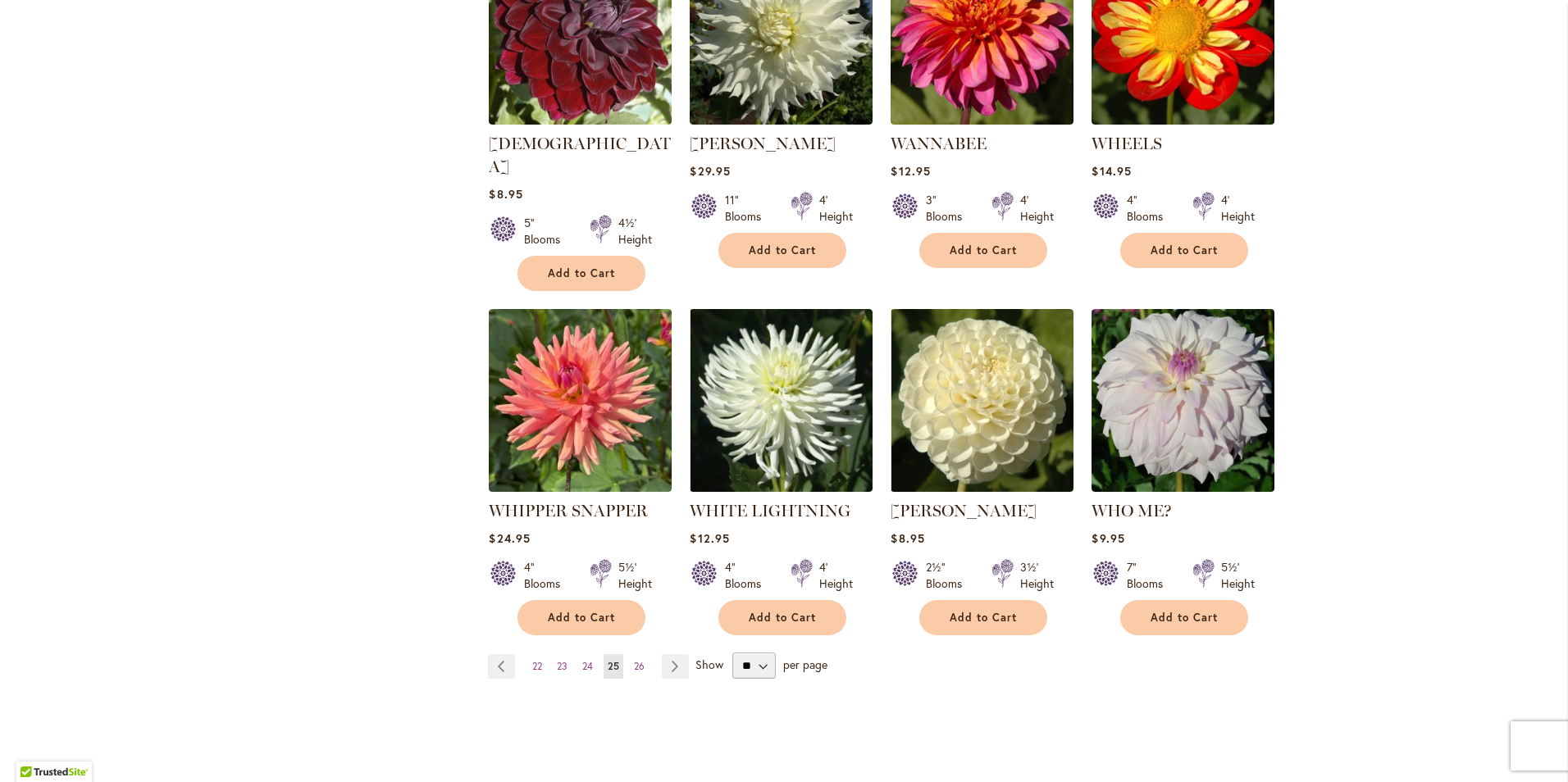
scroll to position [1229, 0]
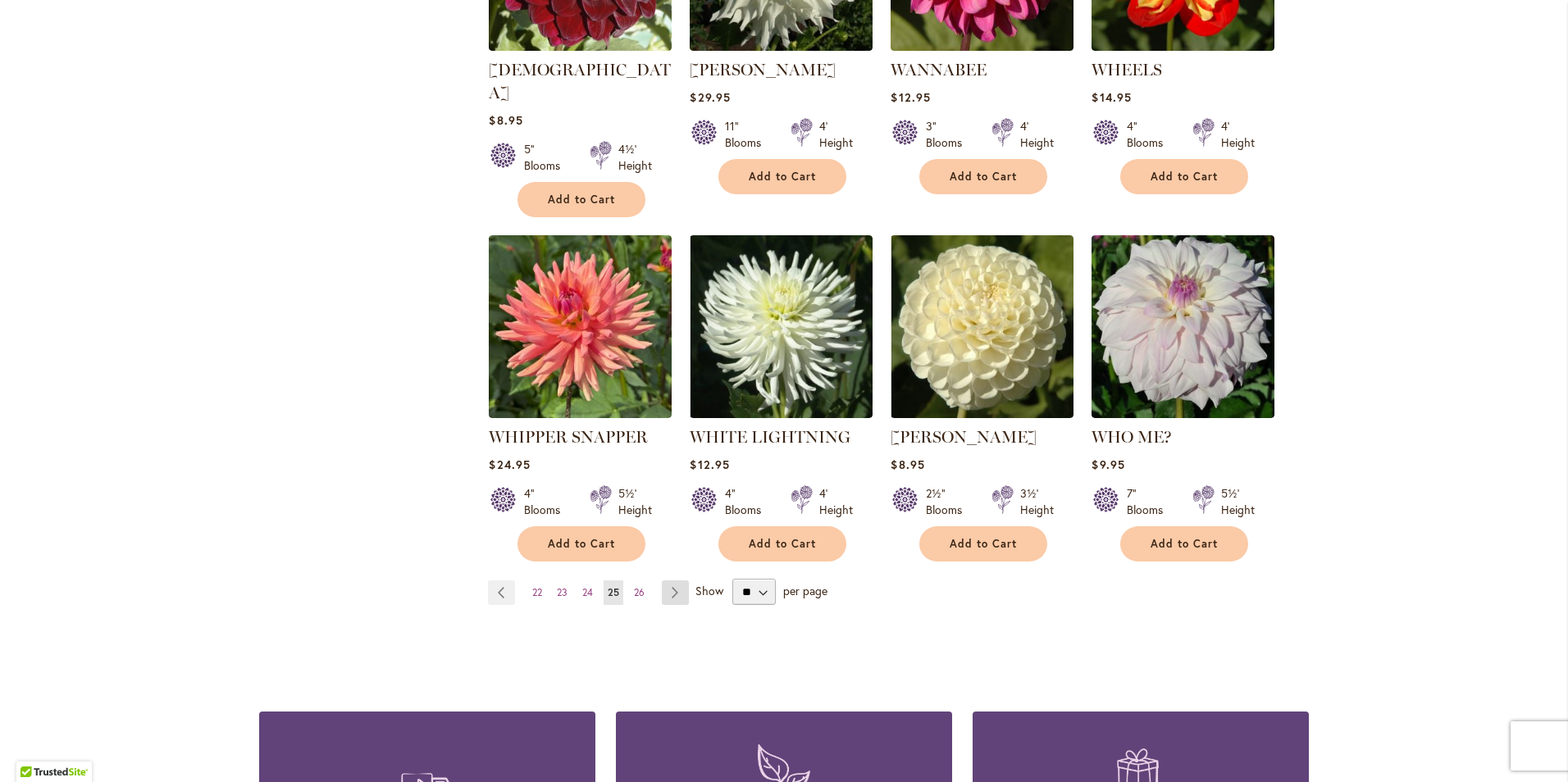
click at [666, 580] on link "Page Next" at bounding box center [675, 592] width 27 height 25
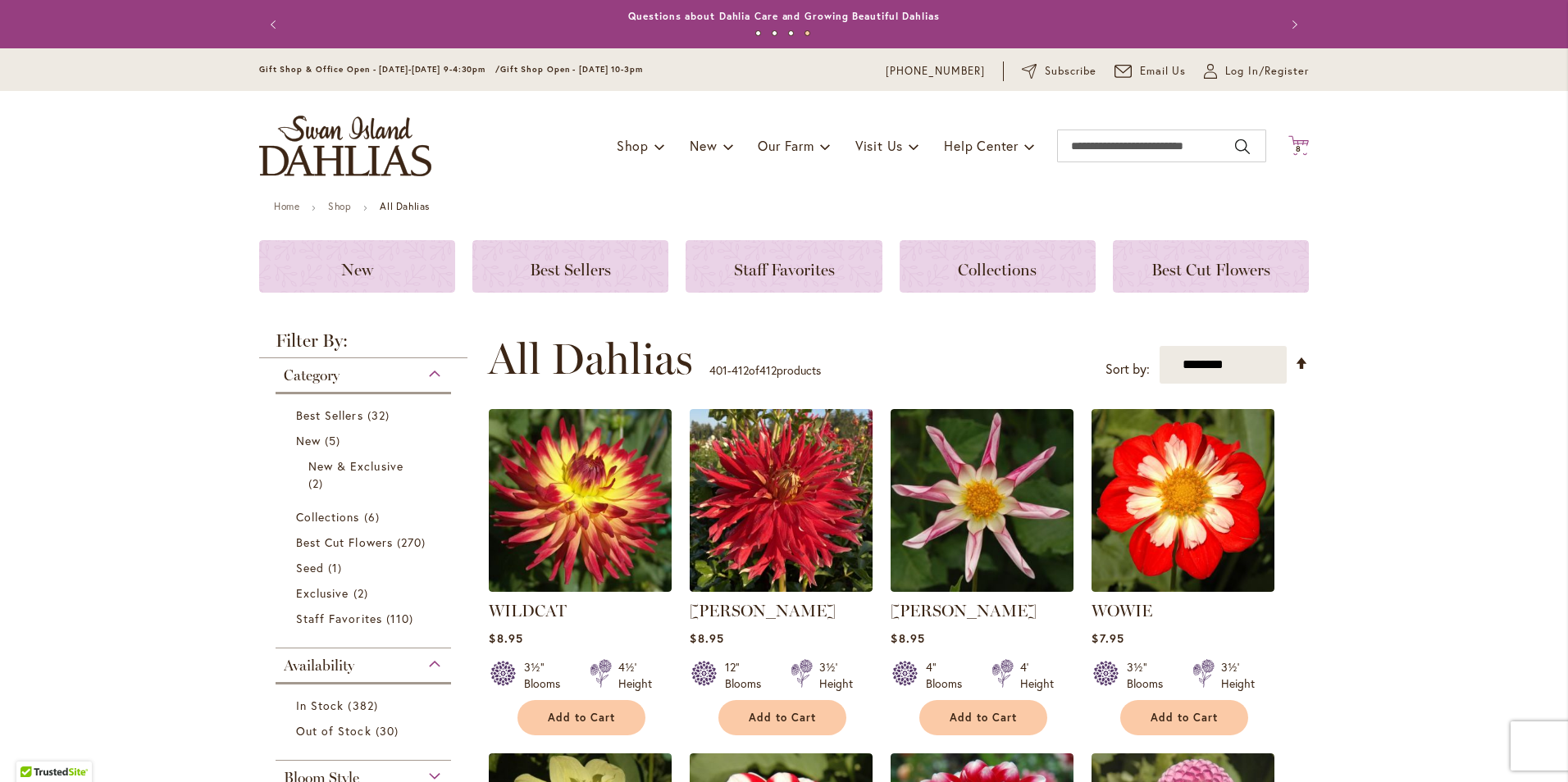
click at [1293, 144] on icon "Cart .cls-1 { fill: #231f20; }" at bounding box center [1298, 145] width 21 height 21
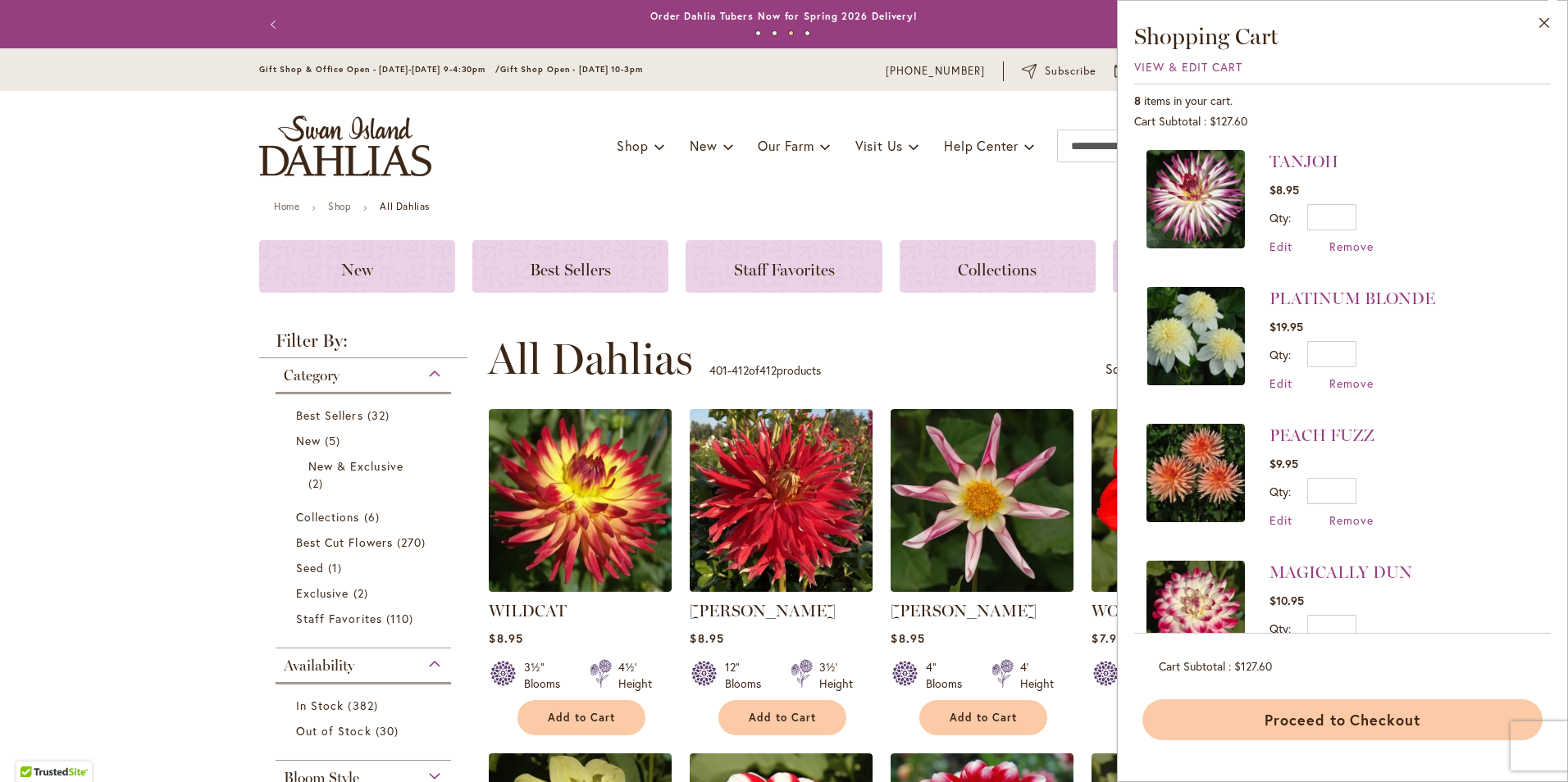
click at [1368, 715] on button "Proceed to Checkout" at bounding box center [1343, 720] width 401 height 41
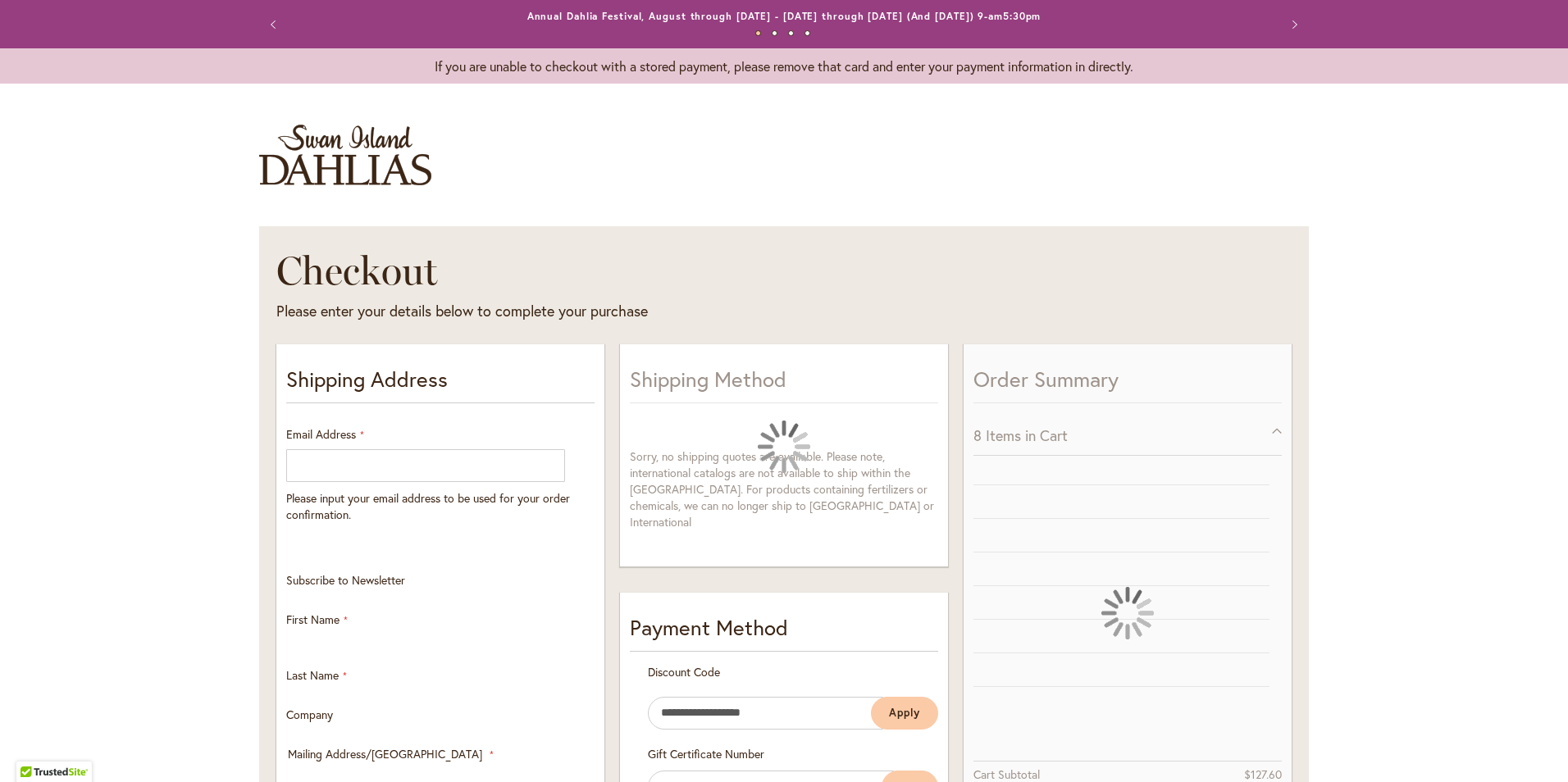
select select "**"
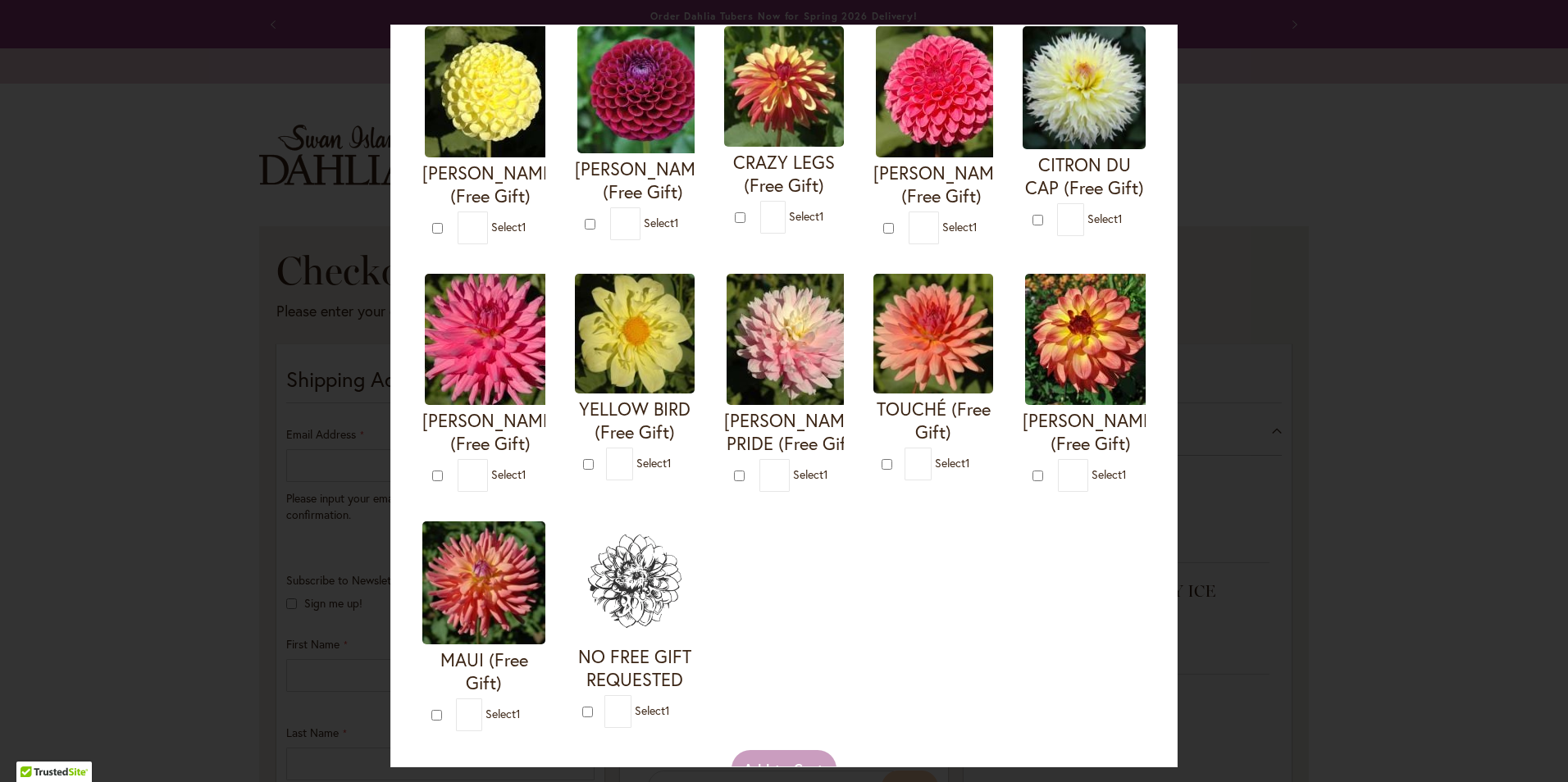
scroll to position [410, 0]
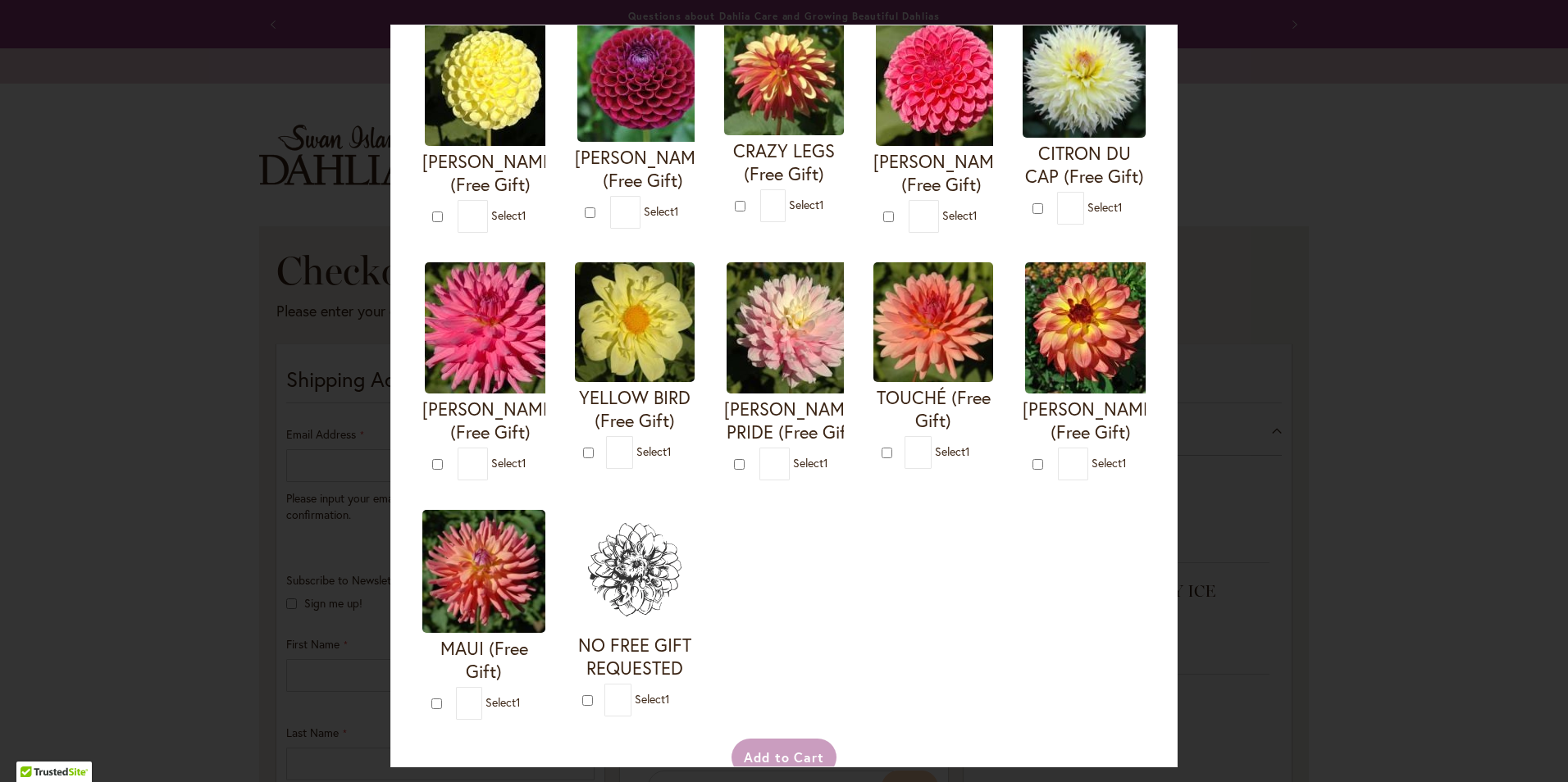
click at [526, 455] on span "Select 1" at bounding box center [508, 463] width 35 height 15
type input "*"
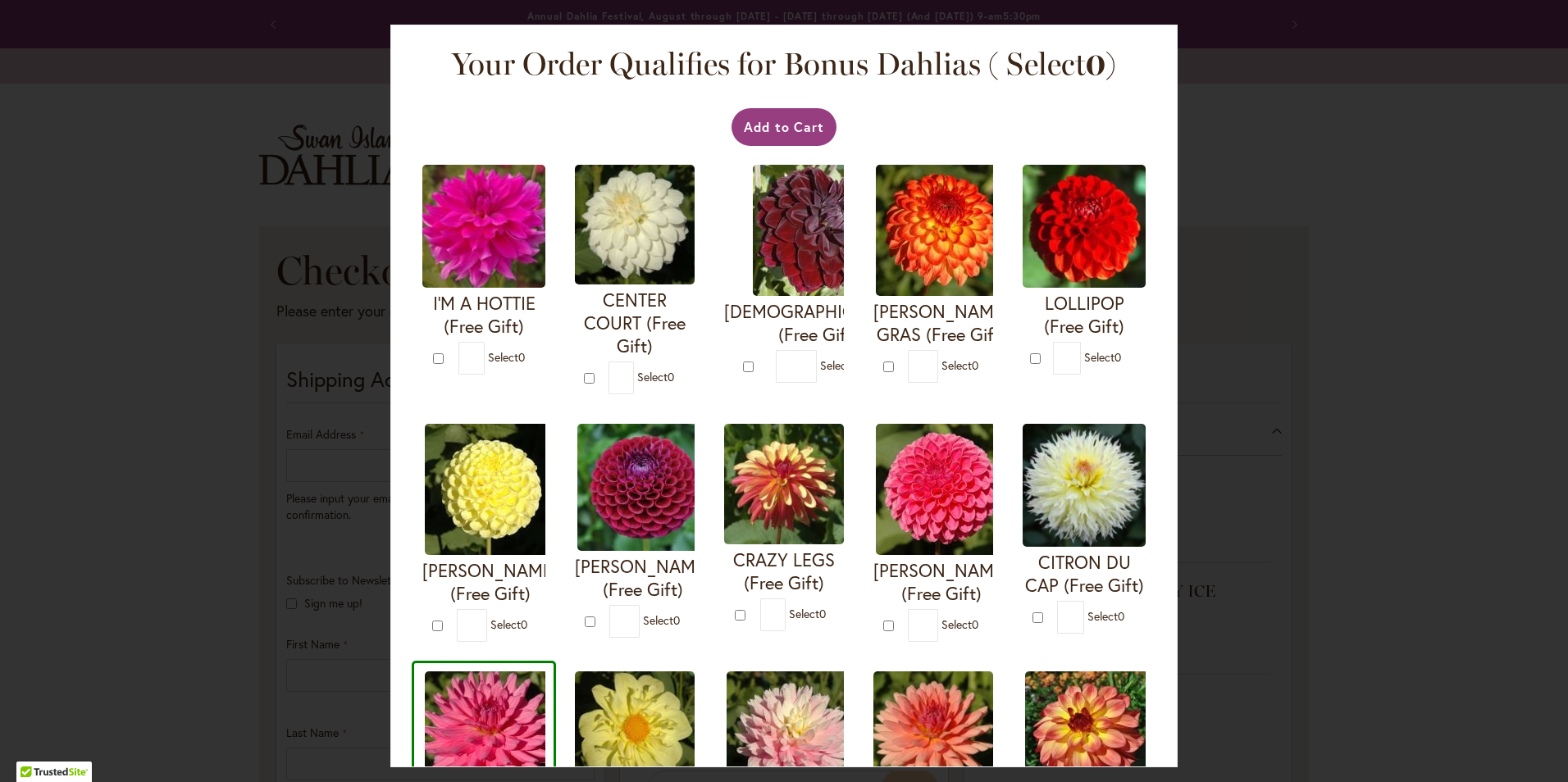
scroll to position [0, 0]
click at [680, 613] on span "Select 0" at bounding box center [661, 621] width 37 height 15
click at [680, 613] on span "0" at bounding box center [677, 621] width 7 height 15
click at [680, 613] on span "Select 0" at bounding box center [661, 621] width 37 height 15
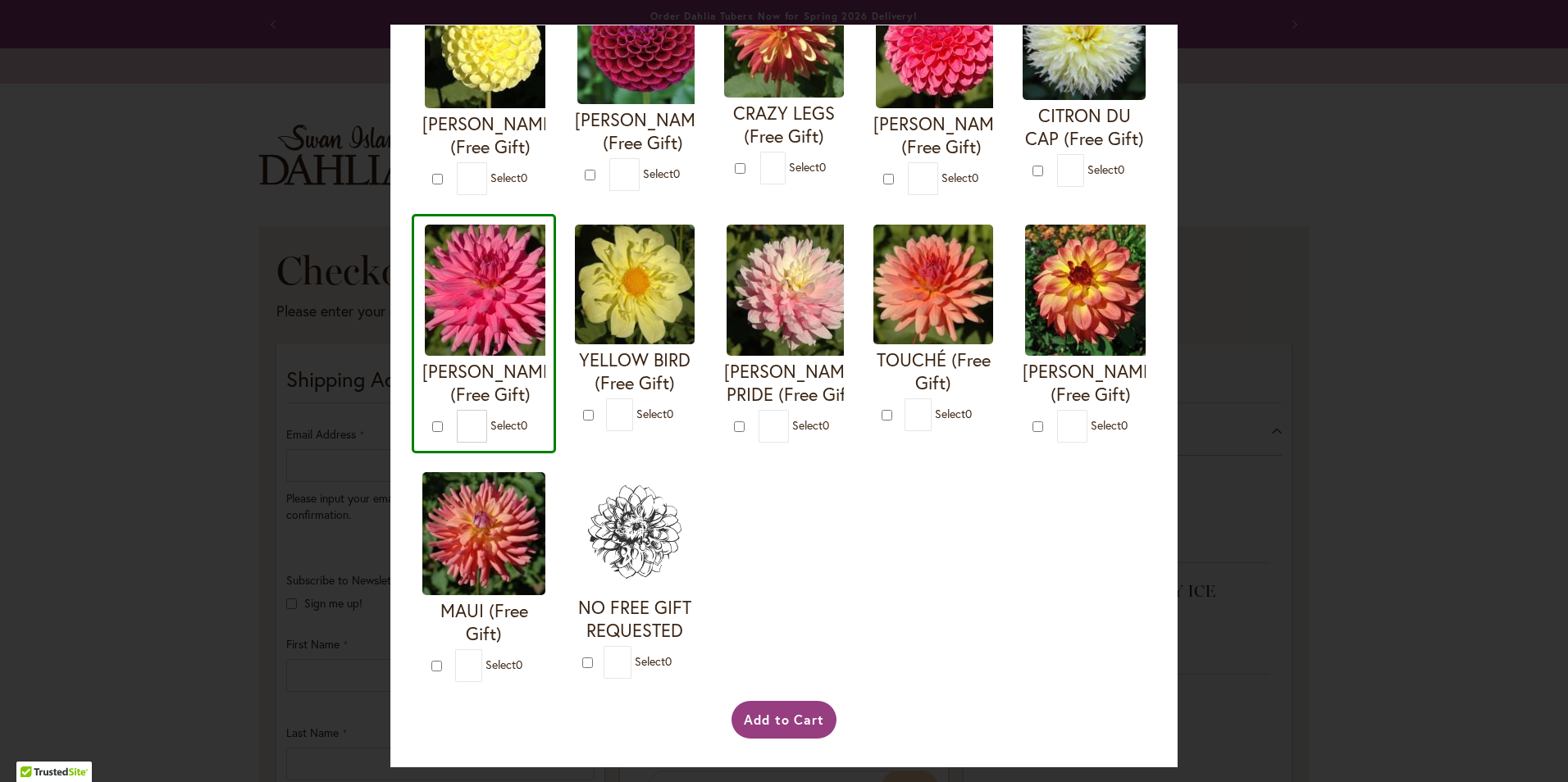
scroll to position [693, 0]
click at [797, 715] on button "Add to Cart" at bounding box center [785, 720] width 106 height 38
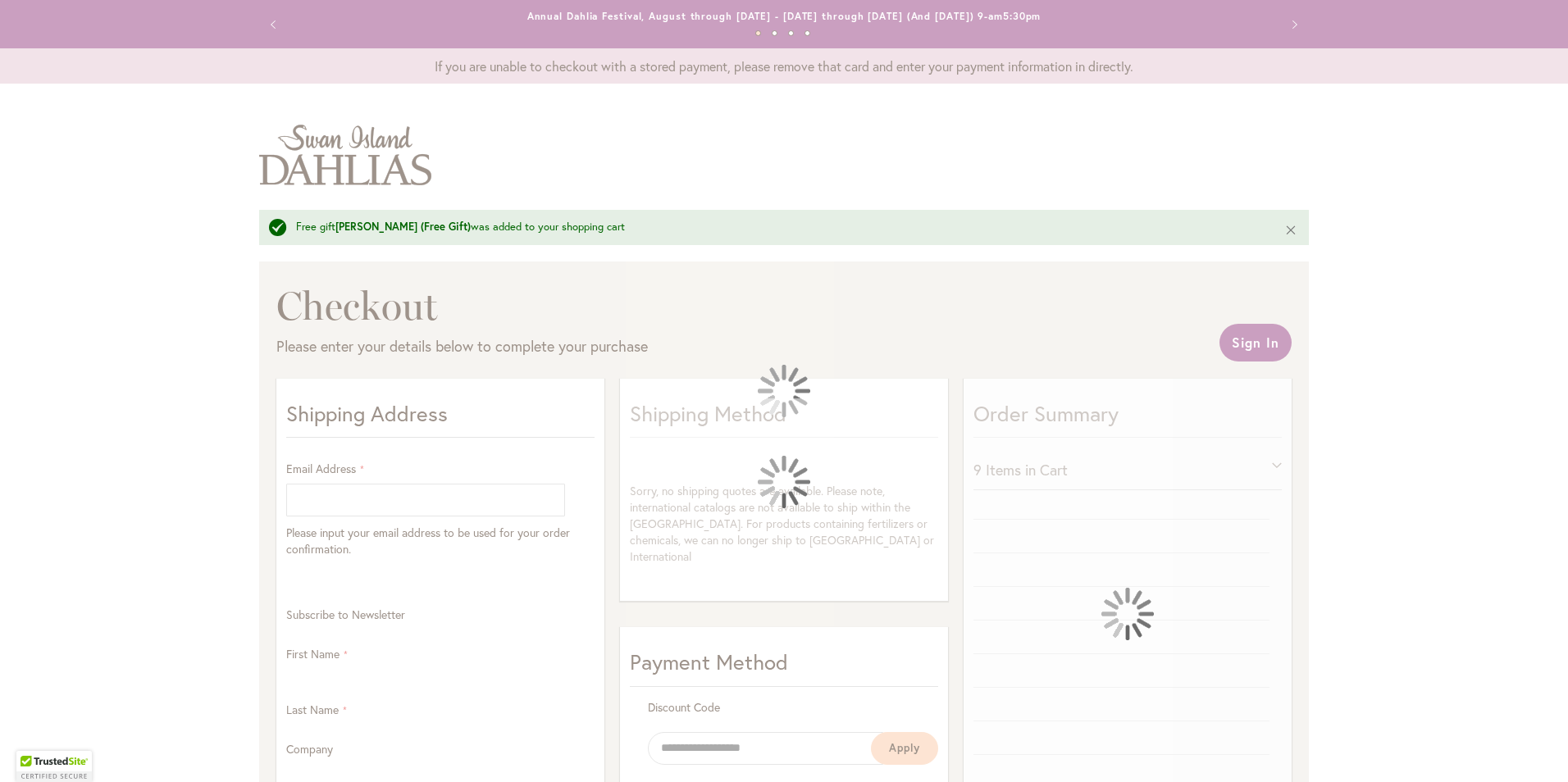
select select "**"
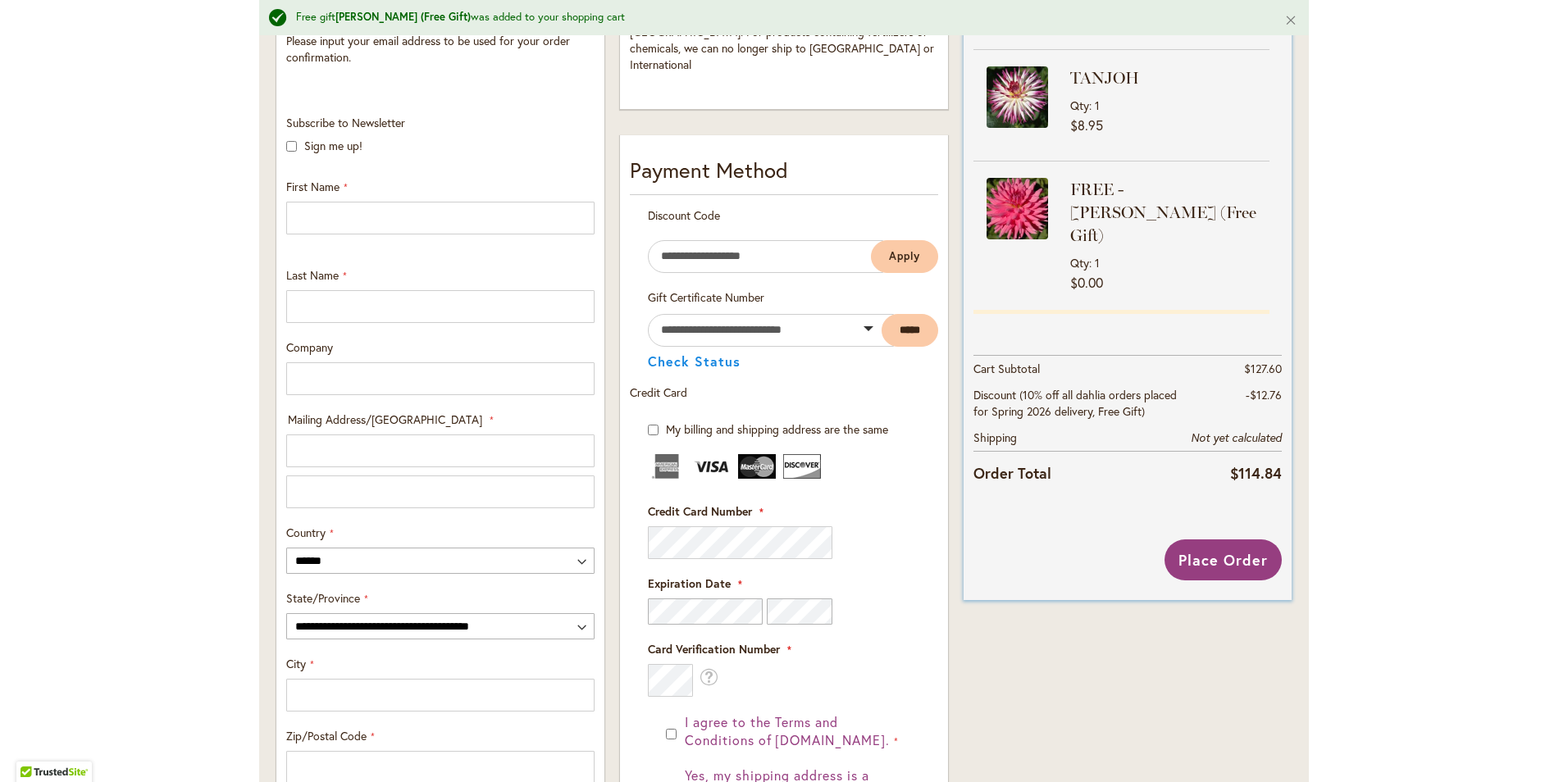
scroll to position [739, 0]
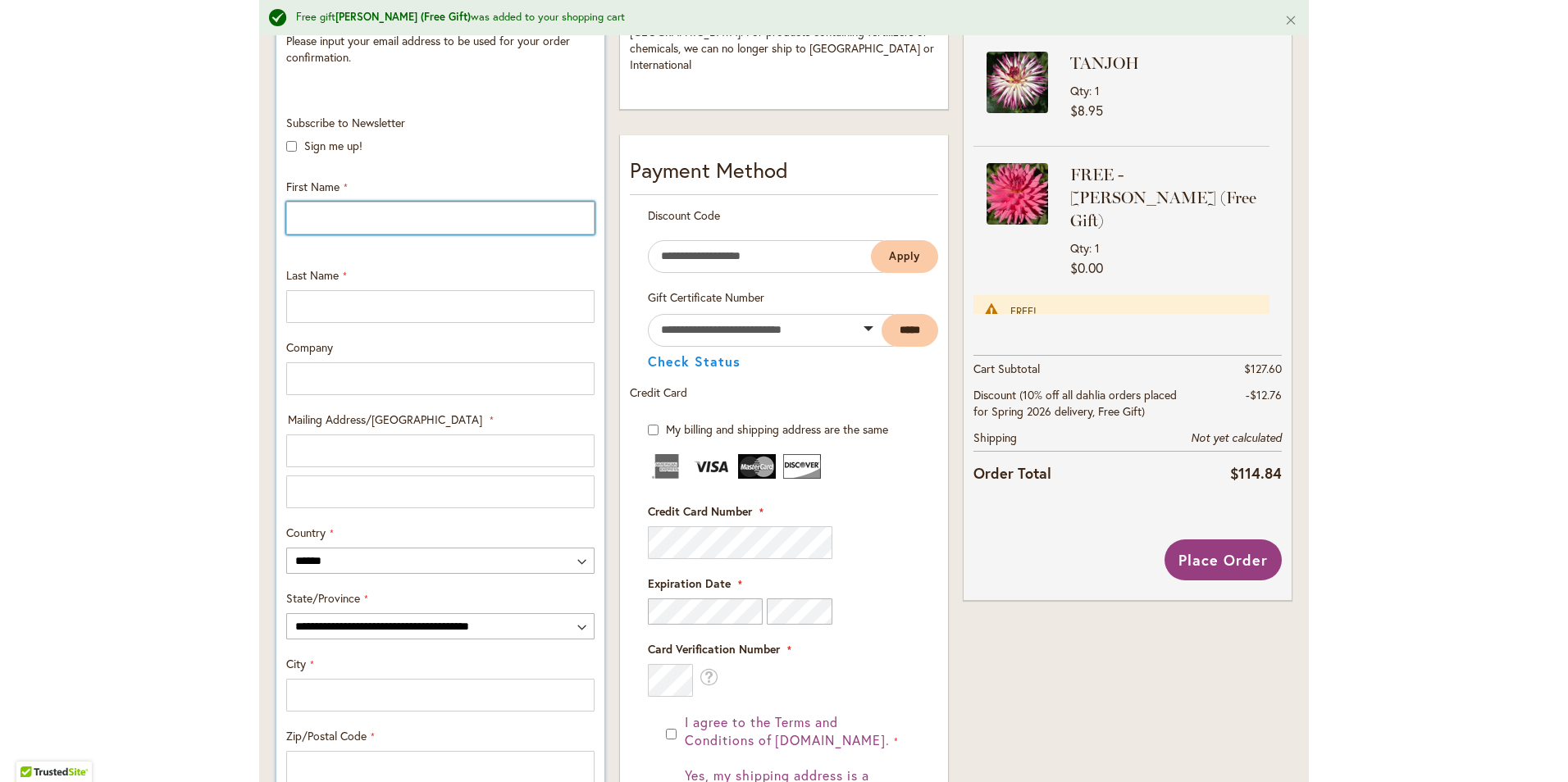
click at [368, 214] on input "First Name" at bounding box center [440, 218] width 308 height 33
type input "****"
type input "******"
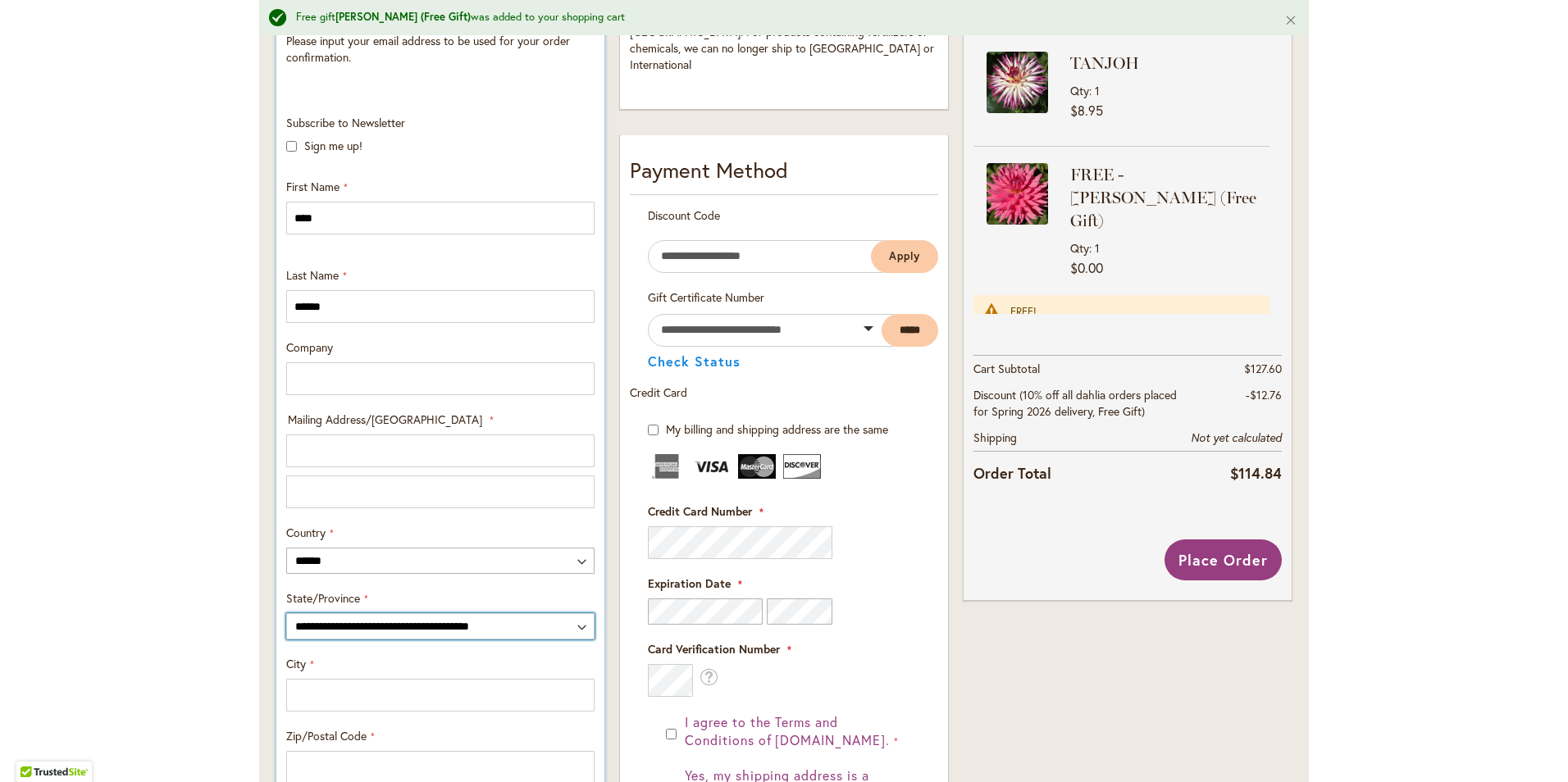
type input "********"
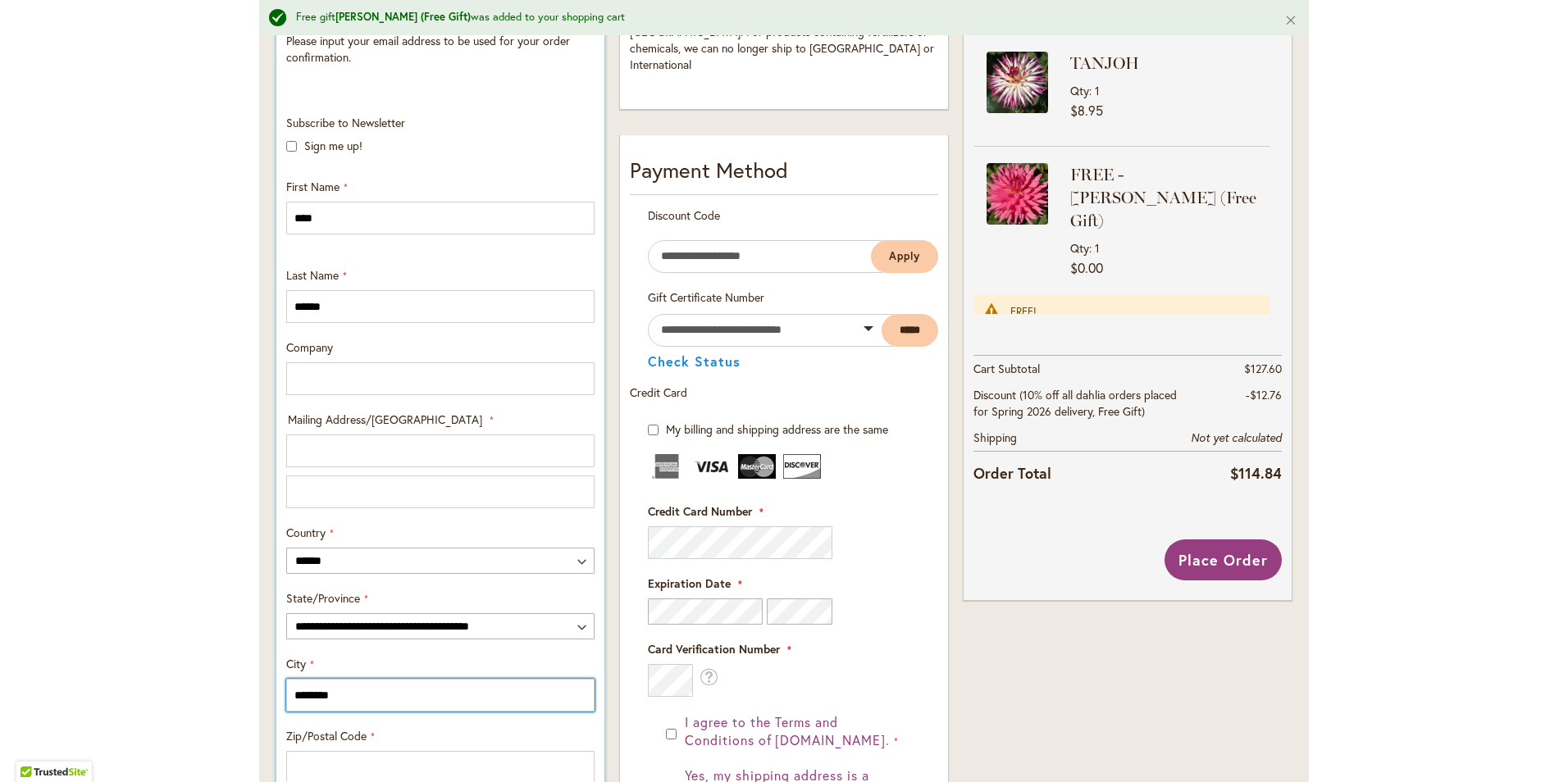
type input "*****"
type input "**********"
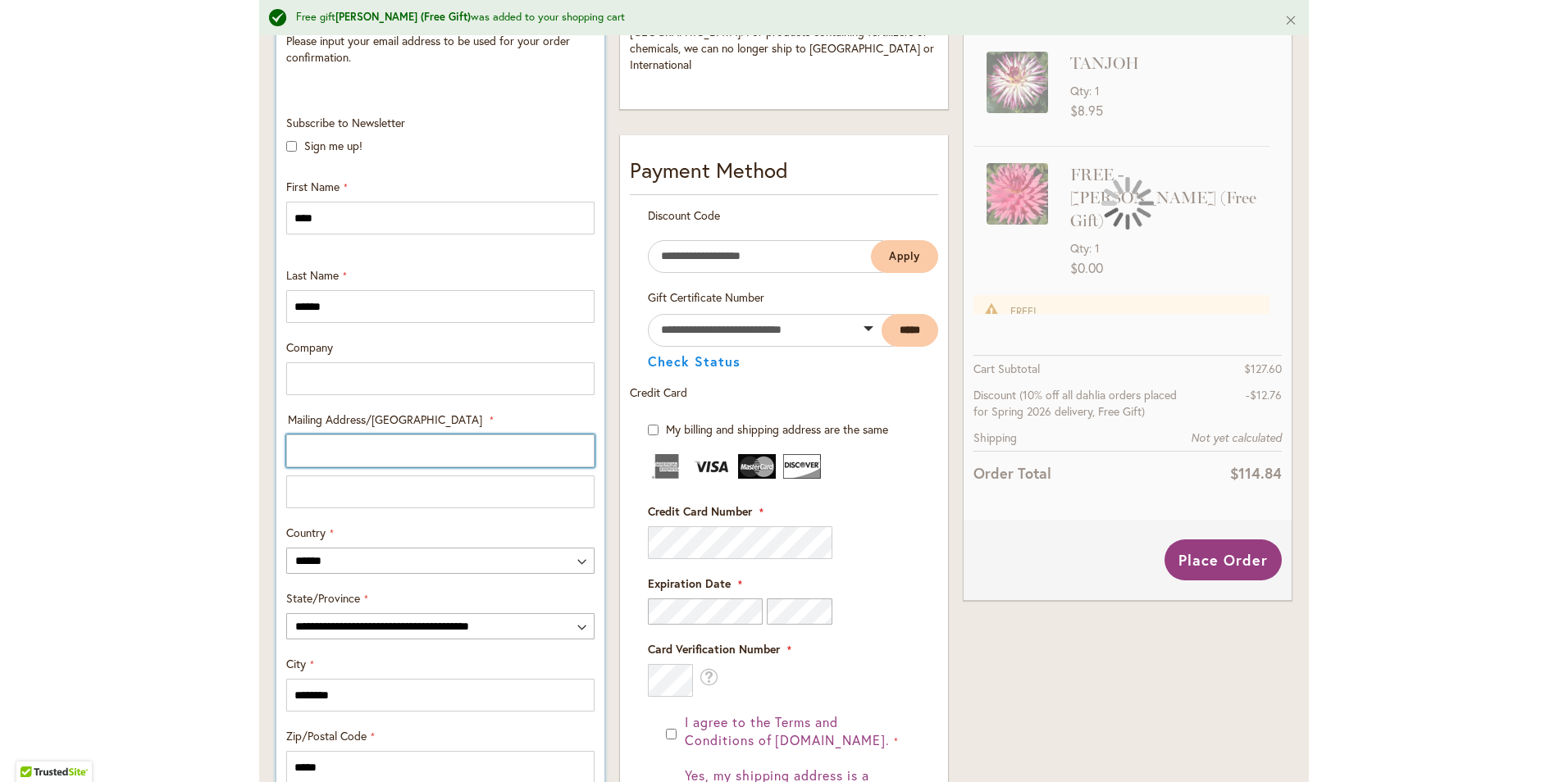
click at [309, 445] on input "Mailing Address/PO BOX: Line 1" at bounding box center [440, 451] width 308 height 33
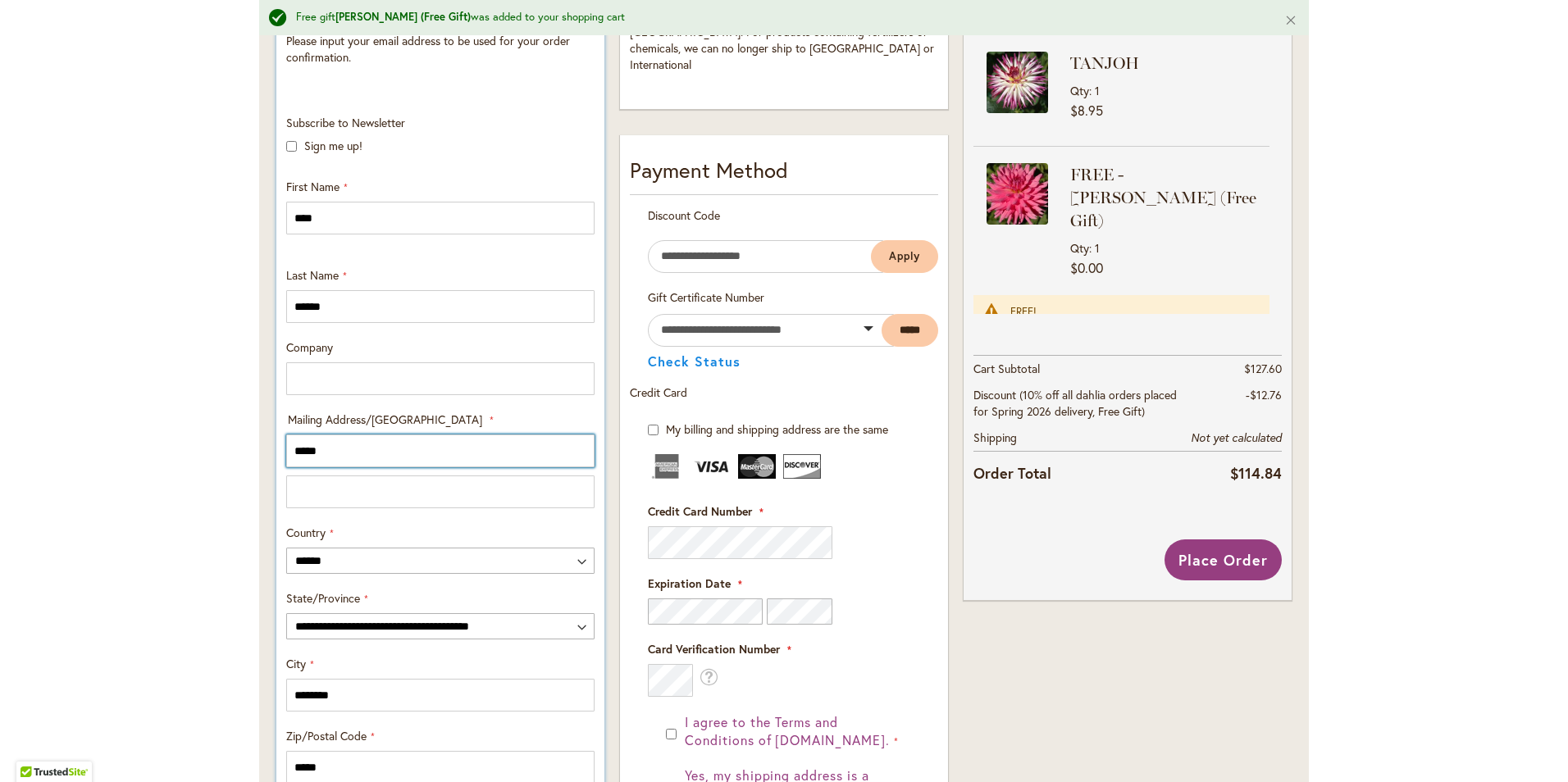
type input "**********"
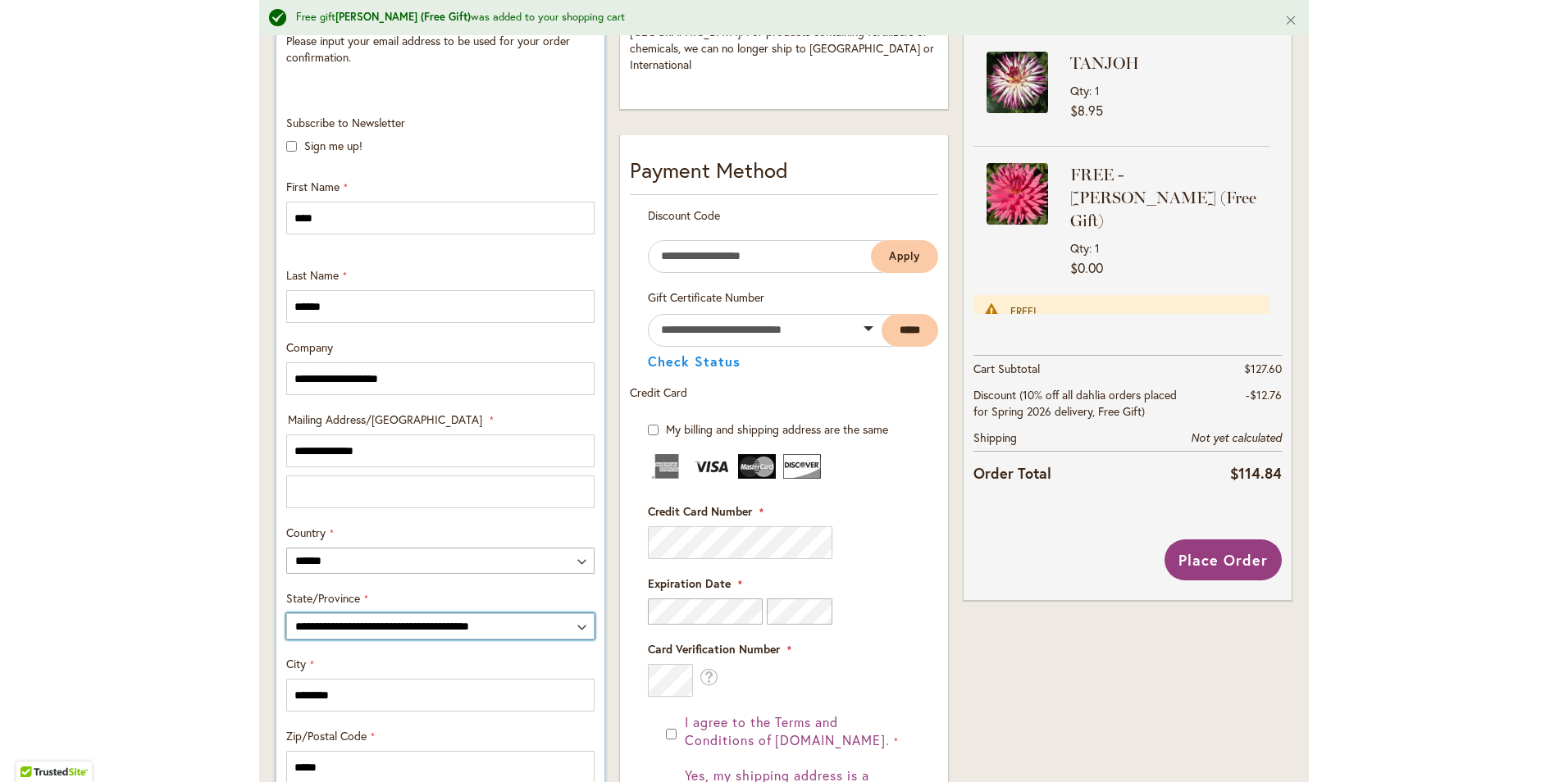
select select "**"
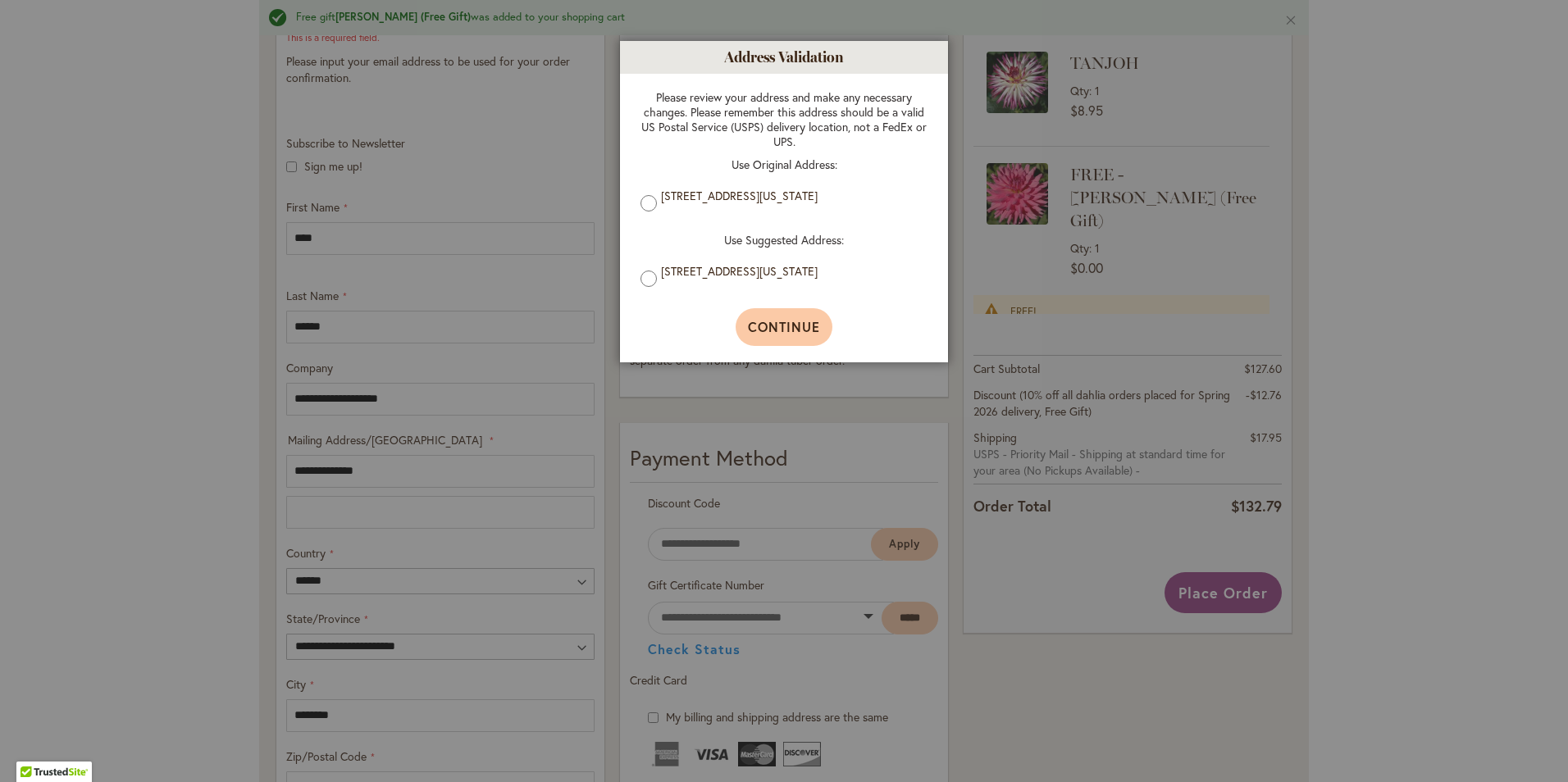
click at [795, 324] on span "Continue" at bounding box center [784, 327] width 73 height 17
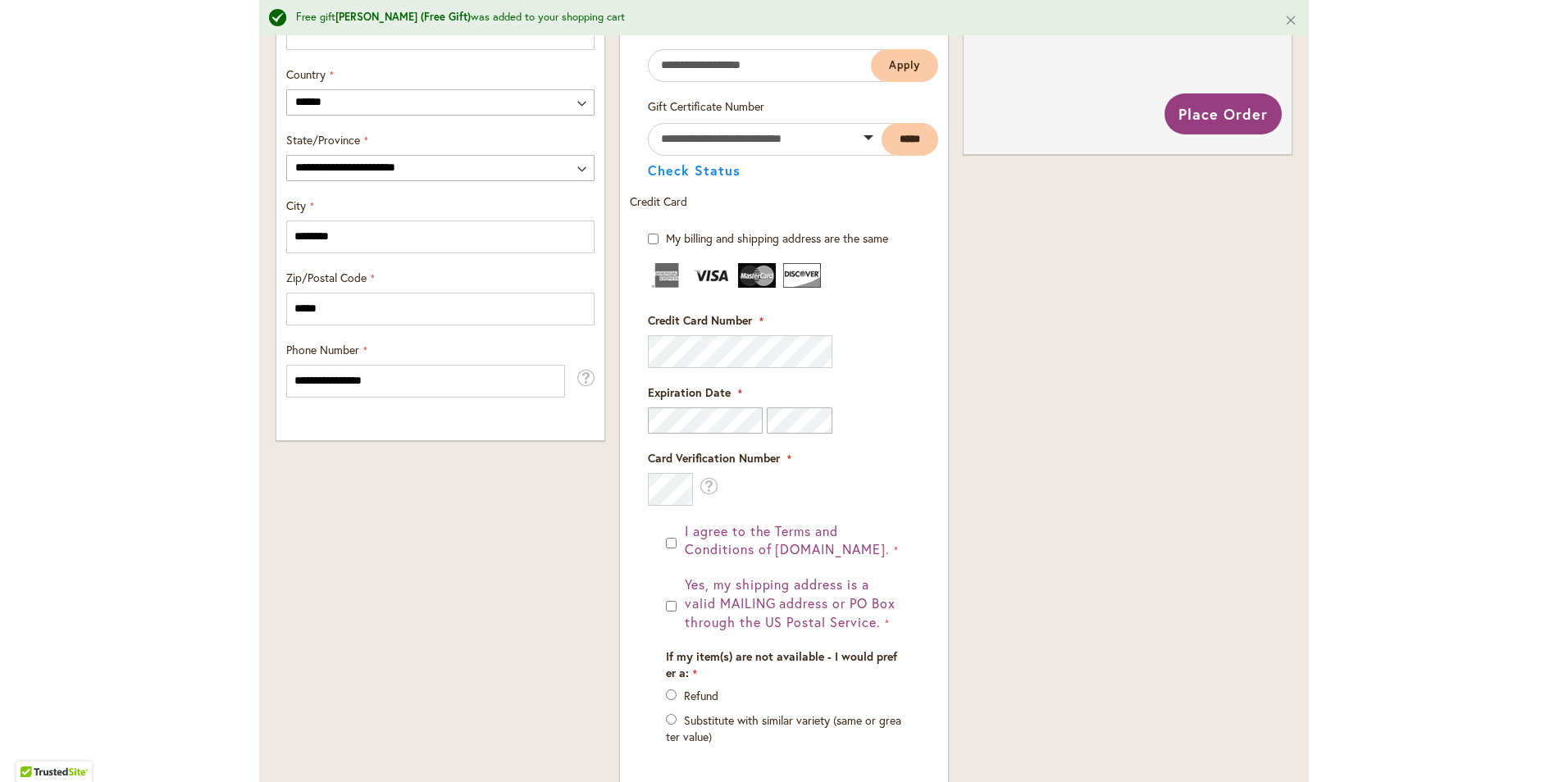
scroll to position [984, 0]
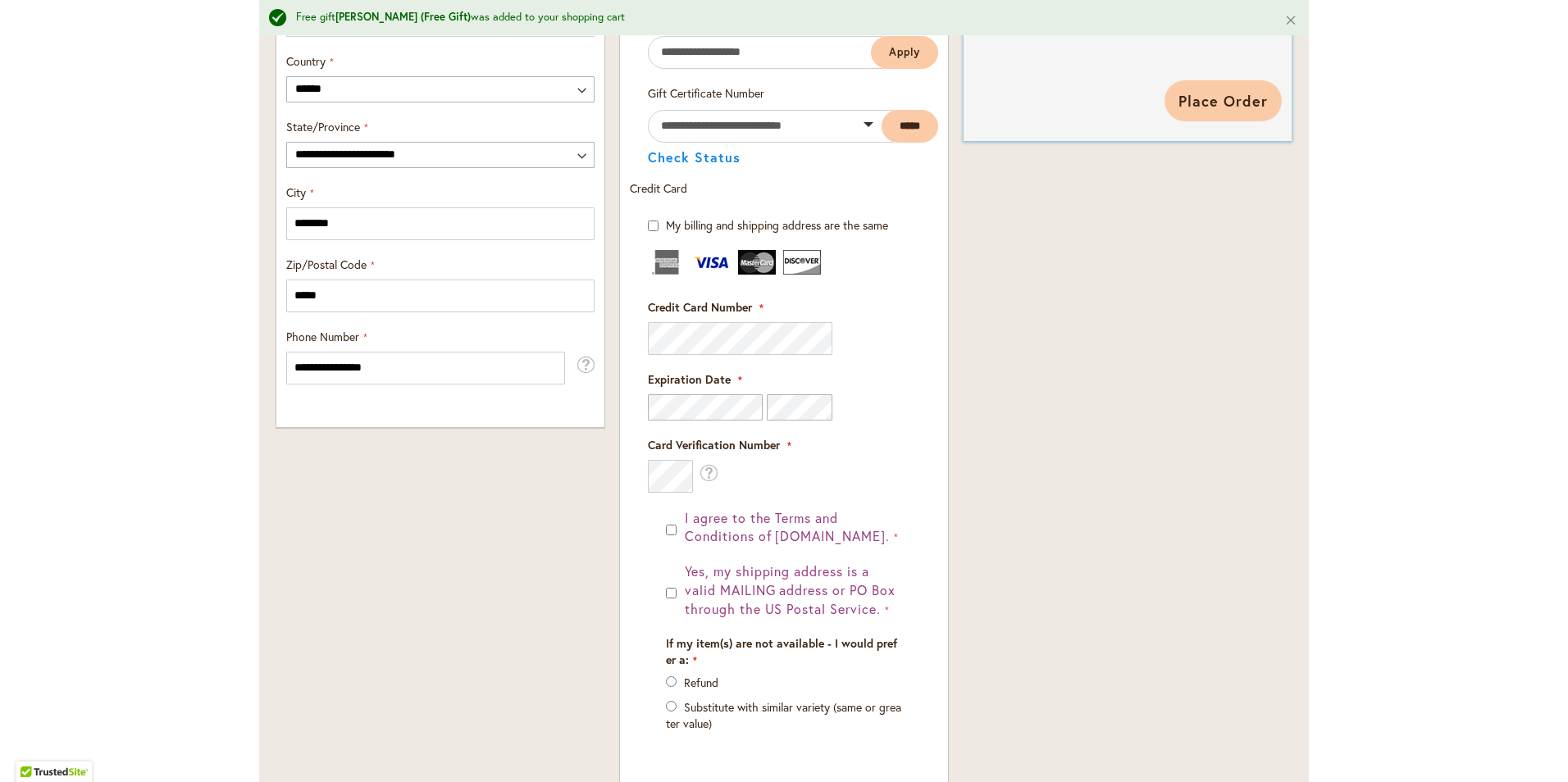
click at [1212, 96] on span "Place Order" at bounding box center [1223, 100] width 89 height 20
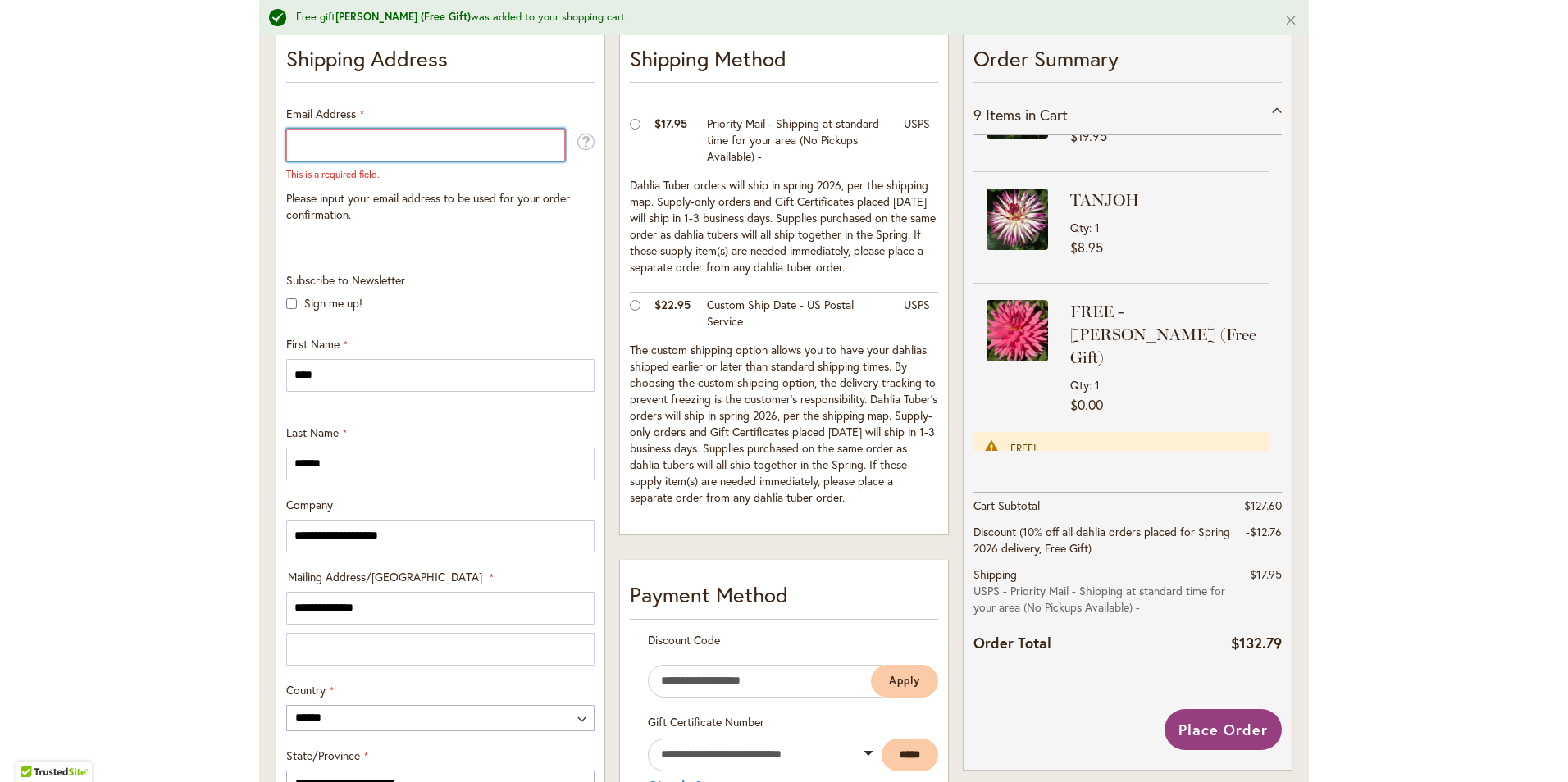
scroll to position [437, 0]
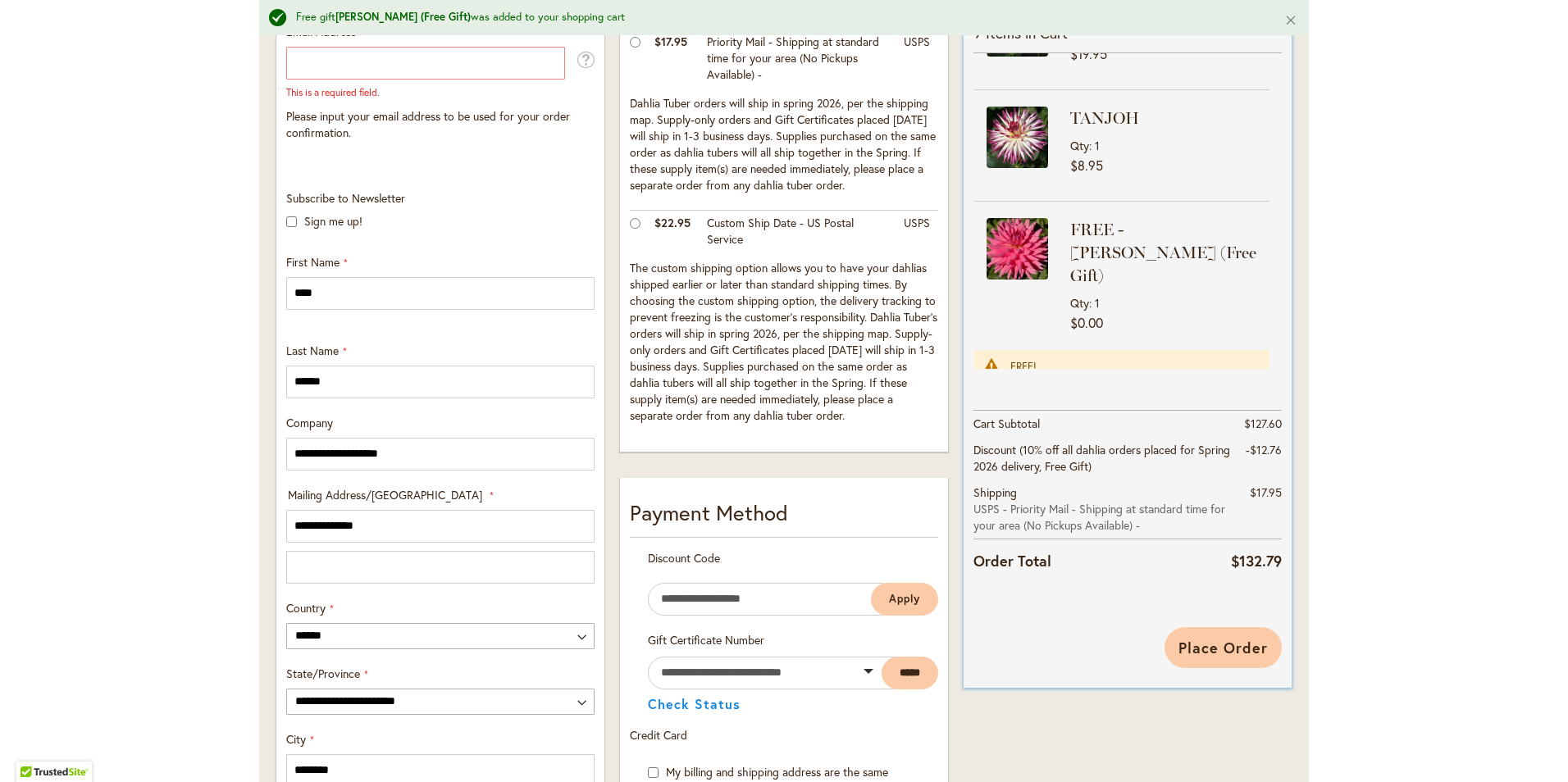
click at [1220, 644] on span "Place Order" at bounding box center [1223, 648] width 89 height 20
click at [1226, 640] on span "Place Order" at bounding box center [1223, 648] width 89 height 20
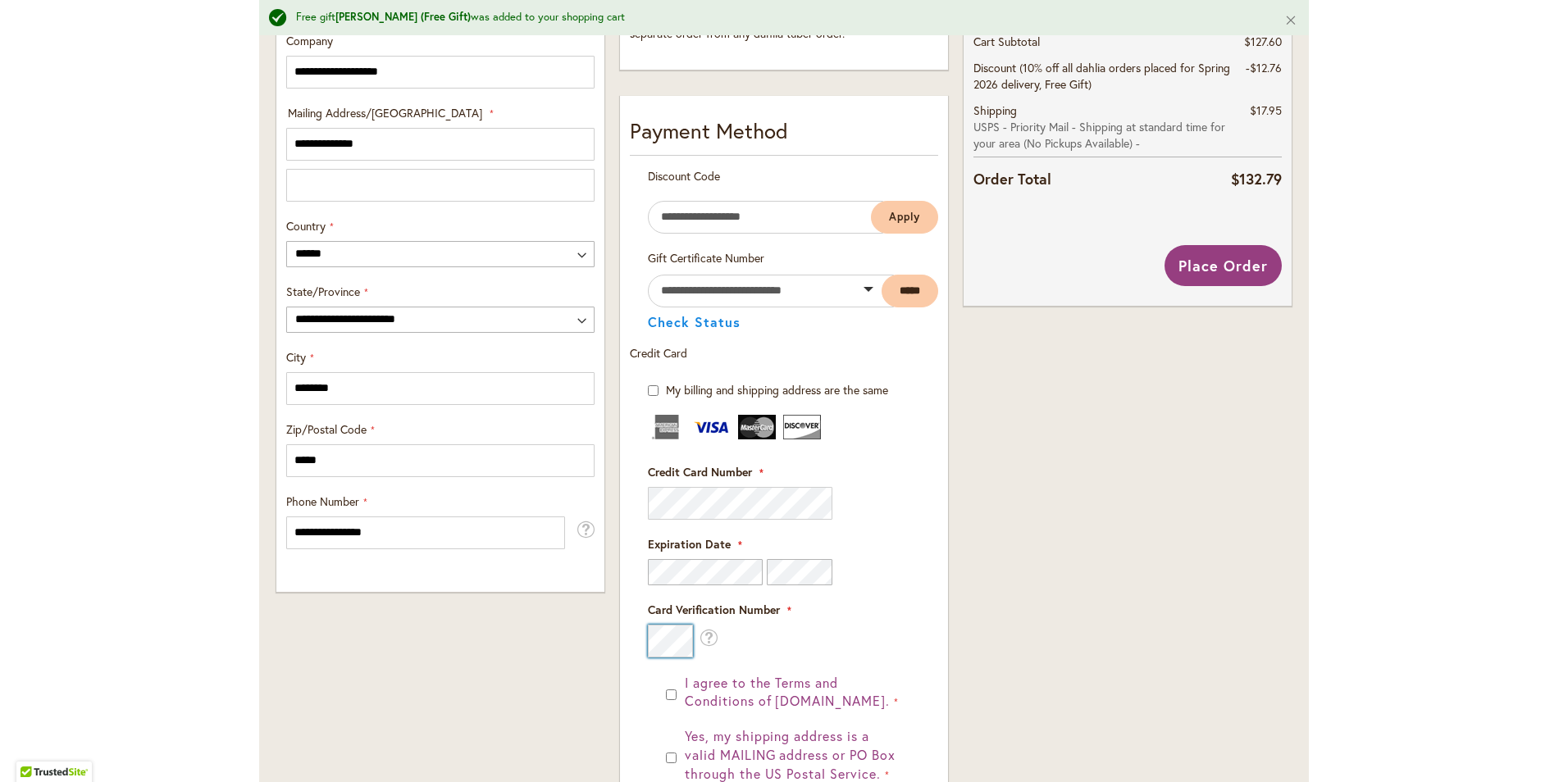
scroll to position [760, 0]
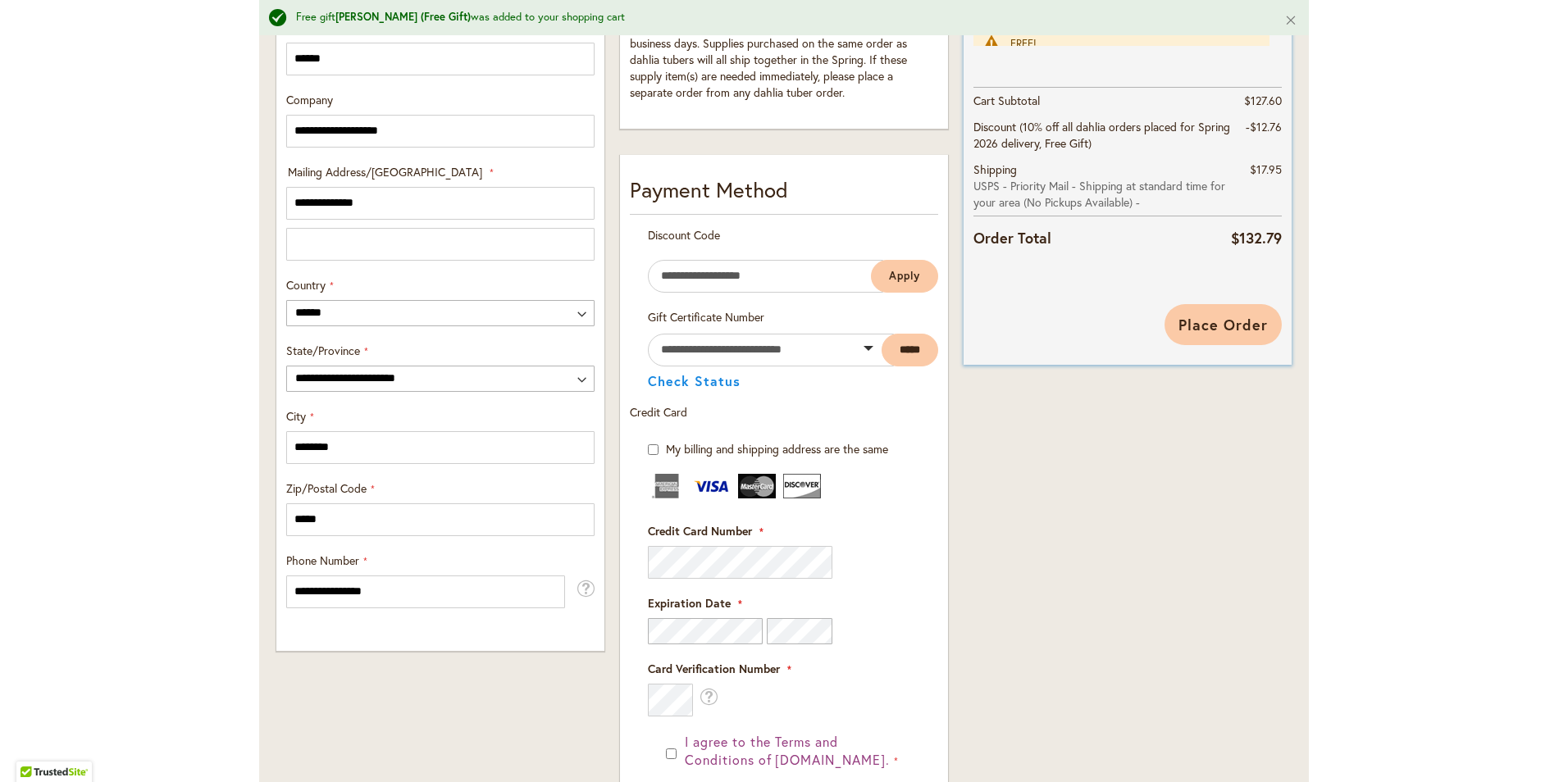
click at [1212, 319] on span "Place Order" at bounding box center [1223, 324] width 89 height 20
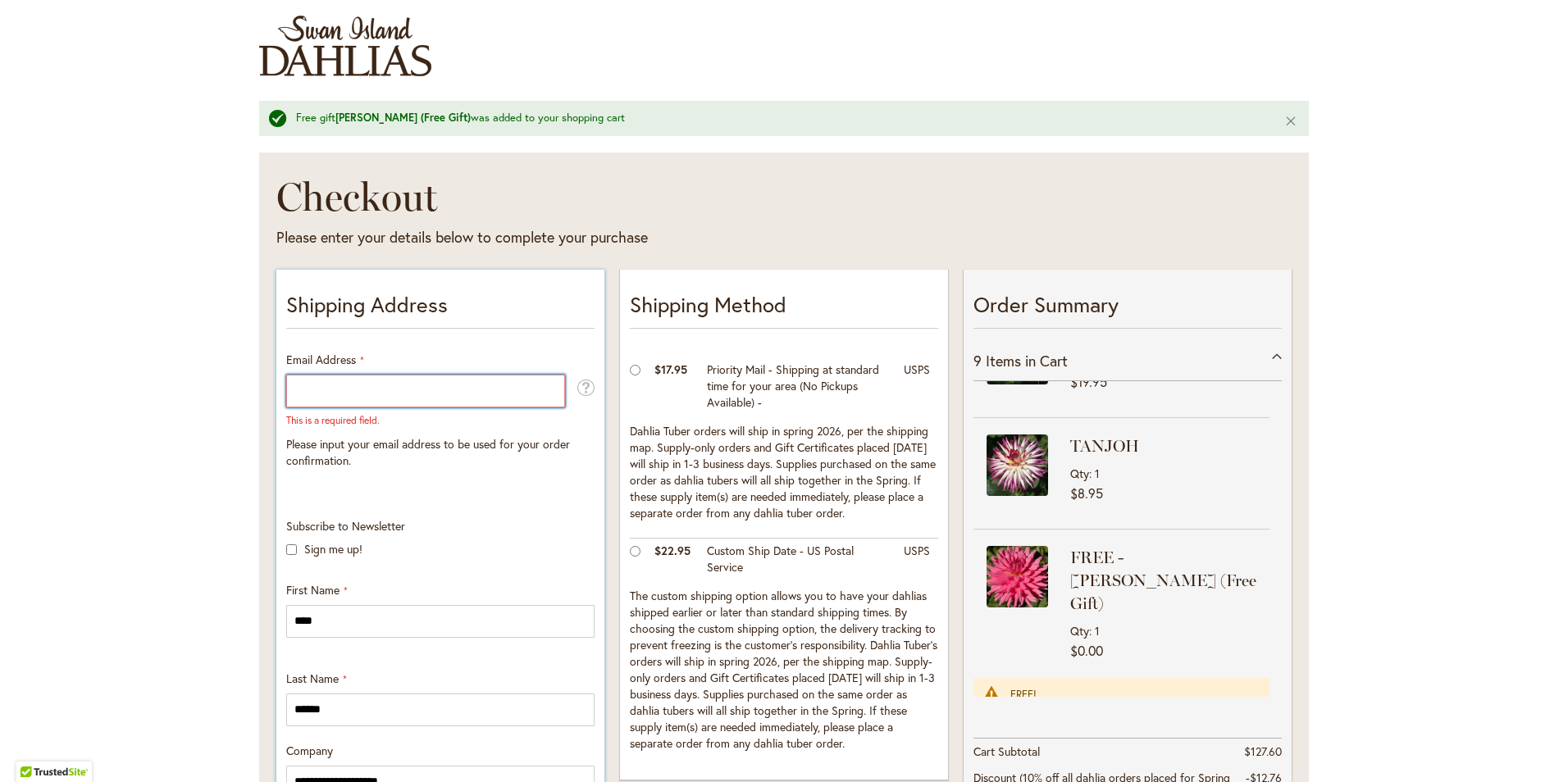
click at [305, 388] on input "Email Address" at bounding box center [425, 391] width 279 height 33
type input "**********"
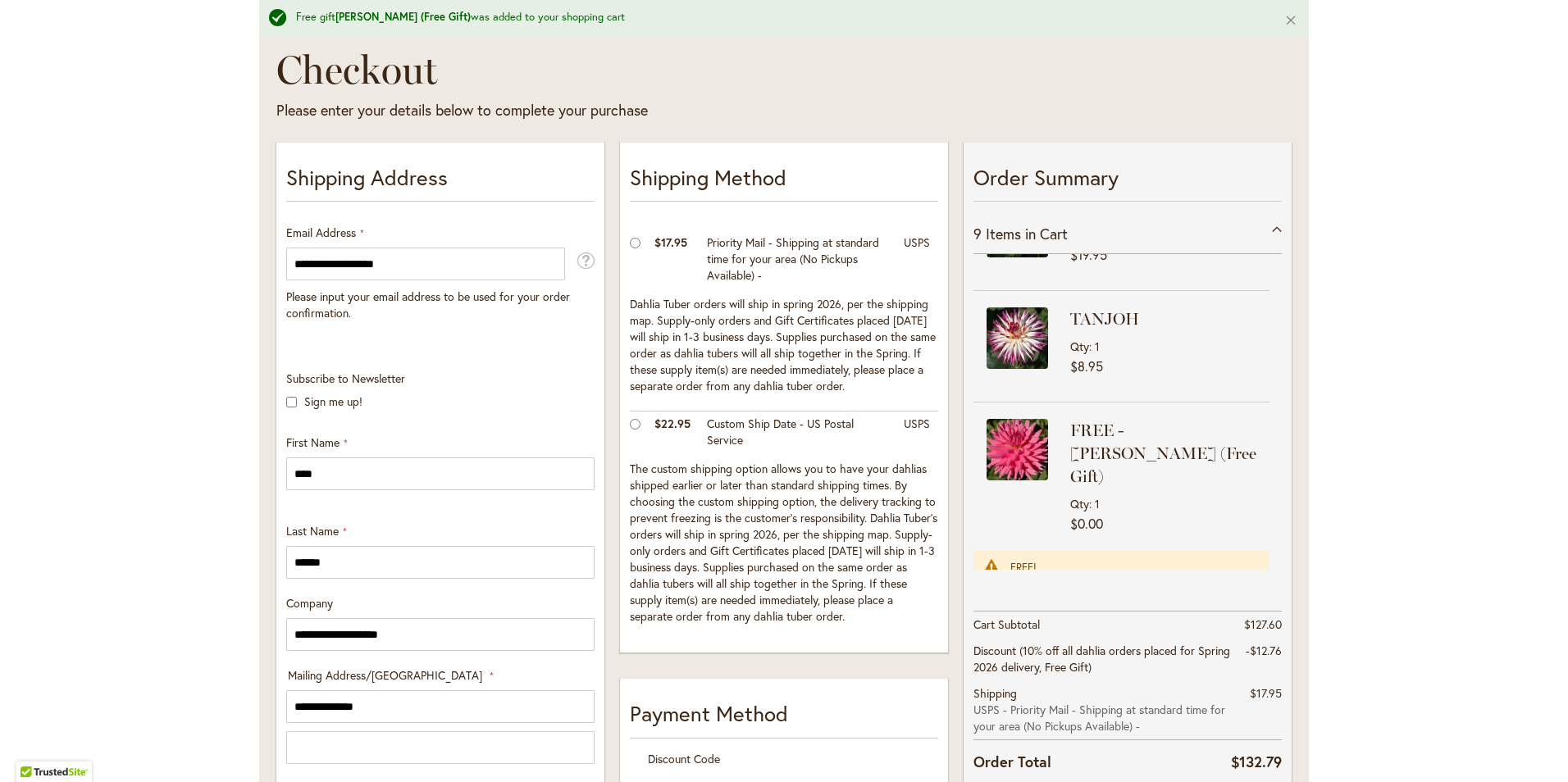
scroll to position [601, 0]
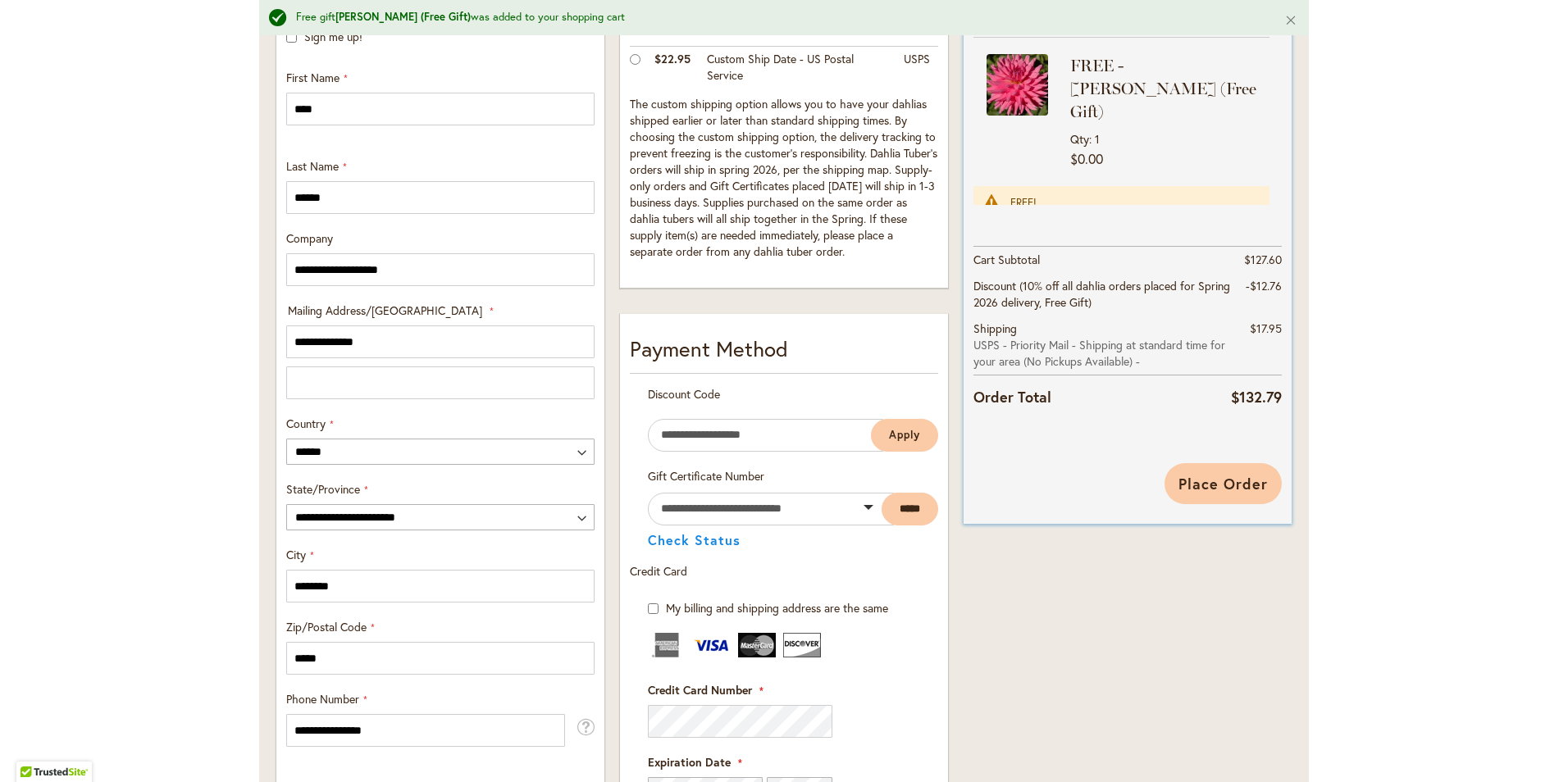
click at [1228, 479] on span "Place Order" at bounding box center [1223, 483] width 89 height 20
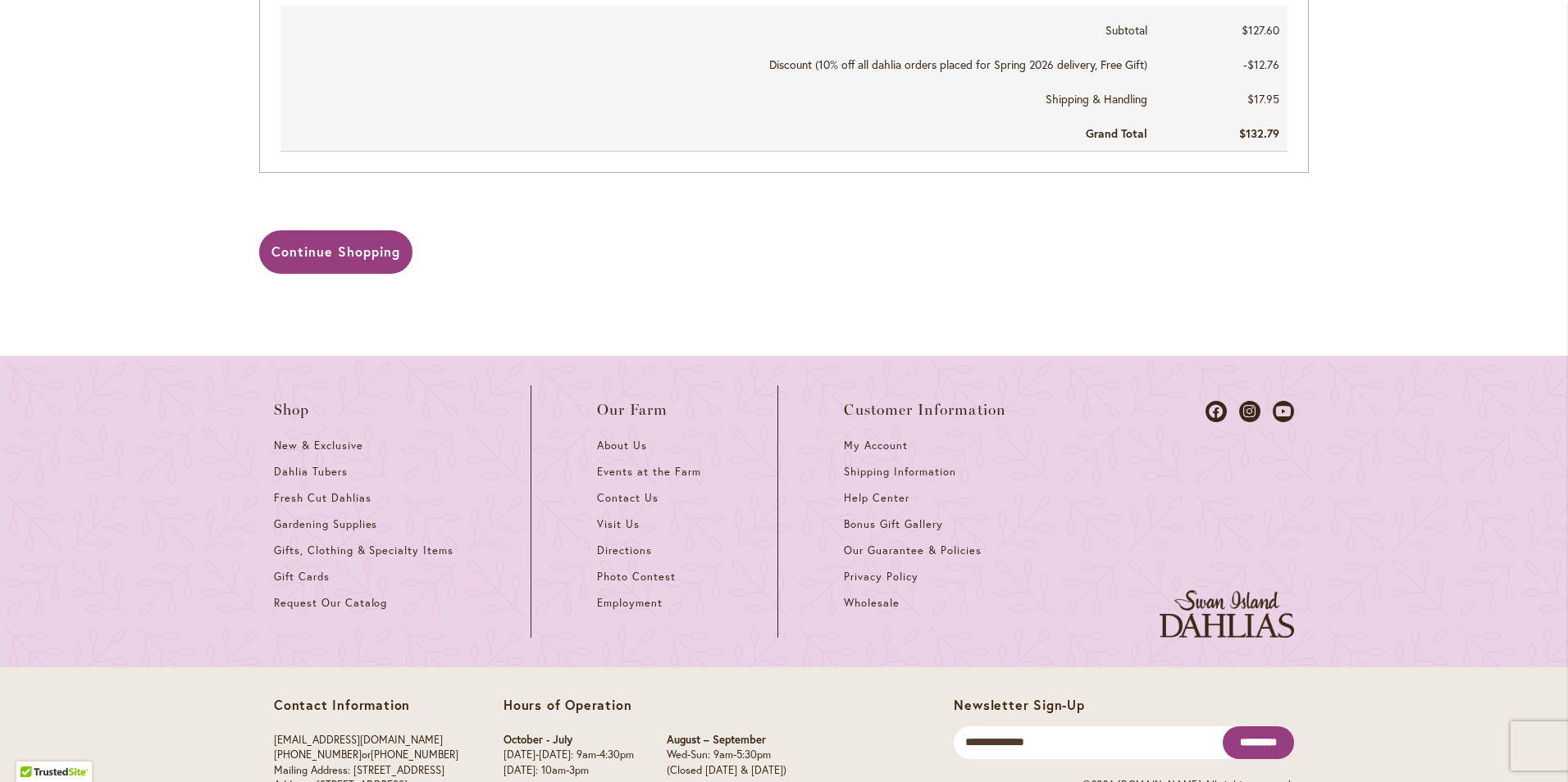
scroll to position [1458, 0]
